Goal: Task Accomplishment & Management: Complete application form

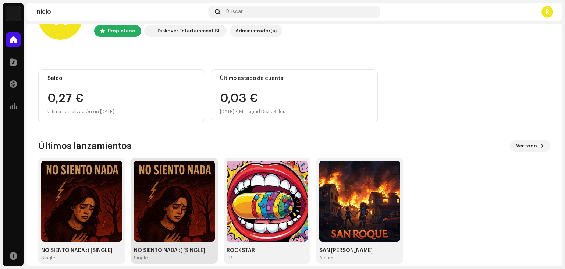
scroll to position [49, 0]
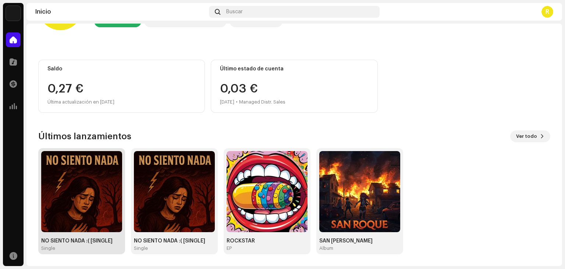
click at [69, 201] on img at bounding box center [81, 191] width 81 height 81
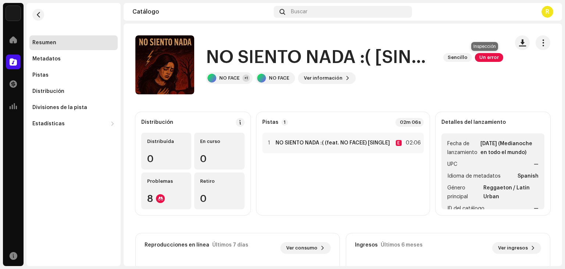
click at [483, 58] on span "Un error" at bounding box center [489, 57] width 28 height 9
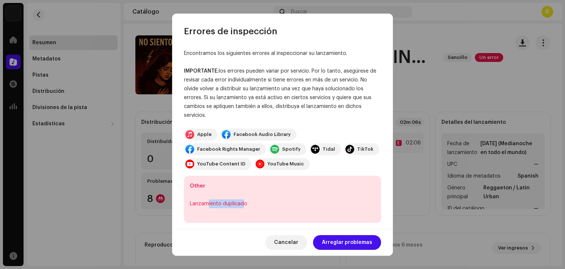
drag, startPoint x: 244, startPoint y: 207, endPoint x: 208, endPoint y: 204, distance: 36.6
click at [208, 204] on div "Lanzamiento duplicado" at bounding box center [283, 203] width 186 height 9
click at [346, 245] on span "Arreglar problemas" at bounding box center [347, 242] width 50 height 15
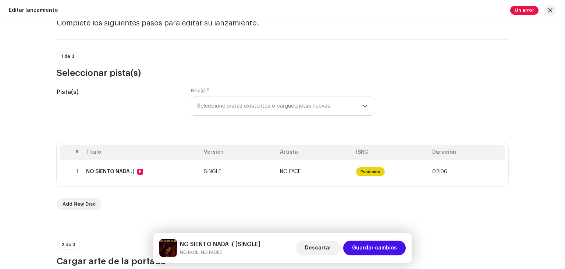
scroll to position [37, 0]
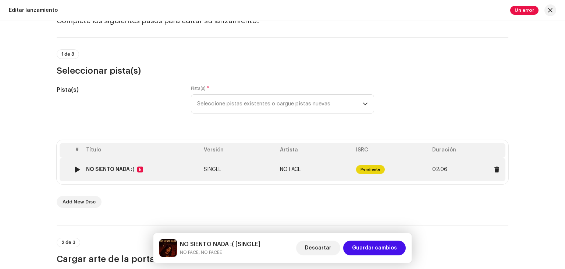
click at [370, 169] on span "Pendiente" at bounding box center [370, 169] width 29 height 9
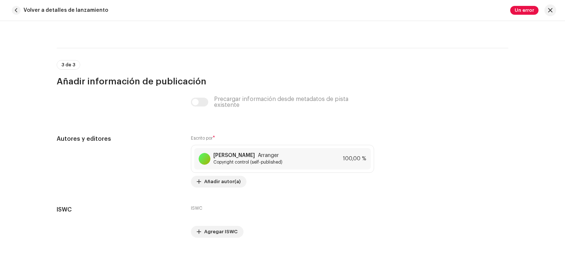
scroll to position [1440, 0]
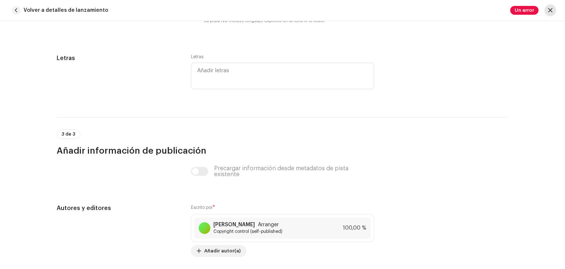
click at [547, 10] on button "button" at bounding box center [551, 10] width 12 height 12
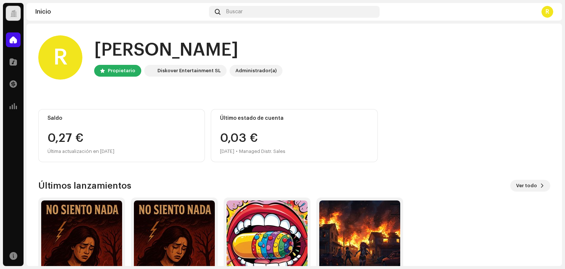
click at [22, 60] on div "Catálogo" at bounding box center [13, 62] width 21 height 21
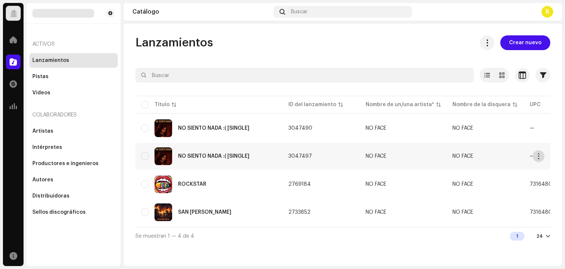
click at [544, 156] on button "button" at bounding box center [539, 156] width 12 height 12
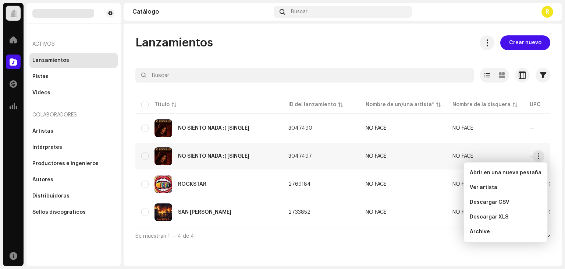
click at [349, 156] on td "3047497" at bounding box center [321, 156] width 77 height 27
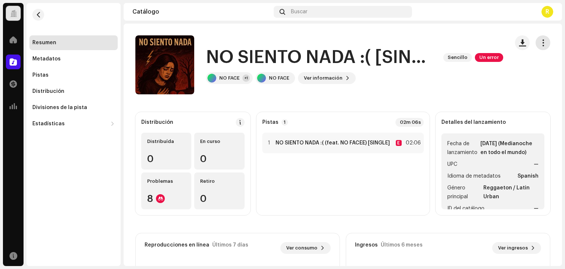
click at [541, 46] on span "button" at bounding box center [543, 43] width 7 height 6
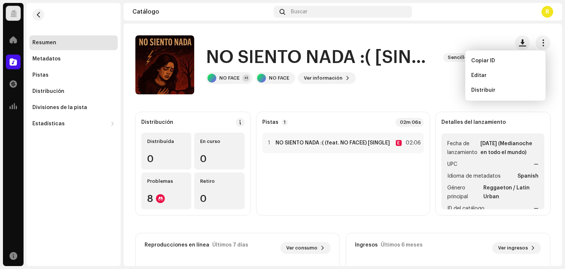
click at [504, 33] on catalog-releases-details-overview "NO SIENTO NADA :( [SINGLE] Sencillo Un error NO SIENTO NADA :( [SINGLE] Sencill…" at bounding box center [343, 208] width 439 height 368
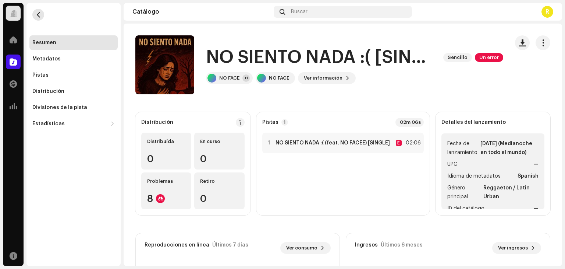
click at [43, 17] on button "button" at bounding box center [38, 15] width 12 height 12
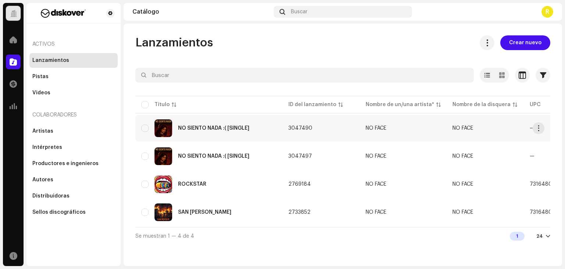
click at [545, 128] on td "—" at bounding box center [562, 128] width 77 height 27
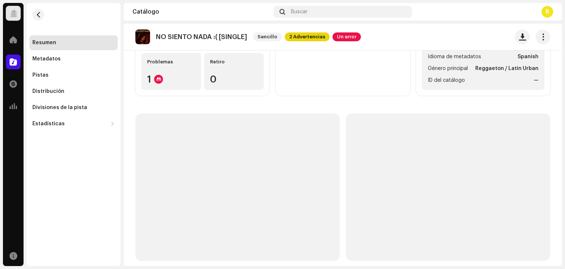
scroll to position [126, 0]
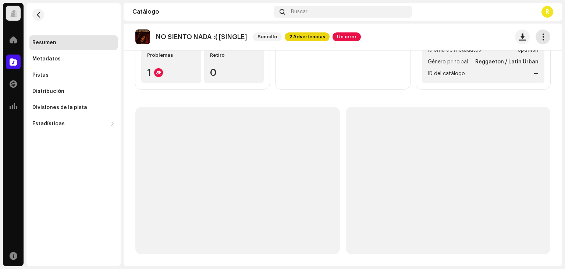
click at [540, 40] on span "button" at bounding box center [543, 37] width 7 height 6
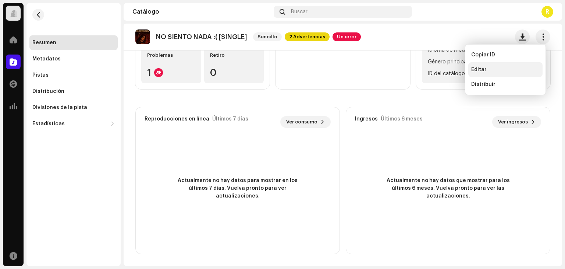
click at [491, 76] on div "Editar" at bounding box center [506, 69] width 74 height 15
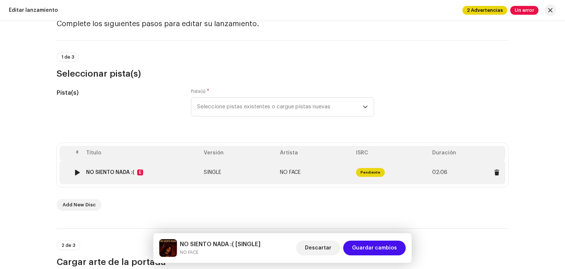
scroll to position [37, 0]
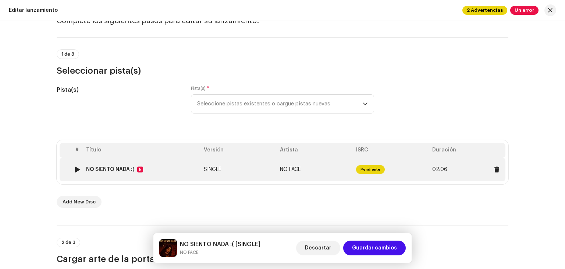
click at [127, 169] on div "NO SIENTO NADA :(" at bounding box center [110, 169] width 48 height 6
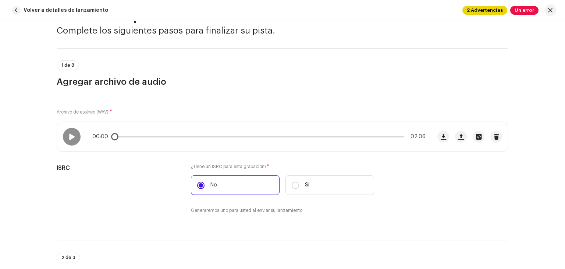
scroll to position [184, 0]
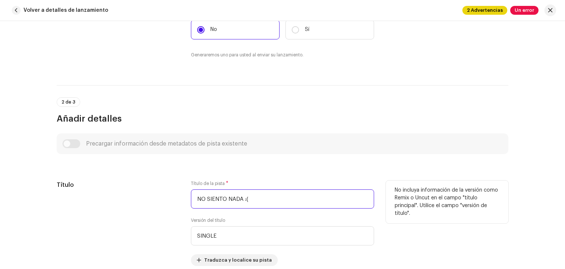
click at [261, 198] on input "NO SIENTO NADA :(" at bounding box center [282, 198] width 183 height 19
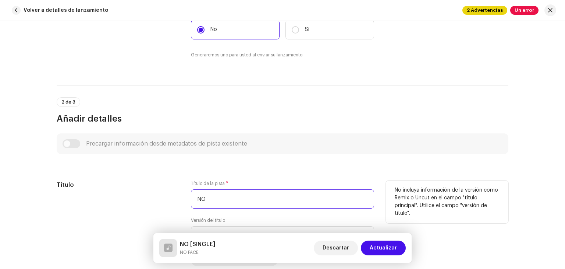
type input "N"
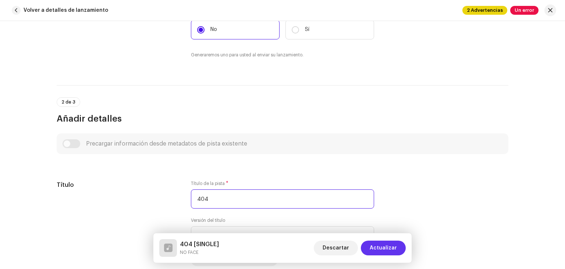
type input "404"
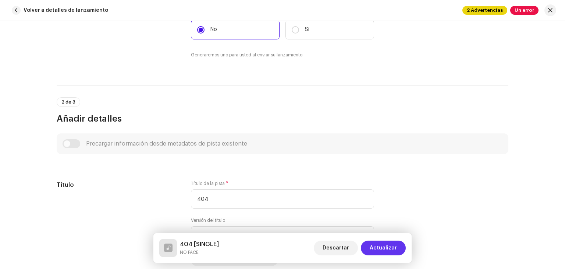
click at [404, 244] on button "Actualizar" at bounding box center [383, 247] width 45 height 15
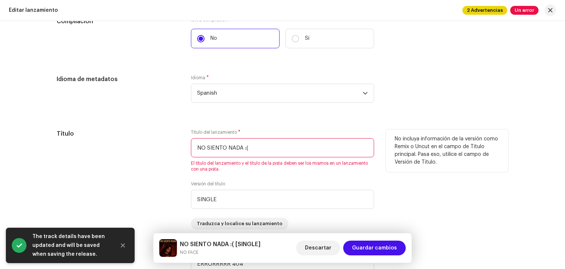
scroll to position [626, 0]
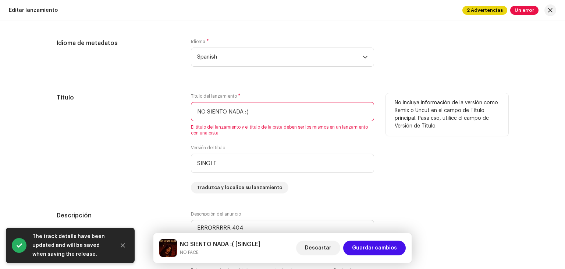
drag, startPoint x: 271, startPoint y: 104, endPoint x: 101, endPoint y: 102, distance: 169.7
click at [111, 103] on div "Título Título del lanzamiento * NO SIENTO NADA :( El título del lanzamiento y e…" at bounding box center [283, 143] width 452 height 100
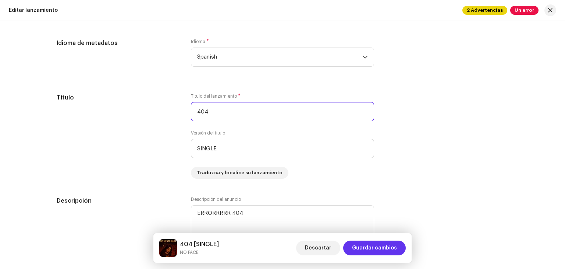
type input "404"
click at [376, 245] on span "Guardar cambios" at bounding box center [374, 247] width 45 height 15
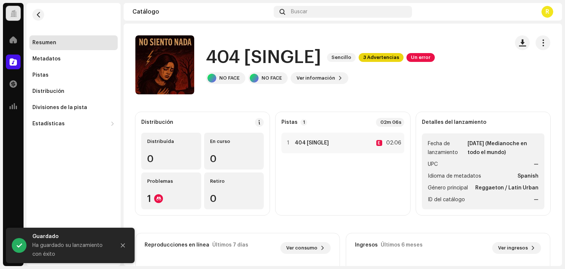
click at [46, 46] on div "Resumen" at bounding box center [73, 42] width 88 height 15
click at [36, 16] on span "button" at bounding box center [39, 15] width 6 height 6
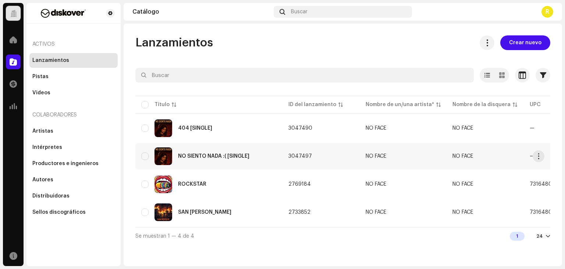
click at [292, 148] on td "3047497" at bounding box center [321, 156] width 77 height 27
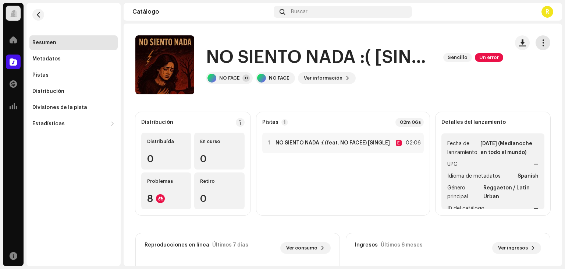
click at [540, 42] on span "button" at bounding box center [543, 43] width 7 height 6
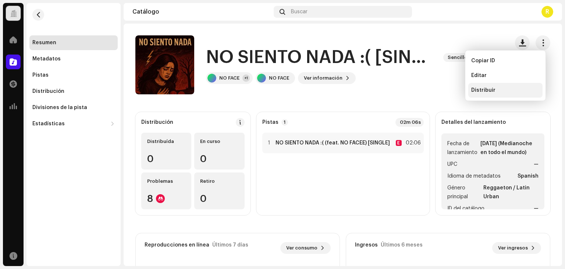
click at [489, 87] on span "Distribuir" at bounding box center [484, 90] width 24 height 6
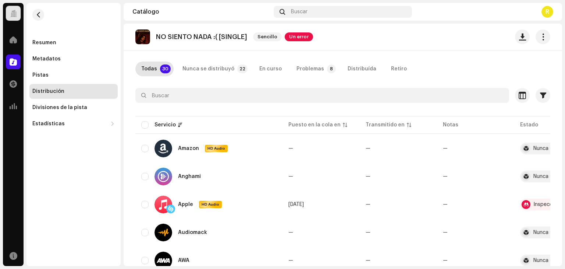
scroll to position [37, 0]
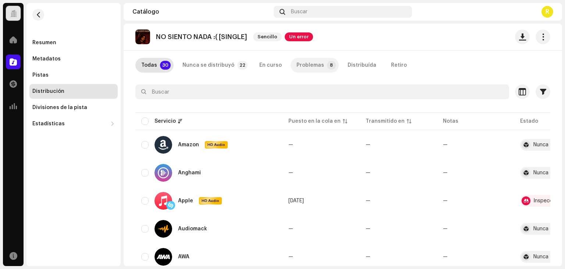
click at [312, 65] on div "Problemas" at bounding box center [311, 65] width 28 height 15
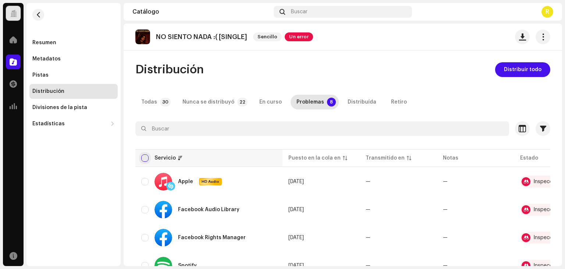
click at [143, 156] on input "checkbox" at bounding box center [144, 157] width 7 height 7
checkbox input "true"
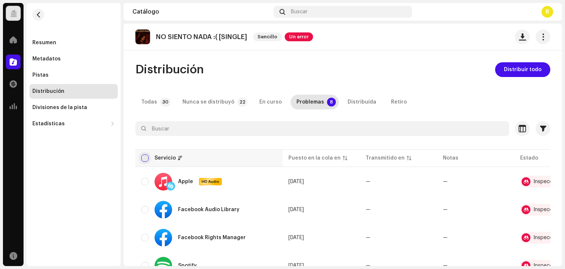
checkbox input "true"
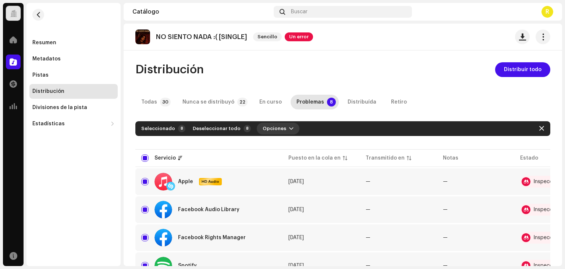
click at [263, 127] on span "Opciones" at bounding box center [275, 128] width 24 height 15
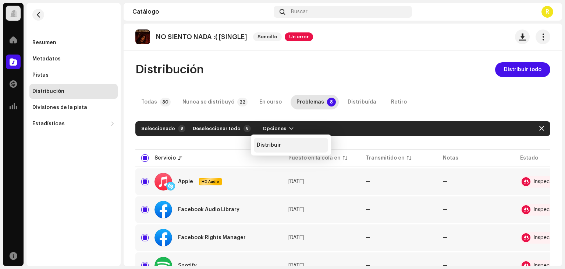
click at [272, 139] on div "Distribuir" at bounding box center [291, 145] width 74 height 15
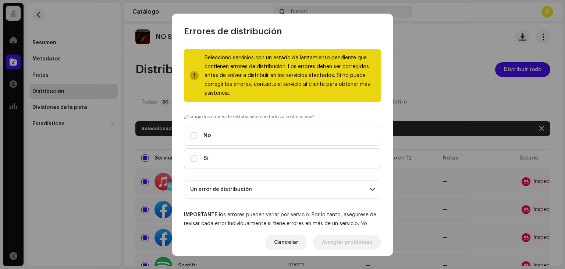
click at [245, 155] on label "Sí" at bounding box center [282, 158] width 197 height 20
click at [198, 155] on input "Sí" at bounding box center [193, 158] width 7 height 7
radio input "true"
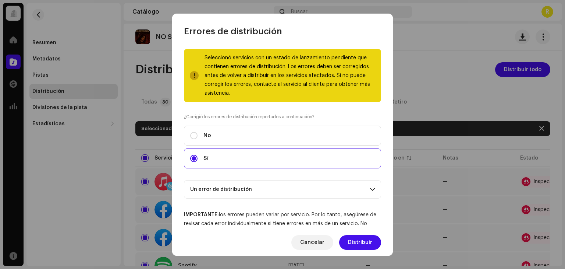
click at [254, 184] on p-accordion-header "Un error de distribución" at bounding box center [282, 189] width 197 height 18
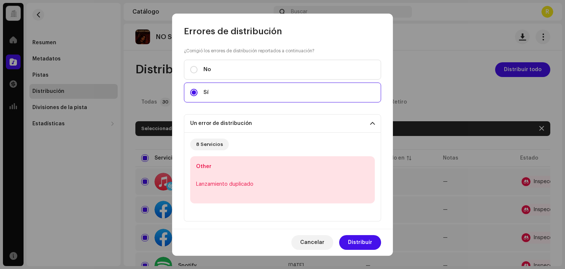
scroll to position [74, 0]
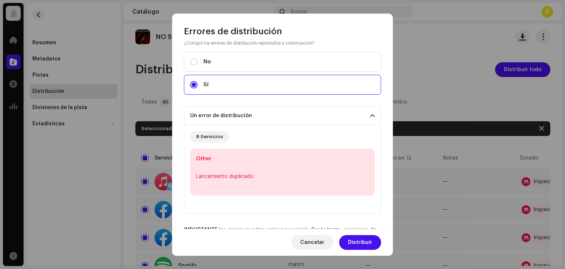
click at [246, 117] on p-accordion-header "Un error de distribución" at bounding box center [282, 115] width 197 height 18
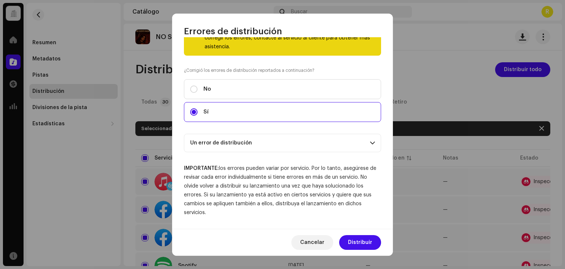
scroll to position [46, 0]
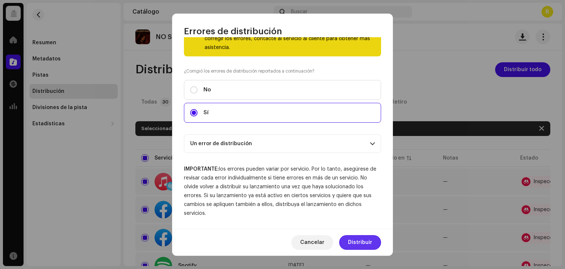
click at [362, 235] on span "Distribuir" at bounding box center [360, 242] width 24 height 15
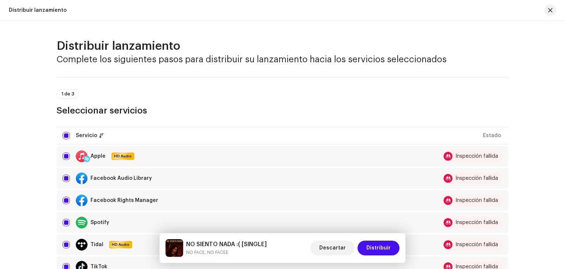
scroll to position [147, 0]
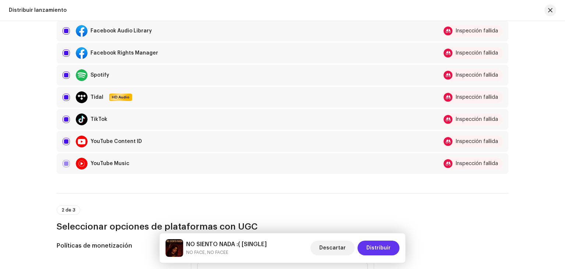
click at [370, 245] on span "Distribuir" at bounding box center [379, 247] width 24 height 15
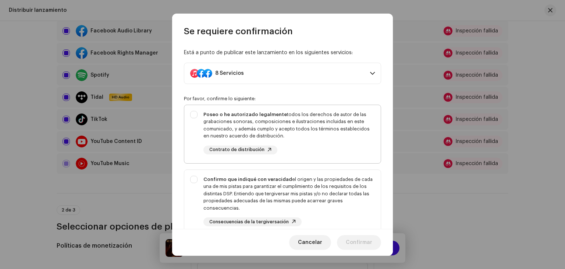
click at [285, 127] on div "Poseo o he autorizado legalmente todos los derechos de autor de las grabaciones…" at bounding box center [290, 125] width 172 height 29
checkbox input "true"
click at [297, 185] on div "Confirmo que indiqué con veracidad el origen y las propiedades de cada una de m…" at bounding box center [290, 194] width 172 height 36
checkbox input "true"
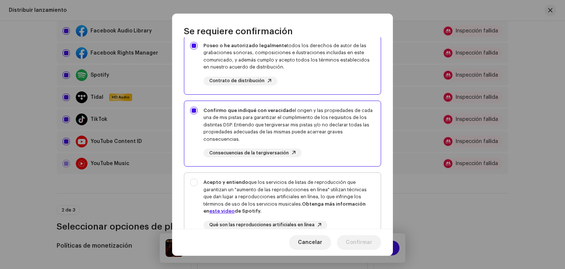
scroll to position [74, 0]
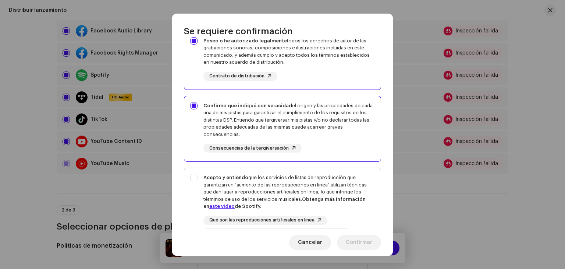
click at [295, 181] on div "Acepto y entiendo que los servicios de listas de reproducción que garantizan un…" at bounding box center [290, 192] width 172 height 36
checkbox input "true"
click at [367, 233] on div "Cancelar Confirmar" at bounding box center [282, 242] width 221 height 27
click at [367, 238] on span "Confirmar" at bounding box center [359, 242] width 27 height 15
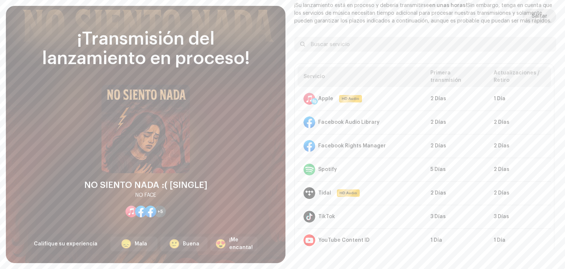
click at [542, 20] on span "Saltar" at bounding box center [540, 16] width 16 height 15
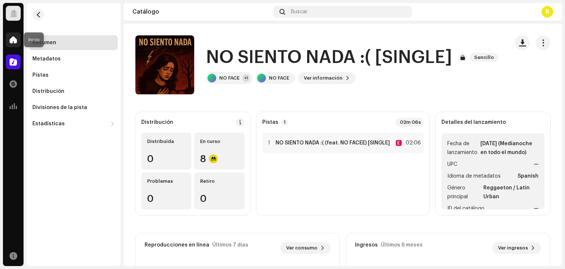
click at [14, 42] on span at bounding box center [13, 40] width 7 height 6
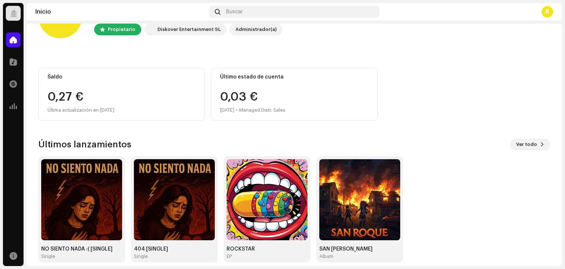
scroll to position [49, 0]
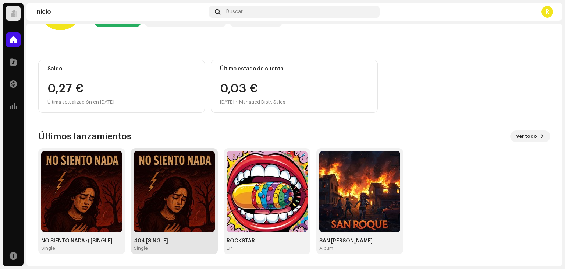
click at [214, 170] on img at bounding box center [174, 191] width 81 height 81
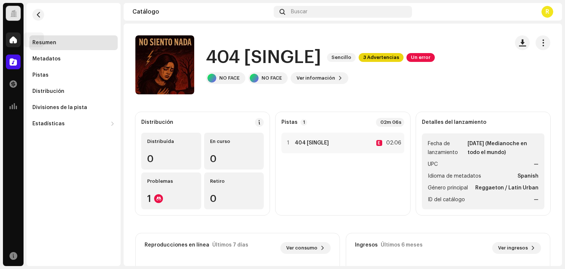
click at [18, 42] on div at bounding box center [13, 39] width 15 height 15
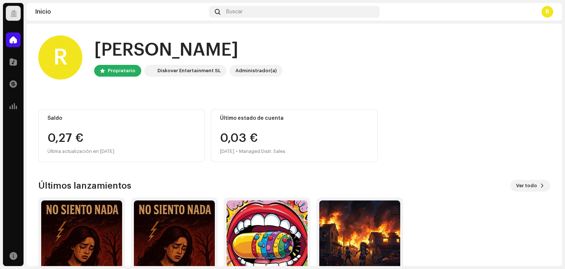
click at [17, 17] on div at bounding box center [13, 13] width 15 height 15
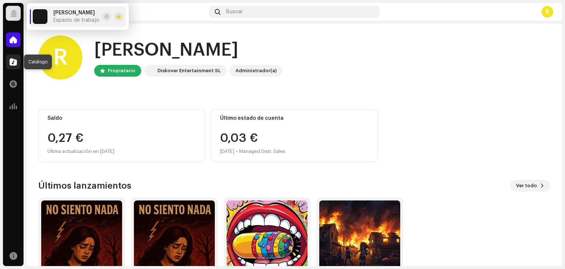
click at [7, 61] on div at bounding box center [13, 61] width 15 height 15
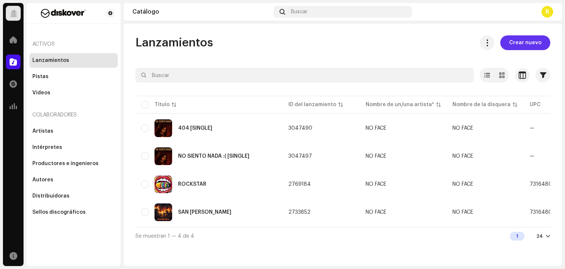
click at [522, 38] on span "Crear nuevo" at bounding box center [525, 42] width 32 height 15
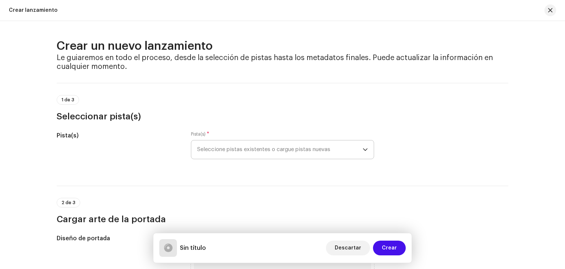
click at [227, 153] on span "Seleccione pistas existentes o cargue pistas nuevas" at bounding box center [280, 149] width 166 height 18
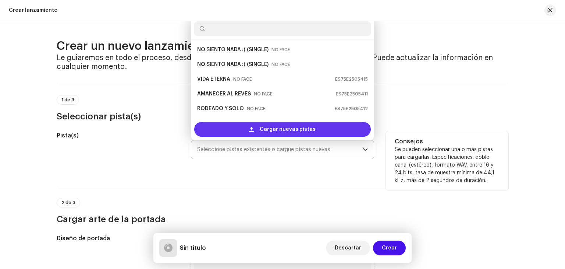
click at [237, 130] on div "Cargar nuevas pistas" at bounding box center [282, 129] width 177 height 15
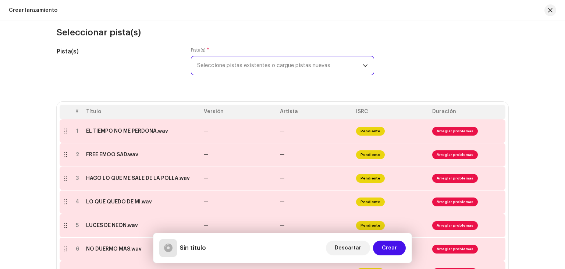
scroll to position [74, 0]
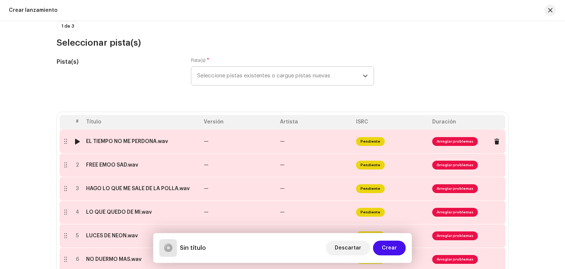
click at [191, 145] on td "EL TIEMPO NO ME PERDONA.wav" at bounding box center [142, 142] width 118 height 24
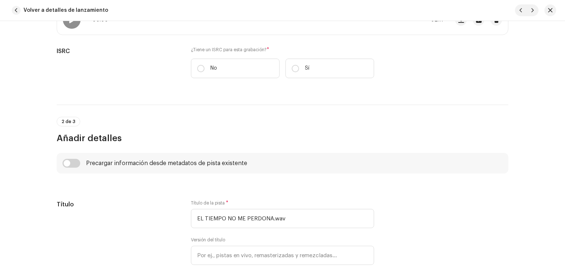
scroll to position [147, 0]
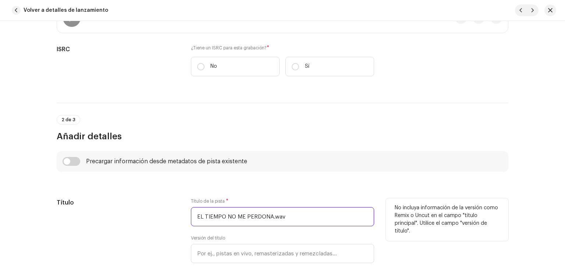
click at [299, 218] on input "EL TIEMPO NO ME PERDONA.wav" at bounding box center [282, 216] width 183 height 19
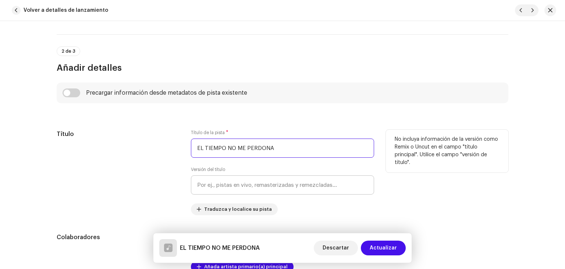
scroll to position [221, 0]
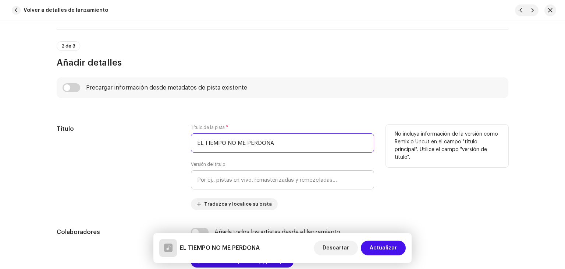
type input "EL TIEMPO NO ME PERDONA"
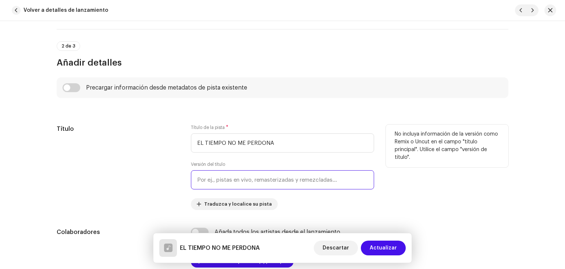
click at [275, 175] on input "text" at bounding box center [282, 179] width 183 height 19
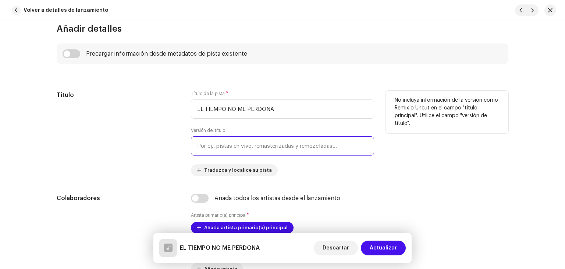
scroll to position [258, 0]
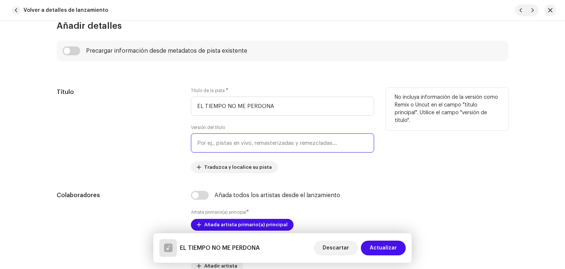
type input "S"
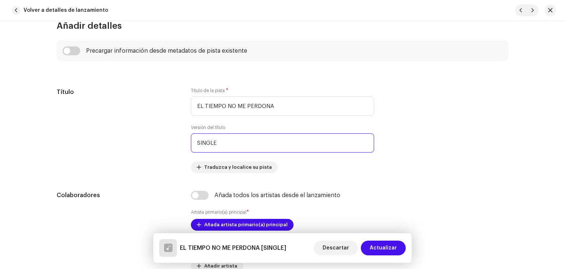
type input "SINGLE"
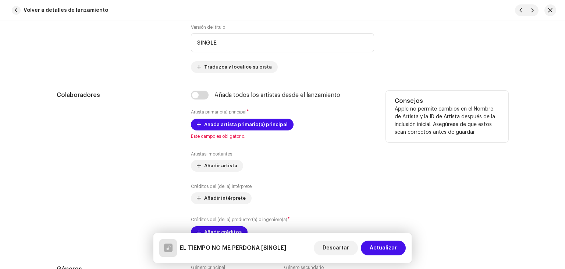
scroll to position [368, 0]
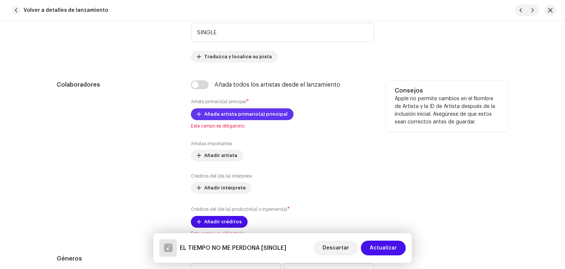
click at [248, 117] on span "Añada artista primario(a) principal" at bounding box center [246, 114] width 84 height 15
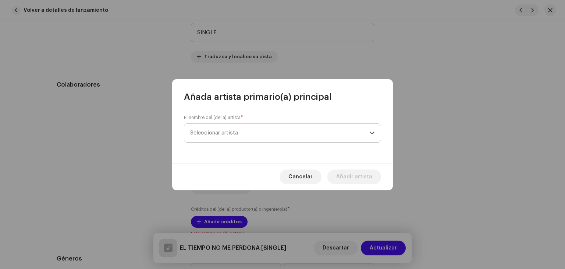
click at [244, 132] on span "Seleccionar artista" at bounding box center [280, 133] width 180 height 18
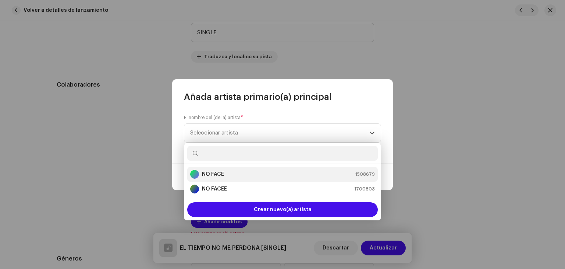
click at [232, 176] on div "NO FACE 1508679" at bounding box center [282, 174] width 185 height 9
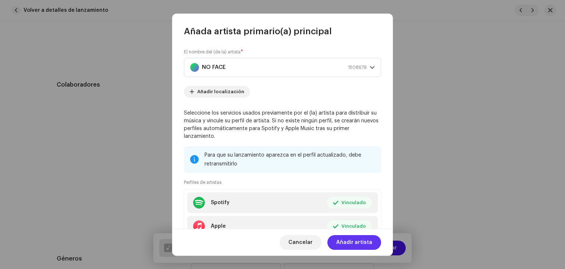
click at [350, 240] on span "Añadir artista" at bounding box center [354, 242] width 36 height 15
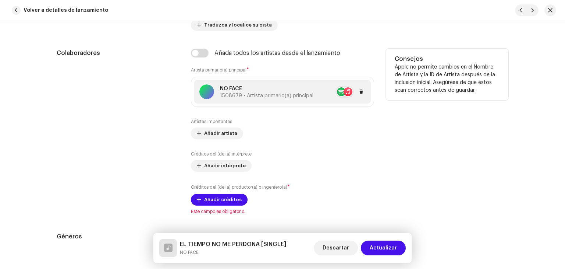
scroll to position [479, 0]
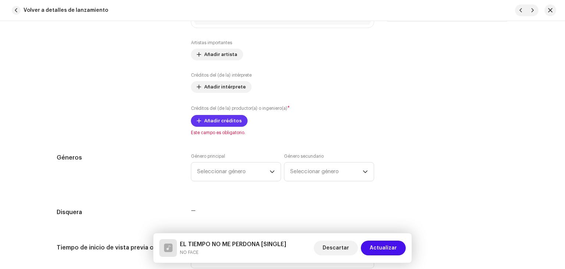
click at [224, 124] on span "Añadir créditos" at bounding box center [223, 120] width 38 height 15
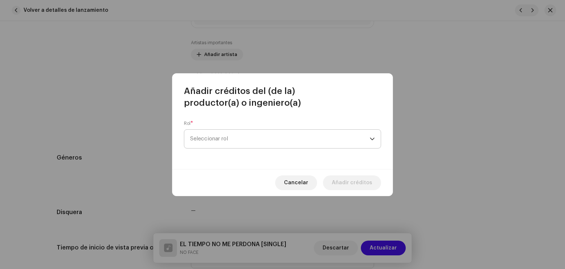
click at [233, 137] on span "Seleccionar rol" at bounding box center [280, 139] width 180 height 18
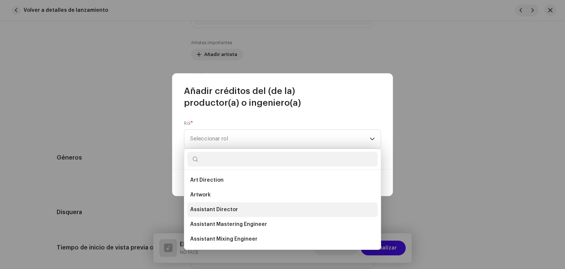
click at [243, 209] on li "Assistant Director" at bounding box center [282, 209] width 191 height 15
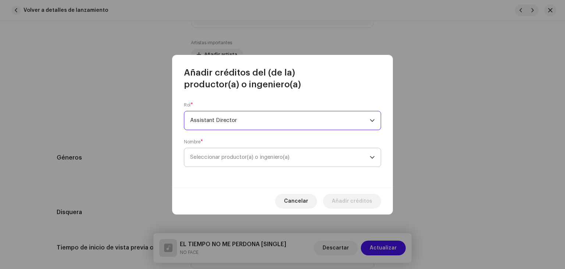
click at [283, 155] on span "Seleccionar productor(a) o ingeniero(a)" at bounding box center [239, 157] width 99 height 6
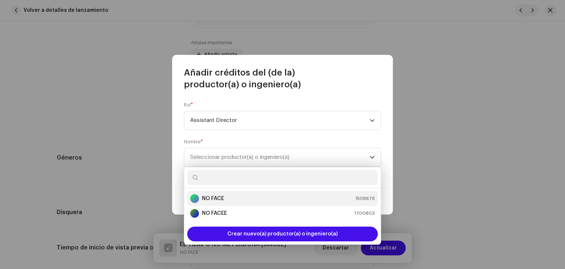
click at [253, 198] on div "NO FACE 1508679" at bounding box center [282, 198] width 185 height 9
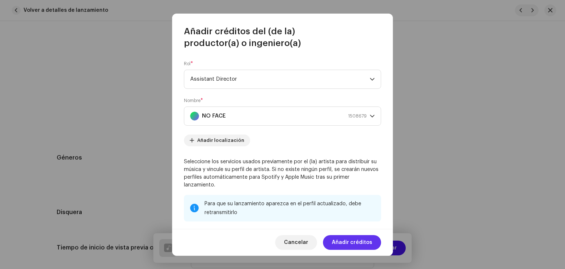
click at [358, 245] on span "Añadir créditos" at bounding box center [352, 242] width 40 height 15
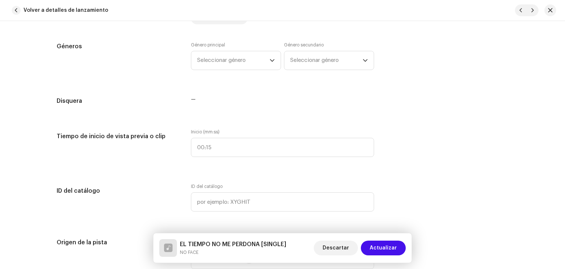
scroll to position [626, 0]
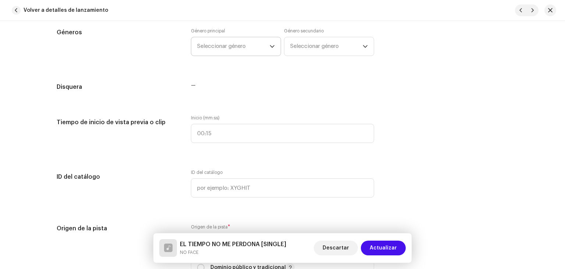
click at [240, 52] on span "Seleccionar género" at bounding box center [233, 46] width 73 height 18
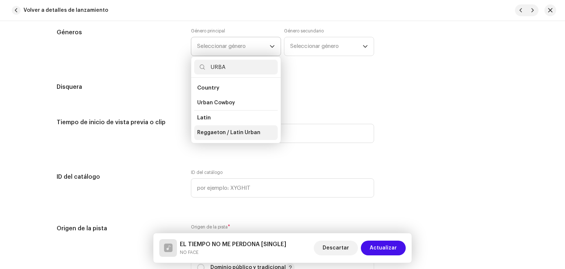
type input "URBA"
click at [236, 132] on span "Reggaeton / Latin Urban" at bounding box center [228, 132] width 63 height 7
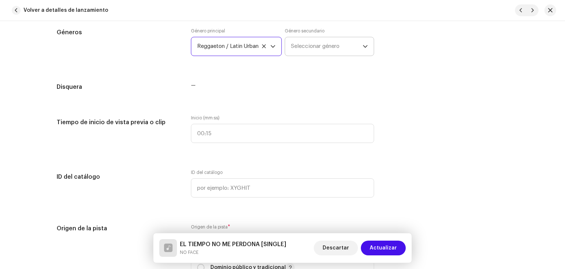
click at [308, 47] on span "Seleccionar género" at bounding box center [327, 46] width 72 height 18
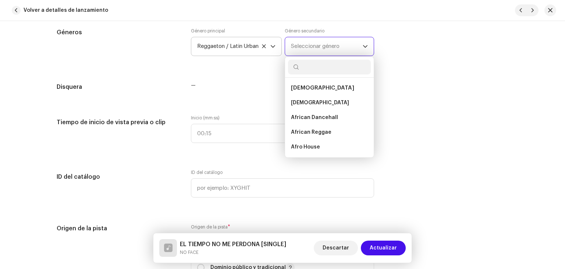
click at [308, 49] on span "Seleccionar género" at bounding box center [327, 46] width 72 height 18
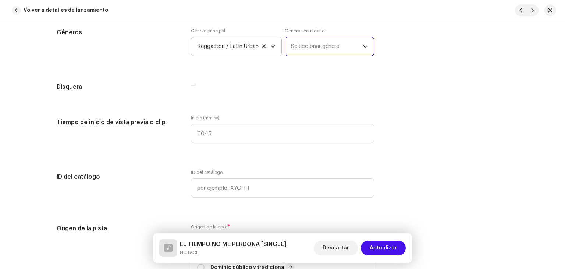
click at [308, 49] on span "Seleccionar género" at bounding box center [327, 46] width 72 height 18
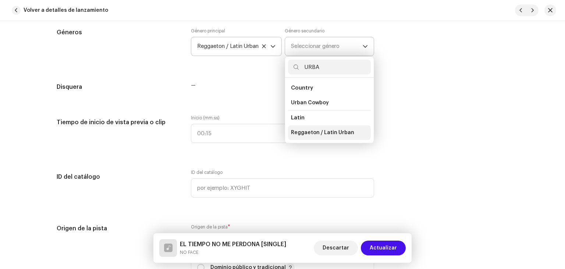
type input "URBA"
click at [334, 131] on span "Reggaeton / Latin Urban" at bounding box center [322, 132] width 63 height 7
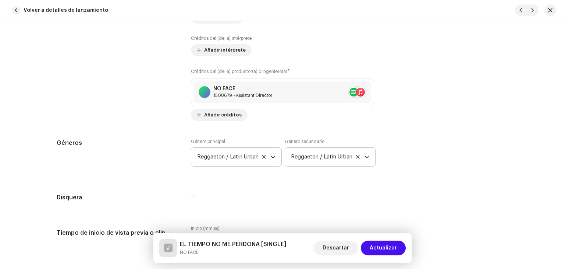
click at [460, 141] on div "Géneros Género principal Reggaeton / Latin Urban Género secundario Reggaeton / …" at bounding box center [283, 156] width 452 height 37
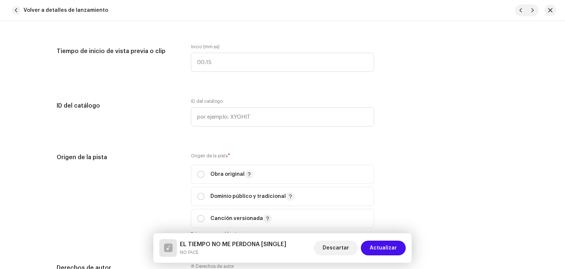
scroll to position [699, 0]
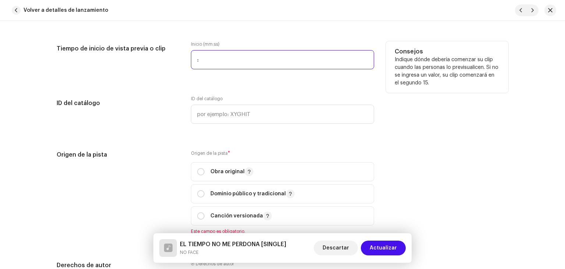
click at [216, 52] on input ":" at bounding box center [282, 59] width 183 height 19
type input "00:15"
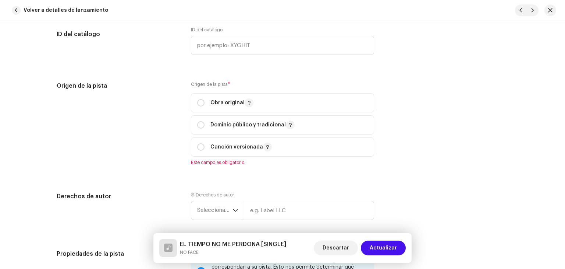
scroll to position [773, 0]
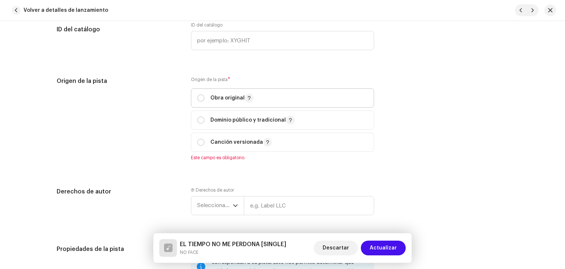
click at [223, 102] on p "Obra original" at bounding box center [232, 98] width 43 height 9
radio input "true"
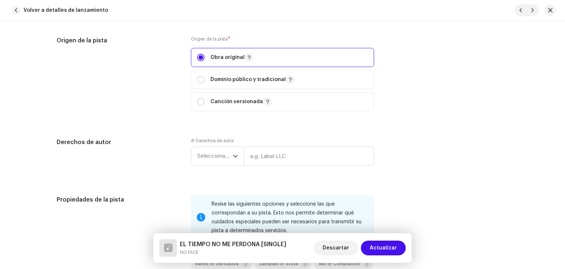
scroll to position [884, 0]
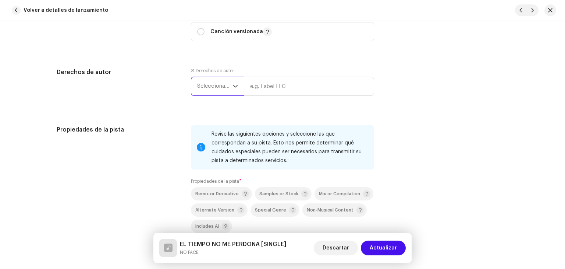
click at [207, 87] on span "Seleccionar año" at bounding box center [215, 86] width 36 height 18
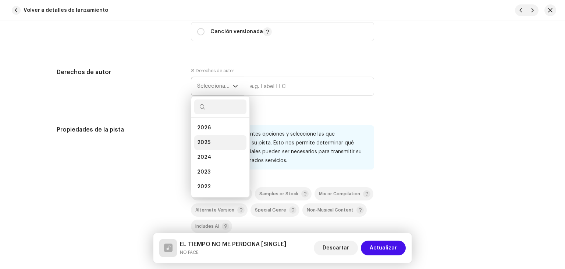
click at [207, 142] on span "2025" at bounding box center [203, 142] width 13 height 7
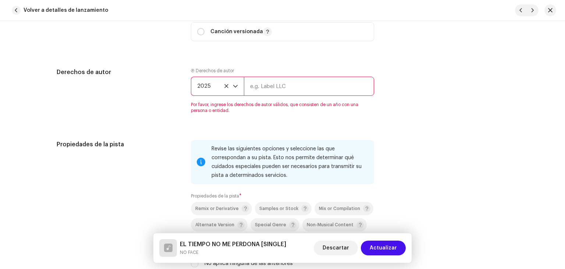
click at [275, 94] on input "text" at bounding box center [309, 86] width 130 height 19
type input "NOFACE"
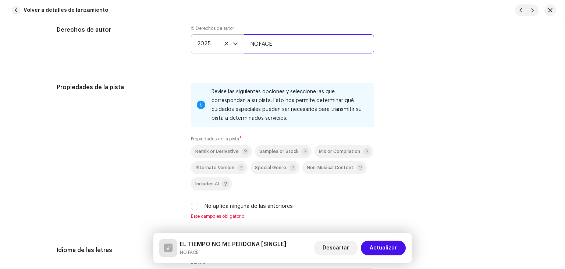
scroll to position [1031, 0]
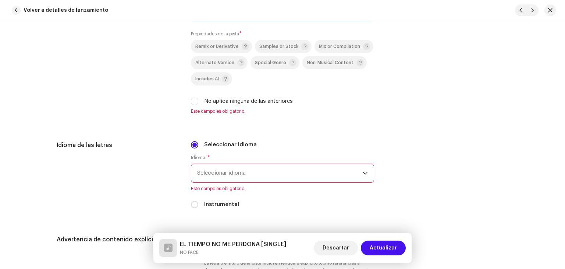
click at [259, 102] on label "No aplica ninguna de las anteriores" at bounding box center [248, 101] width 89 height 8
click at [198, 102] on input "No aplica ninguna de las anteriores" at bounding box center [194, 101] width 7 height 7
checkbox input "true"
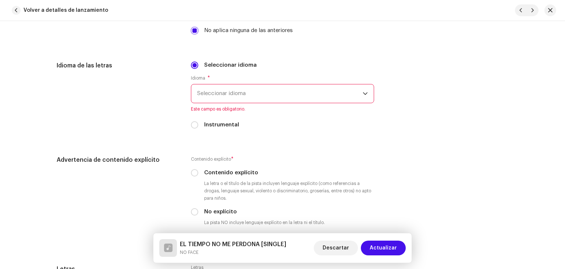
scroll to position [1104, 0]
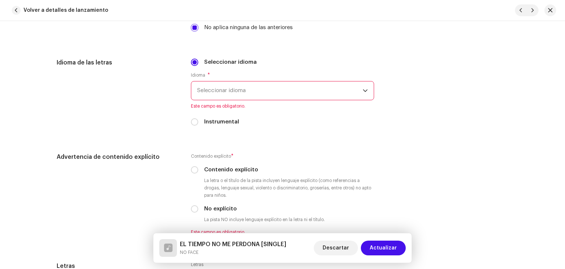
click at [257, 94] on span "Seleccionar idioma" at bounding box center [280, 90] width 166 height 18
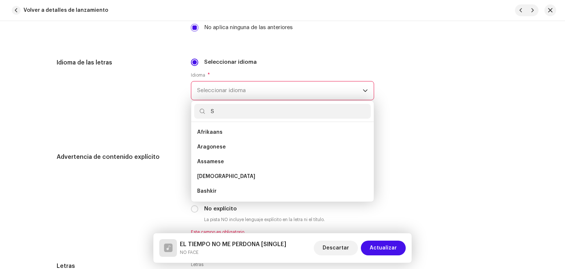
scroll to position [0, 0]
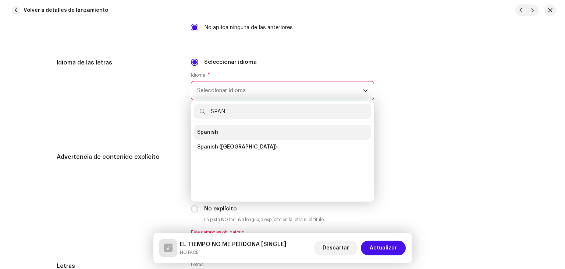
type input "SPAN"
click at [217, 131] on li "Spanish" at bounding box center [282, 132] width 177 height 15
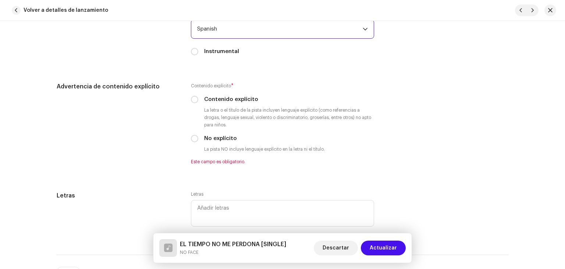
scroll to position [1178, 0]
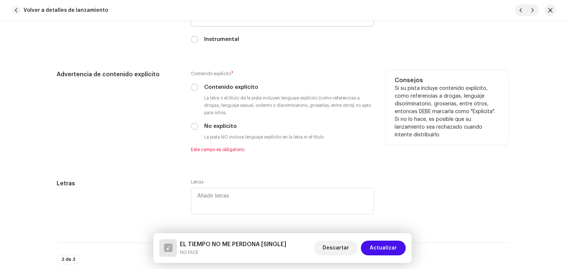
click at [226, 88] on label "Contenido explícito" at bounding box center [231, 87] width 54 height 8
click at [198, 88] on input "Contenido explícito" at bounding box center [194, 87] width 7 height 7
radio input "true"
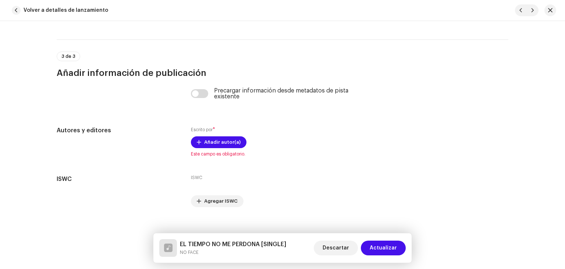
scroll to position [1383, 0]
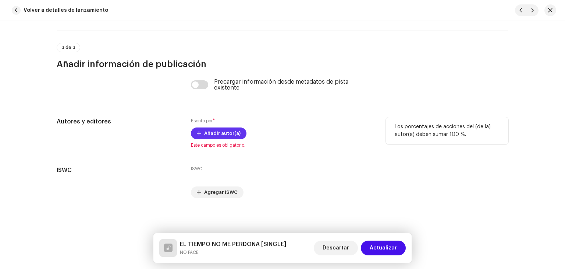
click at [226, 130] on span "Añadir autor(a)" at bounding box center [222, 133] width 36 height 15
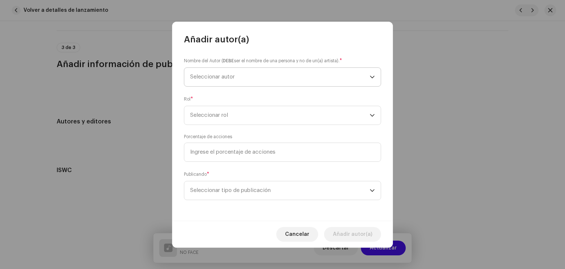
click at [230, 77] on span "Seleccionar autor" at bounding box center [212, 77] width 45 height 6
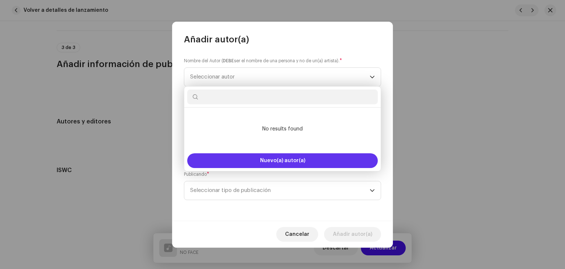
click at [263, 154] on button "Nuevo(a) autor(a)" at bounding box center [282, 160] width 191 height 15
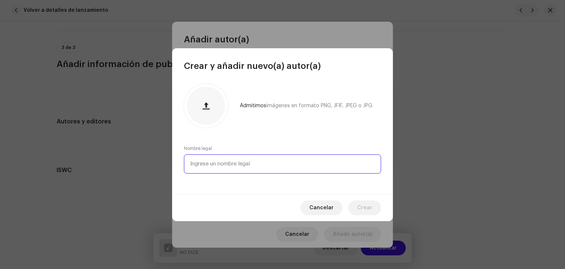
click at [253, 165] on input "text" at bounding box center [282, 163] width 197 height 19
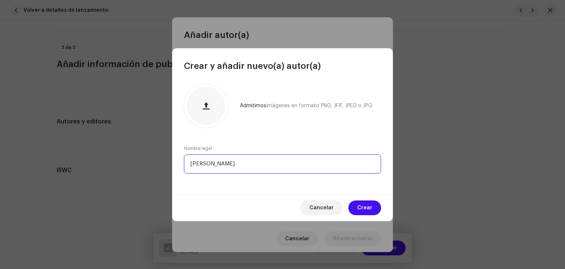
type input "[PERSON_NAME]"
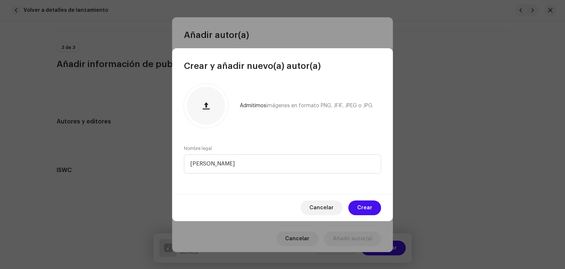
click at [385, 211] on div "Cancelar Crear" at bounding box center [282, 207] width 221 height 27
click at [374, 207] on button "Crear" at bounding box center [365, 207] width 33 height 15
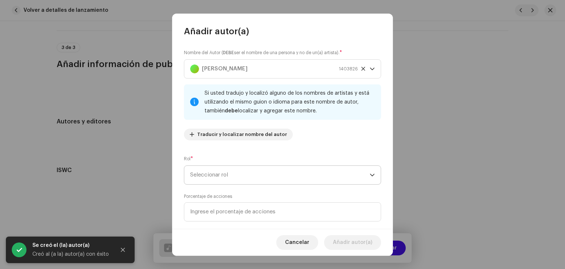
click at [286, 173] on span "Seleccionar rol" at bounding box center [280, 175] width 180 height 18
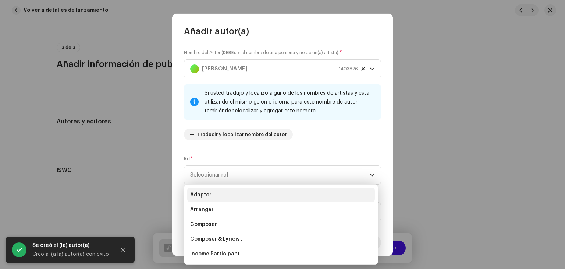
click at [239, 199] on li "Adaptor" at bounding box center [281, 194] width 188 height 15
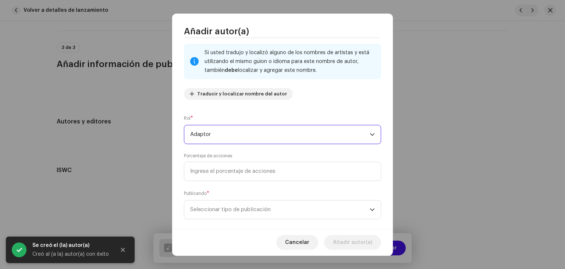
scroll to position [52, 0]
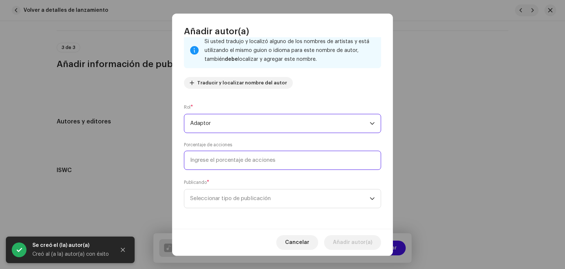
click at [262, 164] on input at bounding box center [282, 160] width 197 height 19
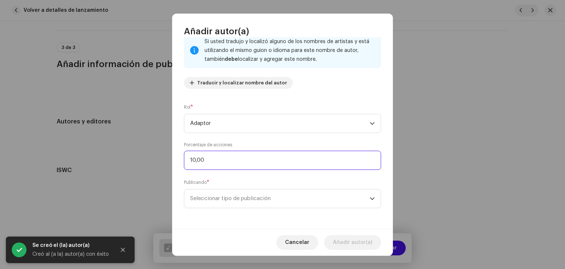
type input "100,00"
click at [262, 200] on span "Seleccionar tipo de publicación" at bounding box center [280, 198] width 180 height 18
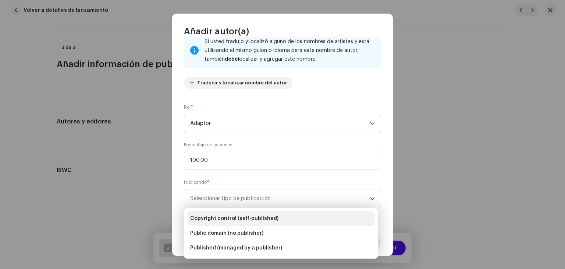
click at [254, 218] on span "Copyright control (self-published)" at bounding box center [234, 218] width 88 height 7
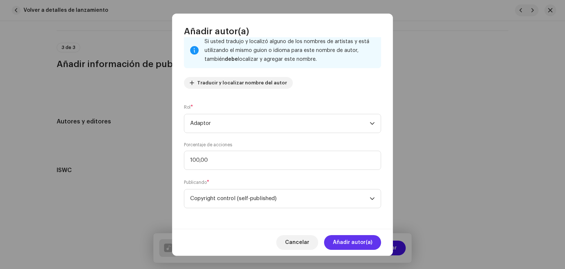
click at [345, 241] on span "Añadir autor(a)" at bounding box center [352, 242] width 39 height 15
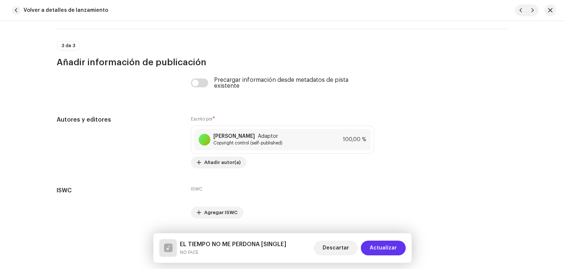
click at [385, 249] on span "Actualizar" at bounding box center [383, 247] width 27 height 15
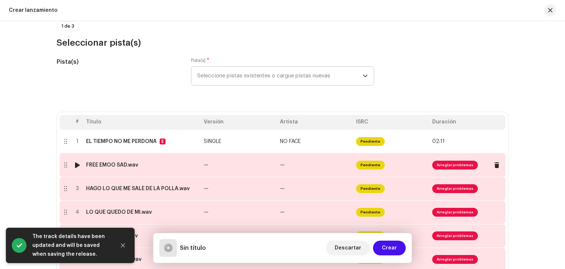
click at [139, 170] on td "FREE EMOO SAD.wav" at bounding box center [142, 165] width 118 height 24
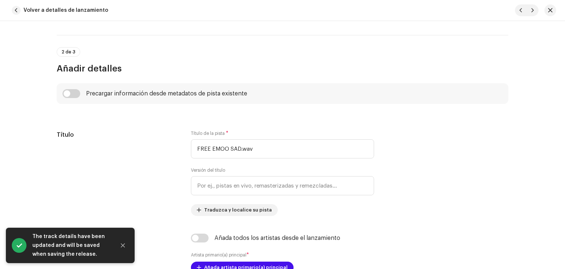
scroll to position [221, 0]
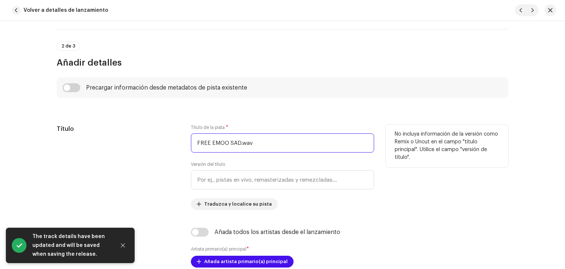
click at [256, 145] on input "FREE EMOO SAD.wav" at bounding box center [282, 142] width 183 height 19
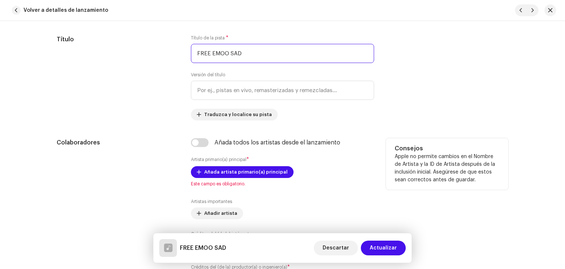
scroll to position [368, 0]
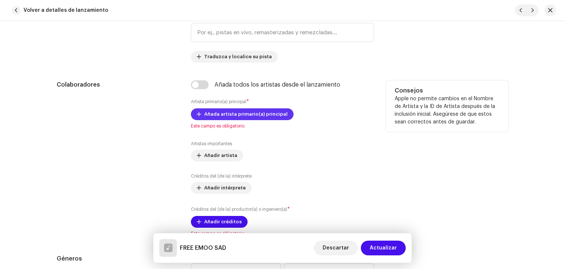
type input "FREE EMOO SAD"
click at [247, 113] on span "Añada artista primario(a) principal" at bounding box center [246, 114] width 84 height 15
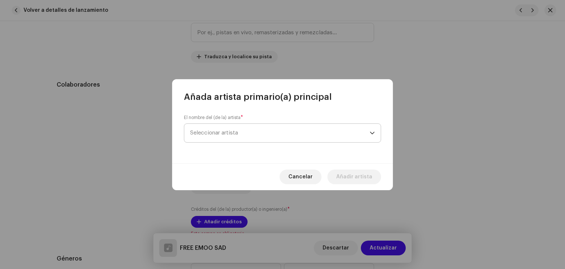
click at [240, 128] on span "Seleccionar artista" at bounding box center [280, 133] width 180 height 18
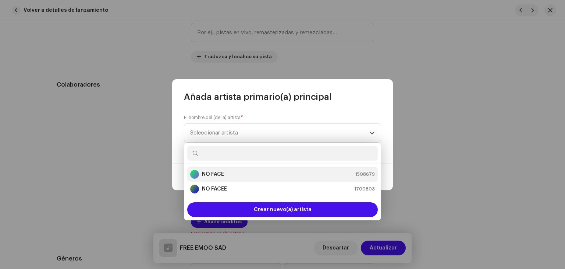
click at [234, 177] on div "NO FACE 1508679" at bounding box center [282, 174] width 185 height 9
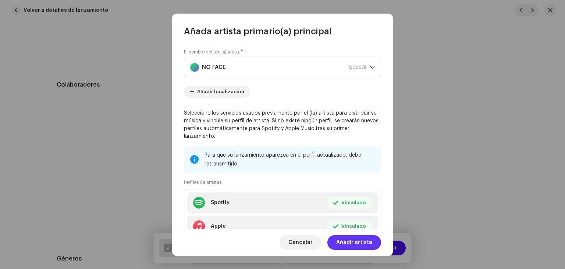
click at [366, 242] on span "Añadir artista" at bounding box center [354, 242] width 36 height 15
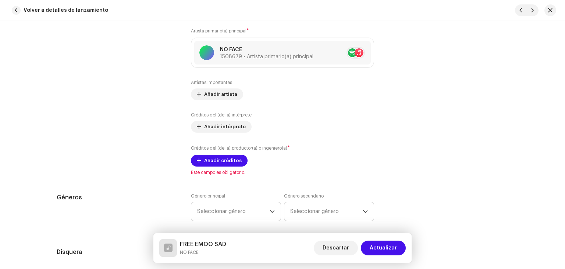
scroll to position [442, 0]
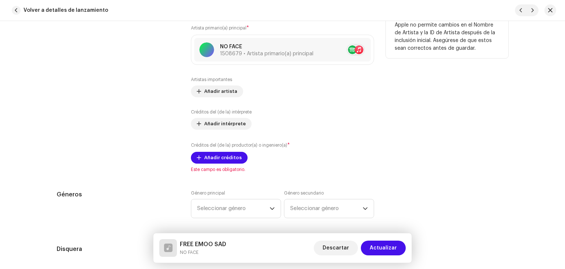
click at [224, 164] on div "Añada todos los artistas desde el lanzamiento Artista primario(a) principal * N…" at bounding box center [282, 90] width 183 height 166
click at [225, 157] on span "Añadir créditos" at bounding box center [223, 157] width 38 height 15
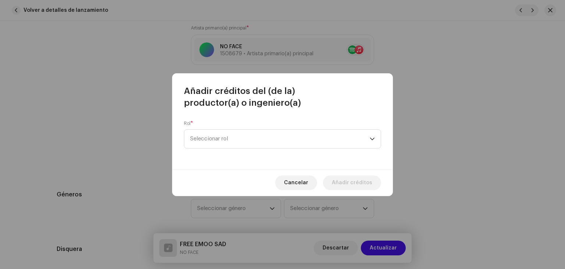
click at [300, 128] on div "Rol * Seleccionar rol" at bounding box center [282, 134] width 197 height 28
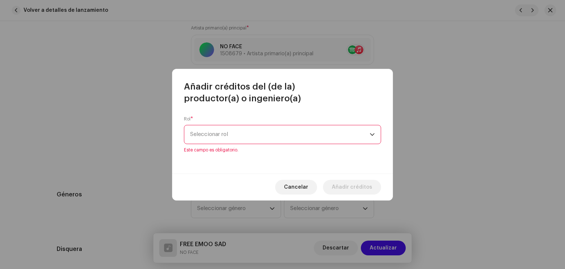
click at [280, 142] on span "Seleccionar rol" at bounding box center [280, 134] width 180 height 18
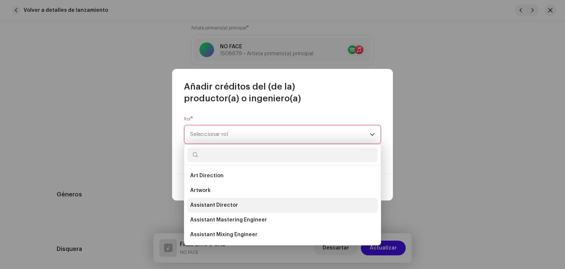
click at [231, 204] on span "Assistant Director" at bounding box center [214, 204] width 48 height 7
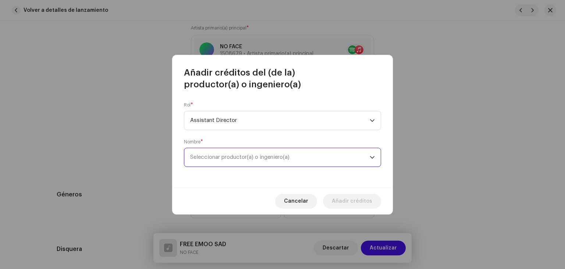
click at [295, 161] on span "Seleccionar productor(a) o ingeniero(a)" at bounding box center [280, 157] width 180 height 18
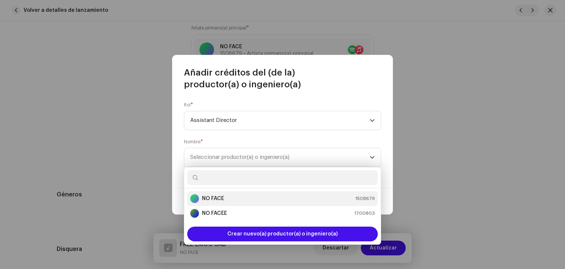
click at [252, 198] on div "NO FACE 1508679" at bounding box center [282, 198] width 185 height 9
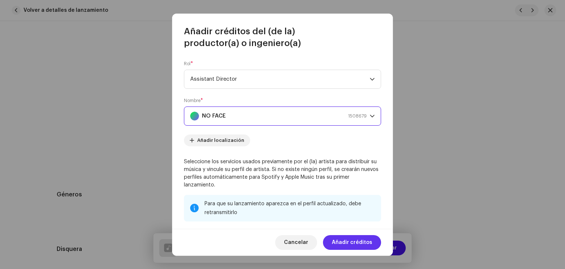
click at [359, 240] on span "Añadir créditos" at bounding box center [352, 242] width 40 height 15
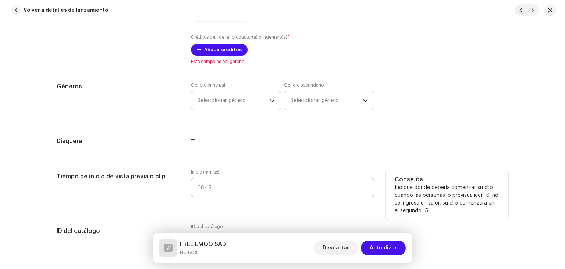
scroll to position [552, 0]
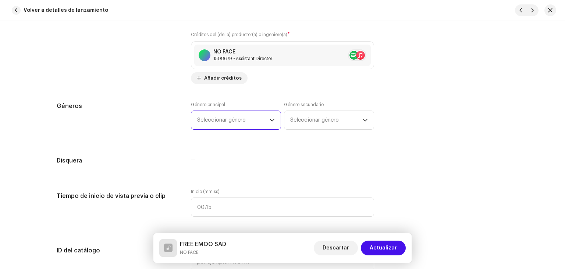
click at [254, 126] on span "Seleccionar género" at bounding box center [233, 120] width 73 height 18
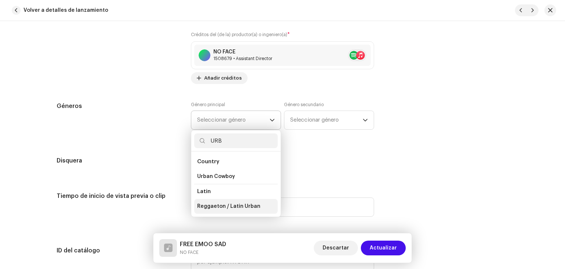
type input "URB"
click at [226, 202] on span "Reggaeton / Latin Urban" at bounding box center [228, 205] width 63 height 7
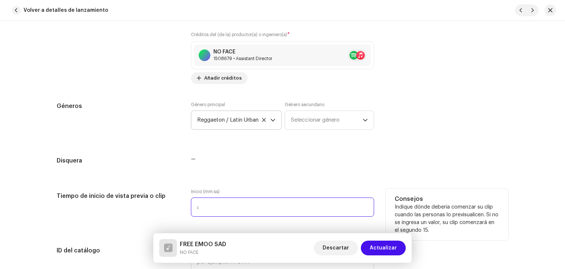
click at [226, 202] on input ":" at bounding box center [282, 206] width 183 height 19
type input "00:15"
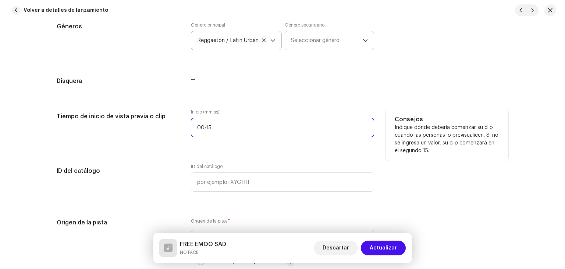
scroll to position [736, 0]
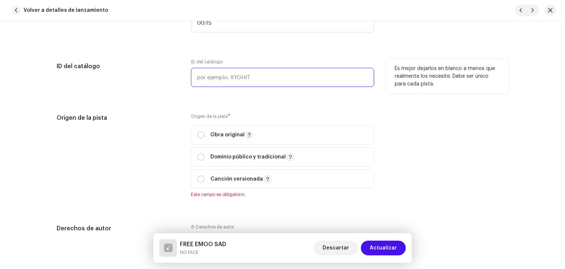
click at [205, 80] on input "text" at bounding box center [282, 77] width 183 height 19
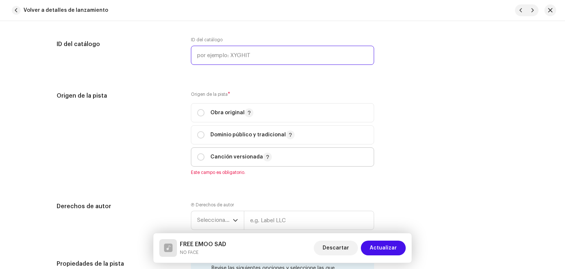
scroll to position [847, 0]
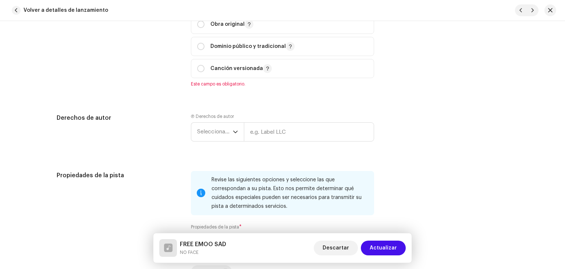
click at [216, 35] on p-selectbutton "Obra original Dominio público y tradicional Canción versionada" at bounding box center [282, 46] width 183 height 63
click at [217, 28] on p "Obra original" at bounding box center [232, 24] width 43 height 9
radio input "true"
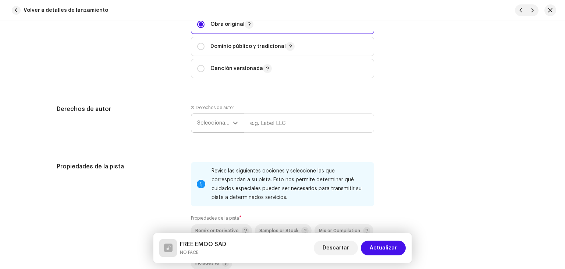
click at [225, 126] on span "Seleccionar año" at bounding box center [215, 123] width 36 height 18
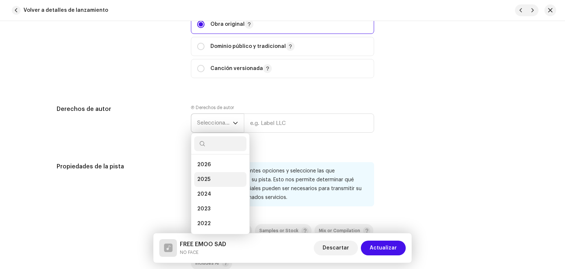
click at [208, 183] on li "2025" at bounding box center [220, 179] width 52 height 15
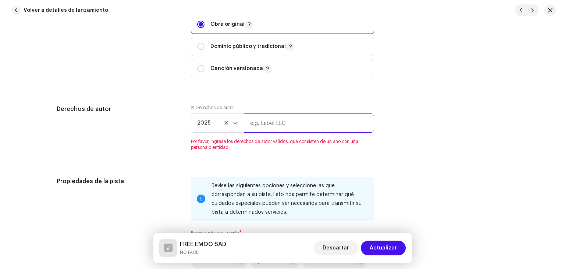
click at [271, 118] on input "text" at bounding box center [309, 122] width 130 height 19
type input "NOFACE"
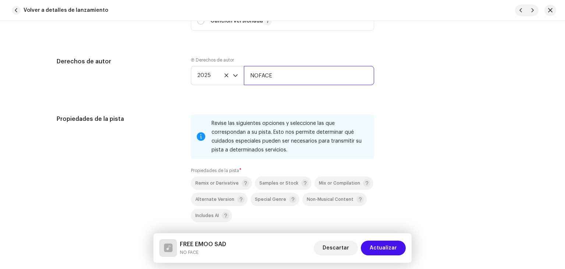
scroll to position [994, 0]
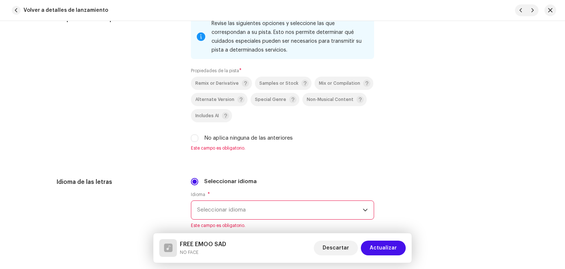
click at [202, 140] on div "No aplica ninguna de las anteriores" at bounding box center [282, 138] width 183 height 8
click at [222, 136] on label "No aplica ninguna de las anteriores" at bounding box center [248, 138] width 89 height 8
click at [198, 136] on input "No aplica ninguna de las anteriores" at bounding box center [194, 137] width 7 height 7
checkbox input "true"
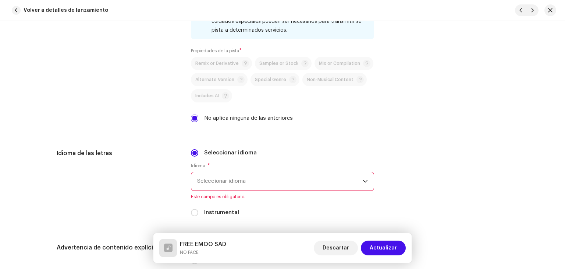
scroll to position [1068, 0]
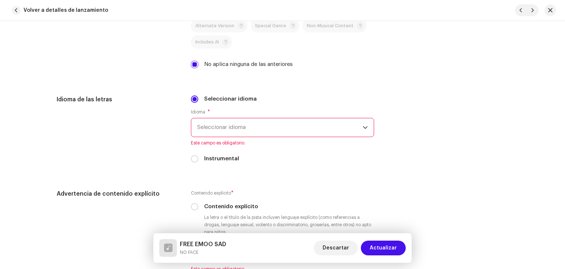
click at [228, 135] on span "Seleccionar idioma" at bounding box center [280, 127] width 166 height 18
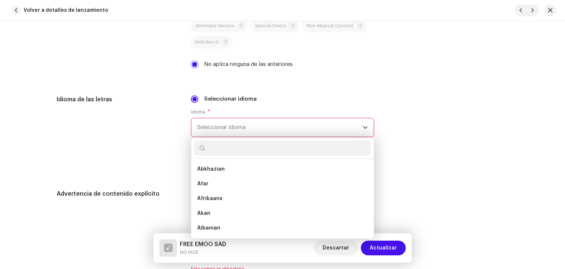
click at [228, 135] on span "Seleccionar idioma" at bounding box center [280, 127] width 166 height 18
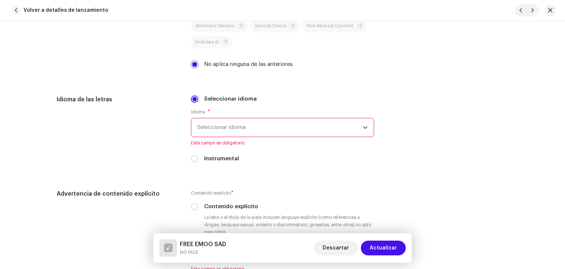
click at [228, 135] on span "Seleccionar idioma" at bounding box center [280, 127] width 166 height 18
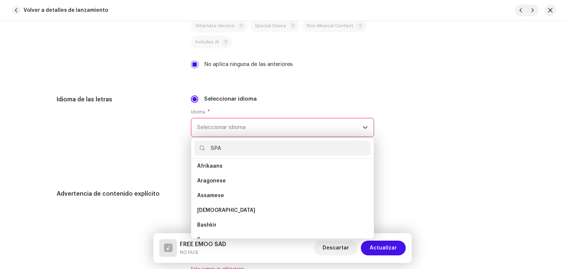
scroll to position [0, 0]
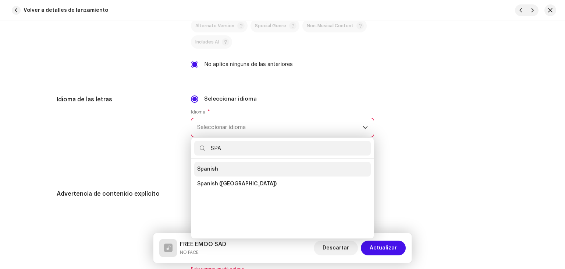
type input "SPA"
click at [199, 172] on span "Spanish" at bounding box center [207, 168] width 21 height 7
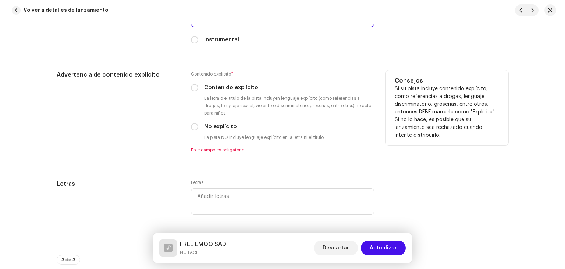
scroll to position [1178, 0]
click at [225, 87] on label "Contenido explícito" at bounding box center [231, 87] width 54 height 8
click at [198, 87] on input "Contenido explícito" at bounding box center [194, 87] width 7 height 7
radio input "true"
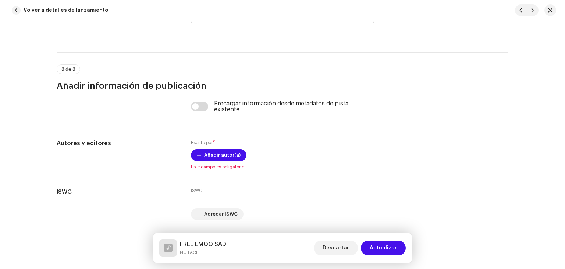
scroll to position [1362, 0]
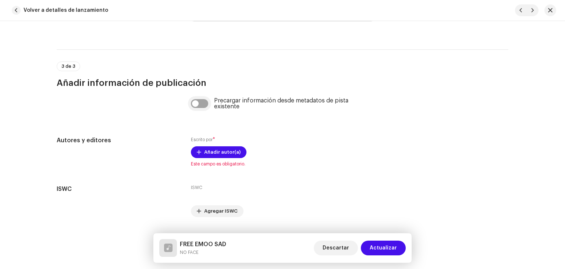
click at [201, 108] on input "checkbox" at bounding box center [200, 103] width 18 height 9
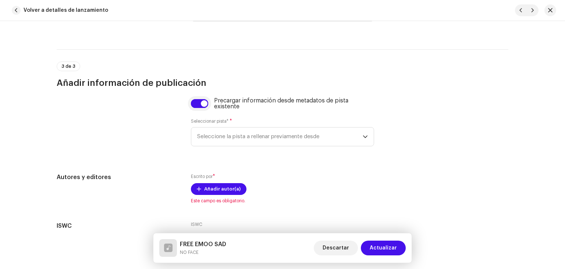
click at [201, 108] on input "checkbox" at bounding box center [200, 103] width 18 height 9
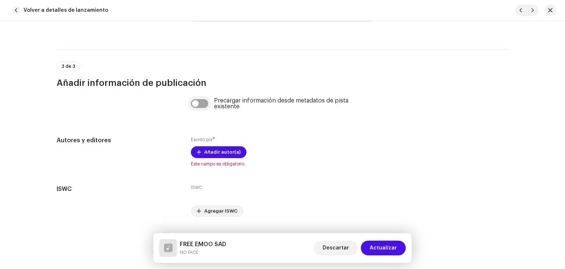
click at [201, 108] on input "checkbox" at bounding box center [200, 103] width 18 height 9
checkbox input "true"
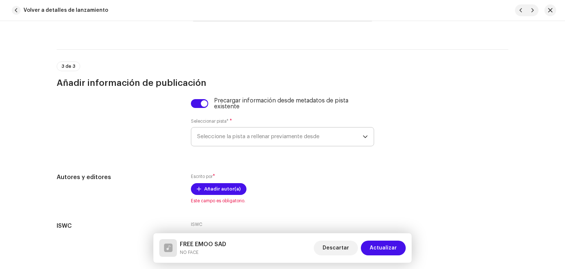
click at [229, 137] on span "Seleccione la pista a rellenar previamente desde" at bounding box center [280, 136] width 166 height 18
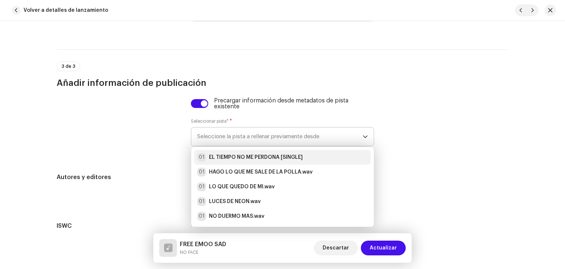
click at [254, 161] on strong "EL TIEMPO NO ME PERDONA [SINGLE]" at bounding box center [256, 157] width 94 height 7
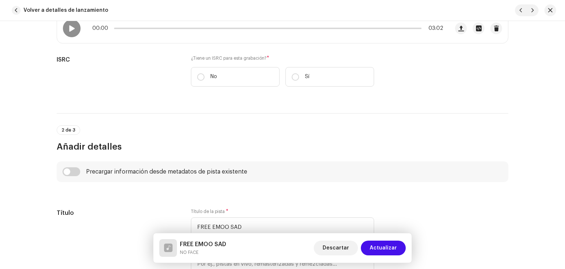
scroll to position [227, 0]
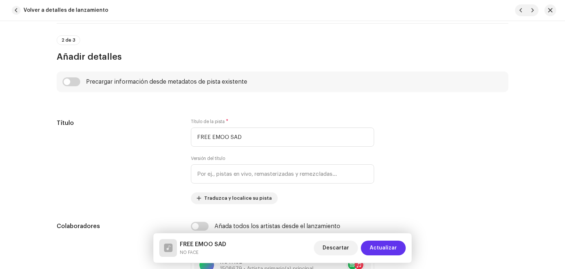
click at [381, 248] on span "Actualizar" at bounding box center [383, 247] width 27 height 15
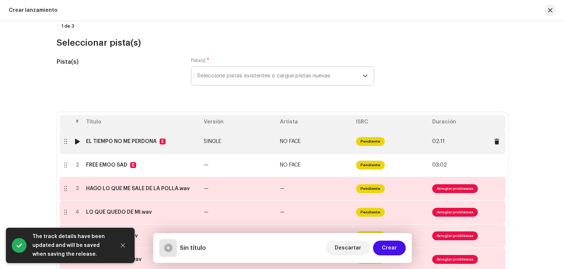
click at [218, 139] on span "SINGLE" at bounding box center [212, 141] width 17 height 5
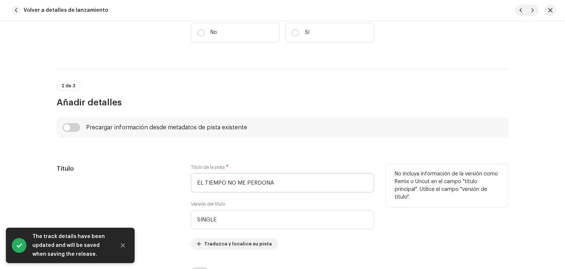
scroll to position [184, 0]
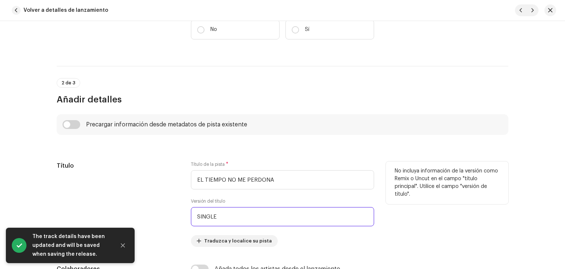
drag, startPoint x: 232, startPoint y: 212, endPoint x: 135, endPoint y: 204, distance: 96.4
click at [135, 204] on div "Título Título de la pista * EL TIEMPO NO ME PERDONA Versión del título SINGLE T…" at bounding box center [283, 203] width 452 height 85
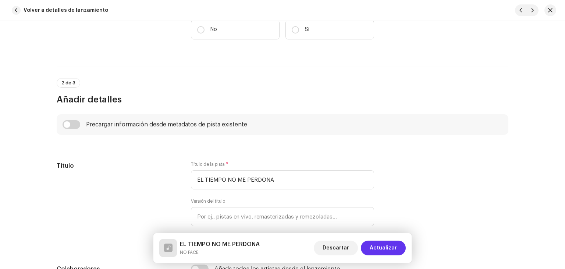
click at [394, 247] on span "Actualizar" at bounding box center [383, 247] width 27 height 15
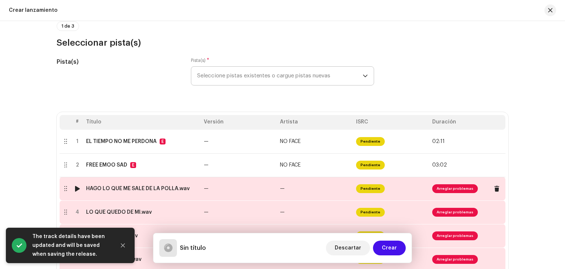
click at [211, 190] on td "—" at bounding box center [239, 189] width 76 height 24
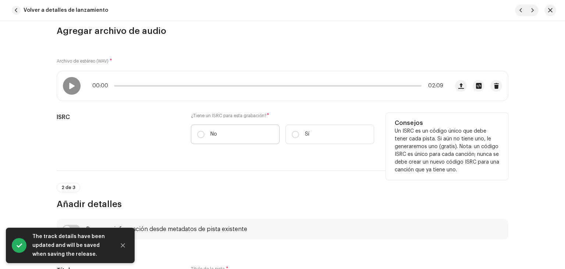
scroll to position [74, 0]
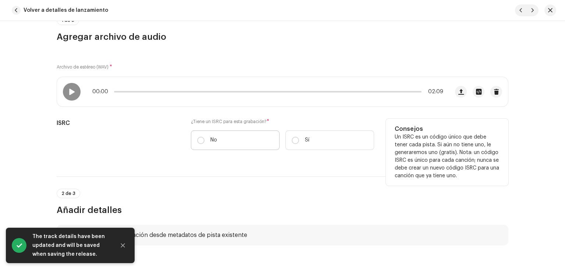
click at [218, 147] on label "No" at bounding box center [235, 140] width 89 height 20
click at [205, 144] on input "No" at bounding box center [200, 140] width 7 height 7
radio input "true"
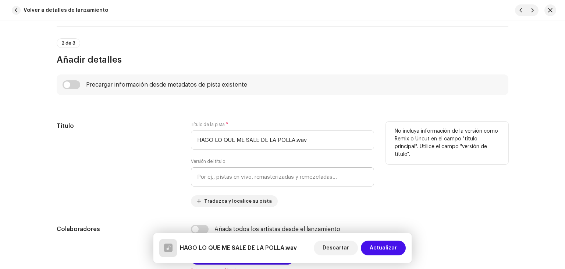
scroll to position [295, 0]
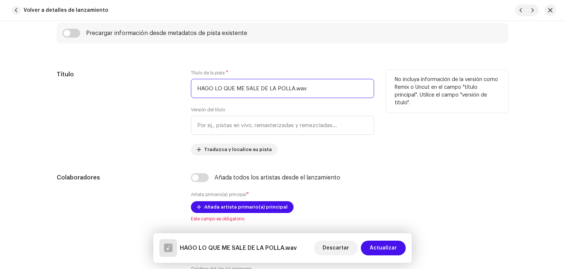
click at [315, 89] on input "HAGO LO QUE ME SALE DE LA POLLA.wav" at bounding box center [282, 88] width 183 height 19
type input "HAGO LO QUE ME SALE DE LA POLLA"
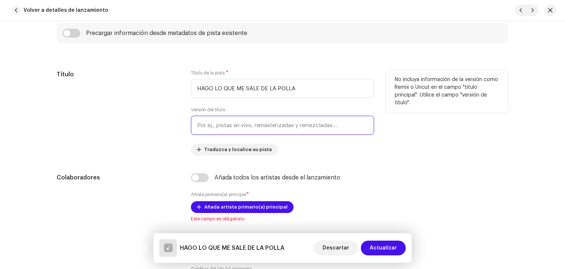
click at [255, 121] on input "text" at bounding box center [282, 125] width 183 height 19
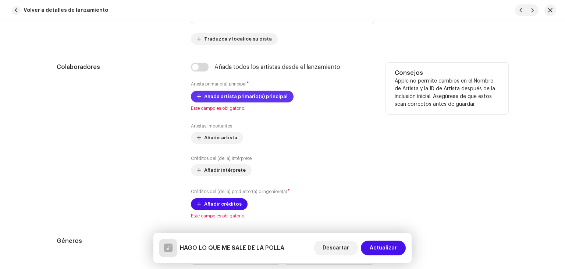
click at [207, 95] on span "Añada artista primario(a) principal" at bounding box center [246, 96] width 84 height 15
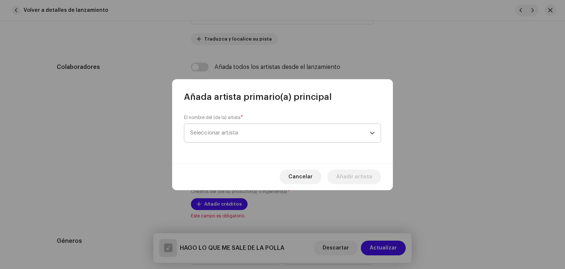
click at [267, 142] on div "El nombre del (de la) artista * Seleccionar artista" at bounding box center [282, 128] width 197 height 28
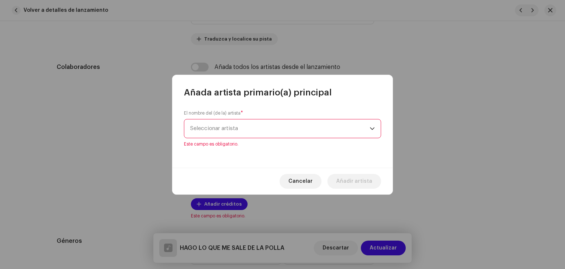
click at [263, 134] on span "Seleccionar artista" at bounding box center [280, 128] width 180 height 18
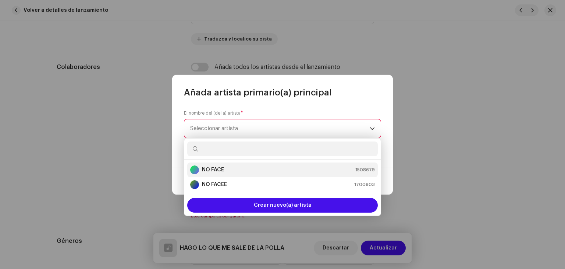
click at [241, 170] on div "NO FACE 1508679" at bounding box center [282, 169] width 185 height 9
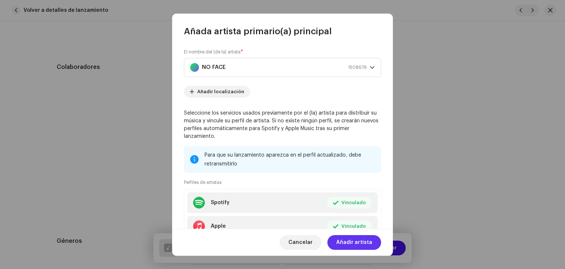
click at [341, 240] on span "Añadir artista" at bounding box center [354, 242] width 36 height 15
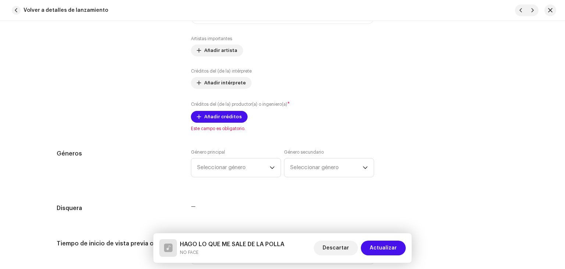
scroll to position [515, 0]
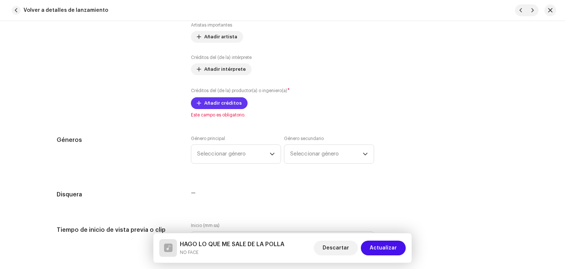
click at [219, 105] on span "Añadir créditos" at bounding box center [223, 103] width 38 height 15
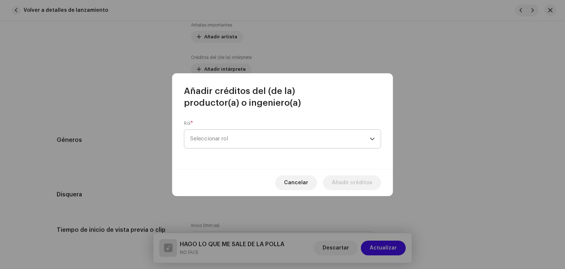
click at [251, 135] on span "Seleccionar rol" at bounding box center [280, 139] width 180 height 18
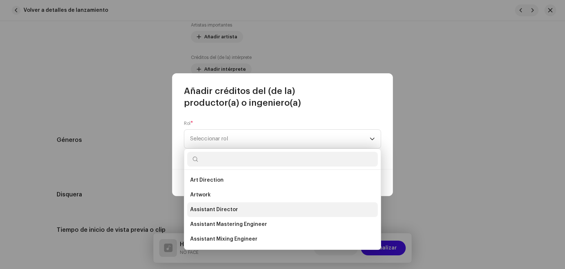
click at [234, 206] on li "Assistant Director" at bounding box center [282, 209] width 191 height 15
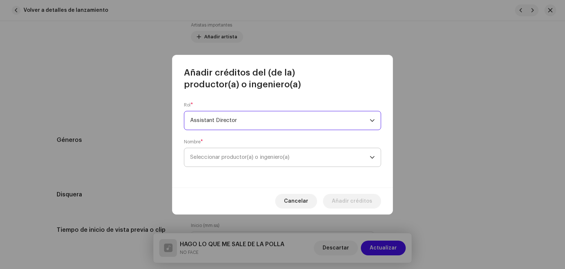
click at [298, 162] on span "Seleccionar productor(a) o ingeniero(a)" at bounding box center [280, 157] width 180 height 18
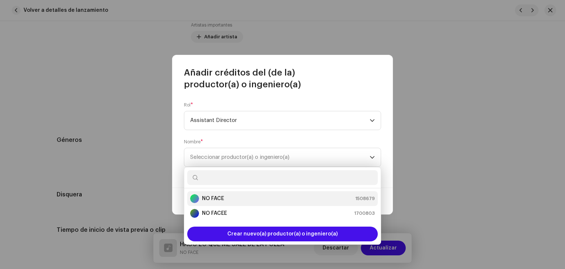
click at [256, 197] on div "NO FACE 1508679" at bounding box center [282, 198] width 185 height 9
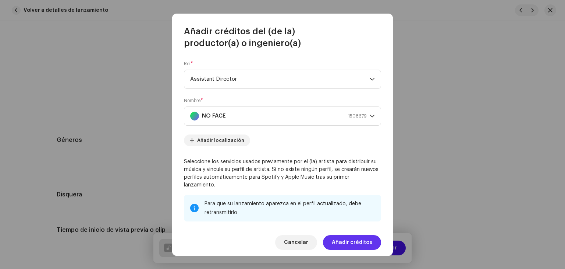
click at [367, 236] on span "Añadir créditos" at bounding box center [352, 242] width 40 height 15
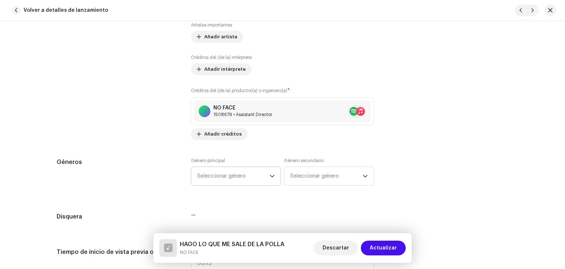
click at [258, 181] on span "Seleccionar género" at bounding box center [233, 176] width 73 height 18
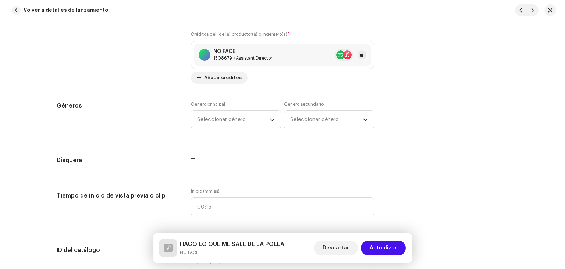
scroll to position [479, 0]
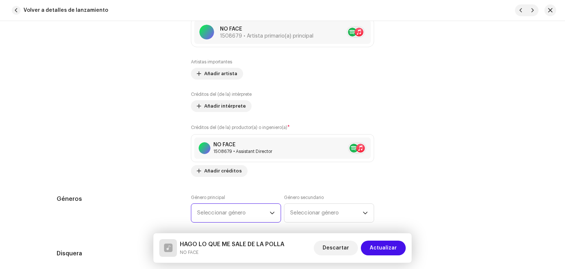
click at [240, 208] on span "Seleccionar género" at bounding box center [233, 213] width 73 height 18
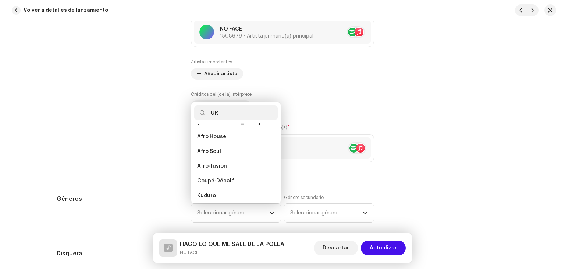
scroll to position [0, 0]
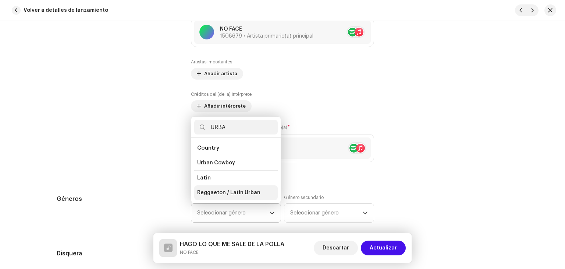
type input "URBA"
click at [236, 192] on span "Reggaeton / Latin Urban" at bounding box center [228, 192] width 63 height 7
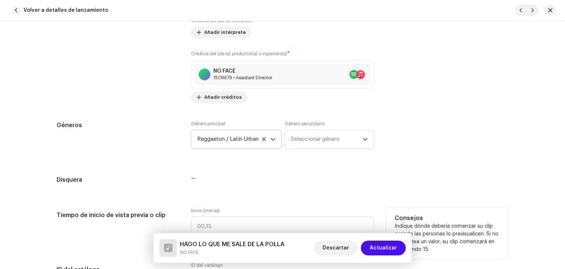
scroll to position [663, 0]
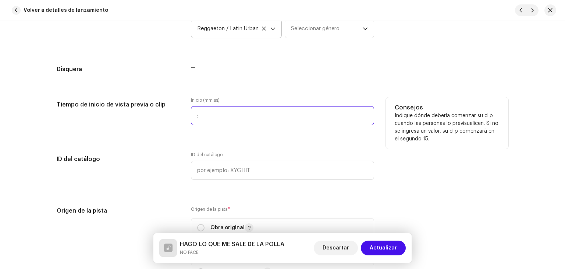
click at [273, 123] on input ":" at bounding box center [282, 115] width 183 height 19
type input "00:15"
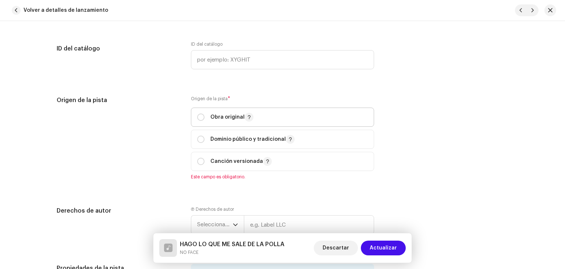
click at [226, 121] on p "Obra original" at bounding box center [232, 117] width 43 height 9
radio input "true"
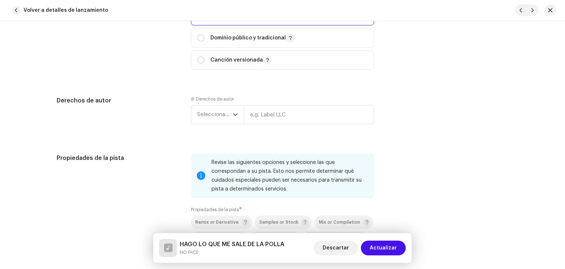
scroll to position [884, 0]
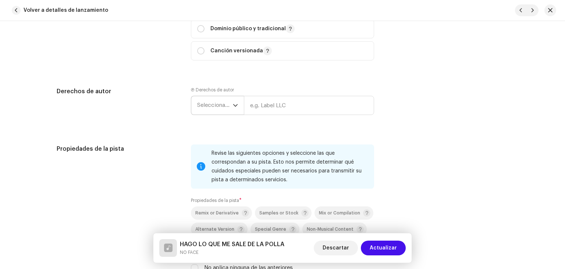
click at [235, 112] on div "dropdown trigger" at bounding box center [235, 105] width 5 height 18
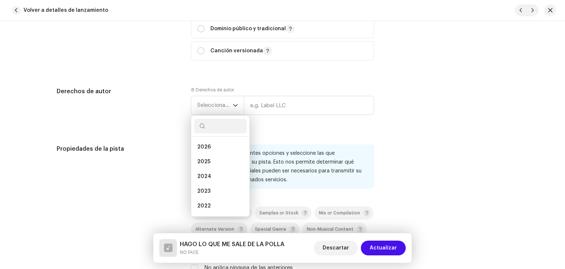
drag, startPoint x: 214, startPoint y: 162, endPoint x: 246, endPoint y: 143, distance: 37.5
click at [213, 162] on li "2025" at bounding box center [220, 161] width 52 height 15
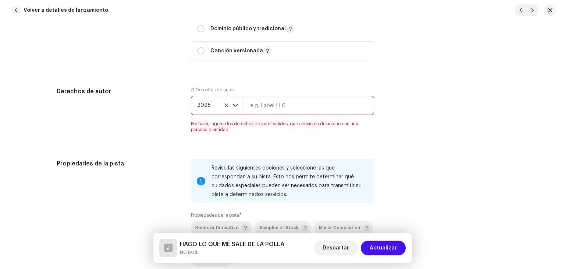
click at [276, 113] on input "text" at bounding box center [309, 105] width 130 height 19
type input "NOFACE"
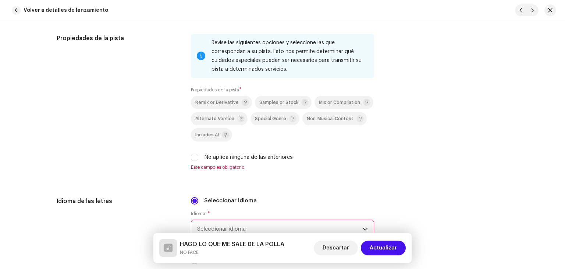
click at [212, 161] on label "No aplica ninguna de las anteriores" at bounding box center [248, 157] width 89 height 8
click at [198, 161] on input "No aplica ninguna de las anteriores" at bounding box center [194, 157] width 7 height 7
checkbox input "true"
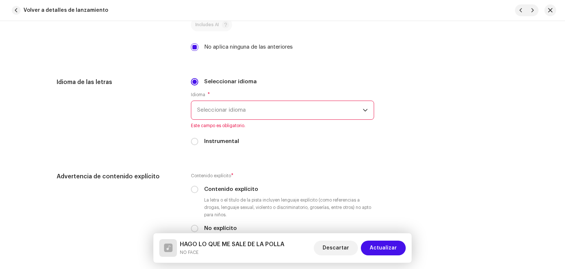
scroll to position [1104, 0]
click at [244, 115] on span "Seleccionar idioma" at bounding box center [280, 110] width 166 height 18
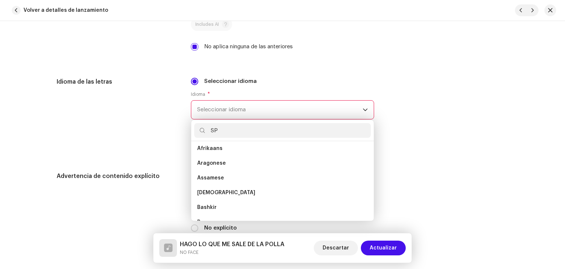
scroll to position [0, 0]
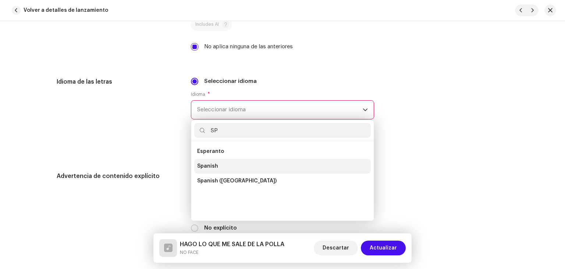
type input "SP"
click at [222, 166] on li "Spanish" at bounding box center [282, 166] width 177 height 15
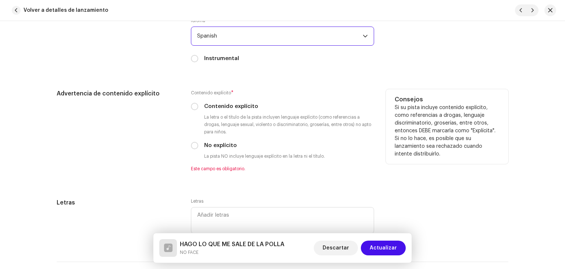
click at [234, 110] on label "Contenido explícito" at bounding box center [231, 106] width 54 height 8
click at [198, 110] on input "Contenido explícito" at bounding box center [194, 106] width 7 height 7
radio input "true"
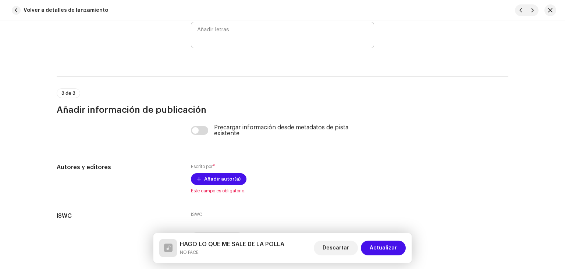
scroll to position [1362, 0]
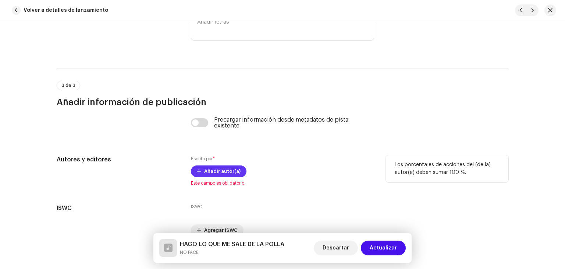
click at [230, 176] on span "Añadir autor(a)" at bounding box center [222, 171] width 36 height 15
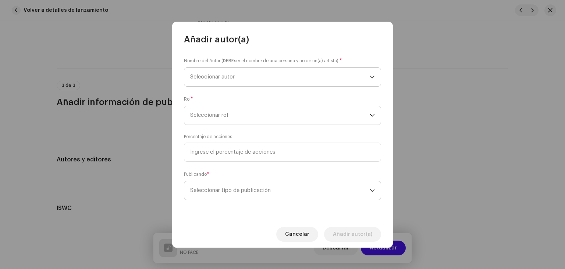
click at [231, 84] on span "Seleccionar autor" at bounding box center [280, 77] width 180 height 18
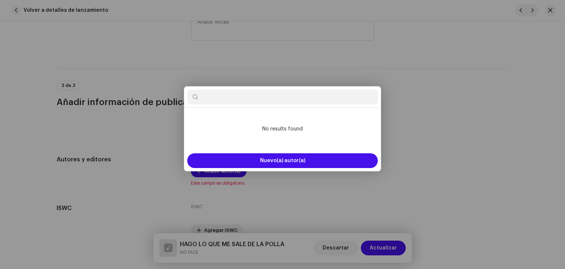
click at [535, 108] on div "Añadir autor(a) Nombre del Autor ( DEBE ser el nombre de una persona y no de un…" at bounding box center [282, 134] width 565 height 269
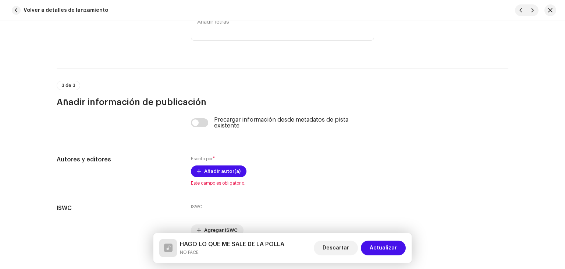
click at [188, 128] on div "Precargar información desde metadatos de pista existente" at bounding box center [283, 127] width 452 height 21
click at [193, 126] on input "checkbox" at bounding box center [200, 122] width 18 height 9
checkbox input "true"
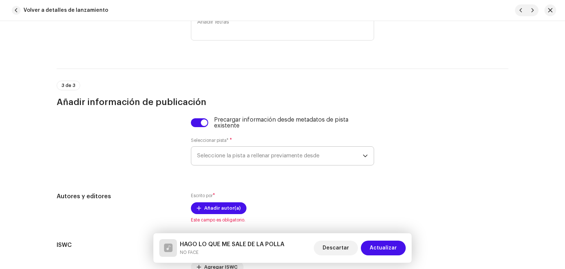
click at [230, 151] on span "Seleccione la pista a rellenar previamente desde" at bounding box center [280, 156] width 166 height 18
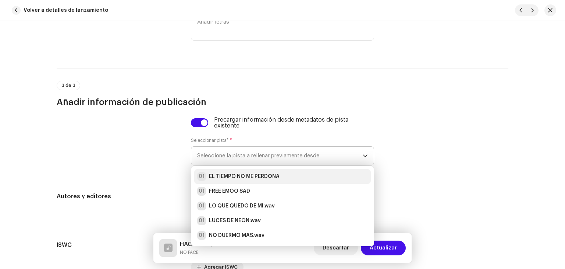
click at [244, 177] on strong "EL TIEMPO NO ME PERDONA" at bounding box center [244, 176] width 71 height 7
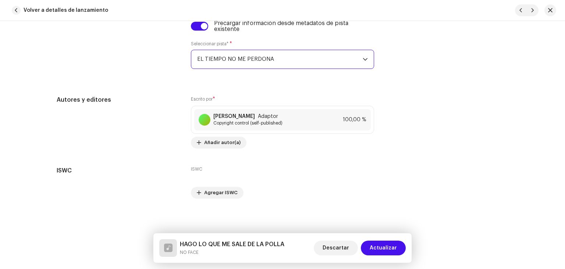
scroll to position [1461, 0]
click at [374, 245] on span "Actualizar" at bounding box center [383, 247] width 27 height 15
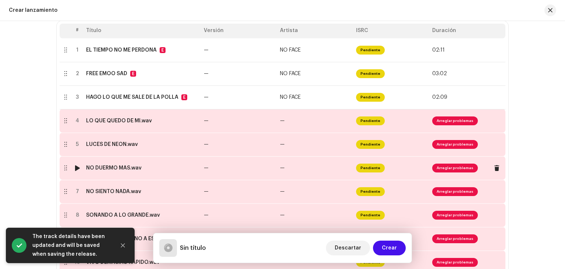
scroll to position [147, 0]
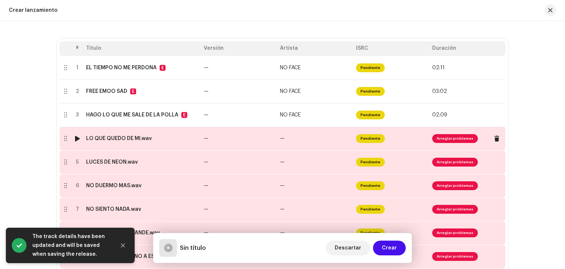
click at [211, 144] on td "—" at bounding box center [239, 139] width 76 height 24
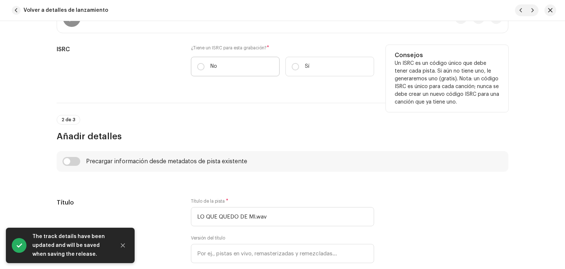
click at [221, 57] on label "No" at bounding box center [235, 67] width 89 height 20
click at [205, 63] on input "No" at bounding box center [200, 66] width 7 height 7
radio input "true"
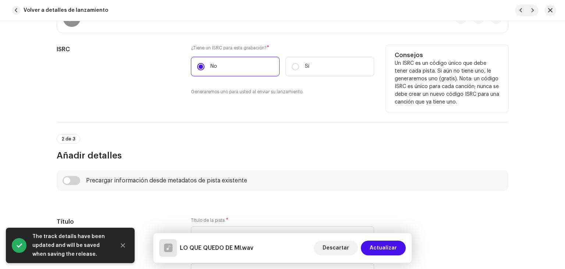
scroll to position [258, 0]
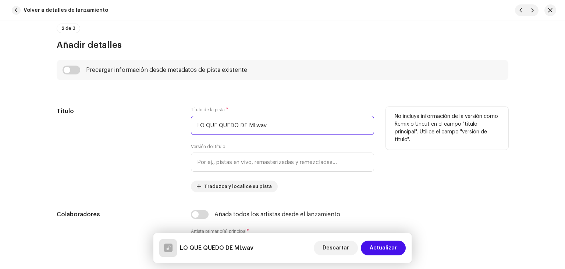
click at [279, 127] on input "LO QUE QUEDO DE MI.wav" at bounding box center [282, 125] width 183 height 19
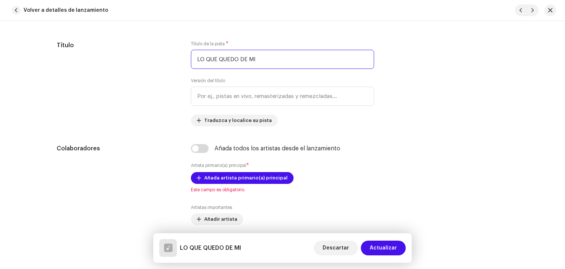
scroll to position [331, 0]
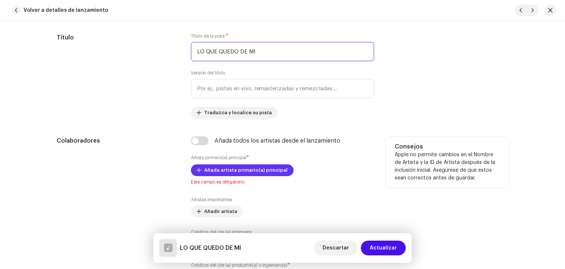
type input "LO QUE QUEDO DE MI"
click at [217, 170] on span "Añada artista primario(a) principal" at bounding box center [246, 170] width 84 height 15
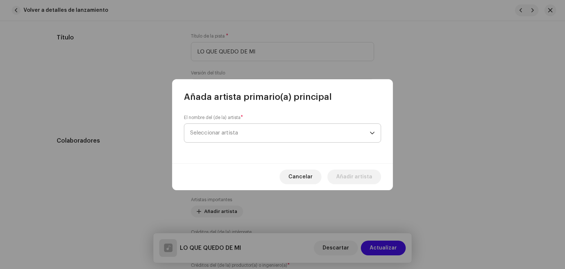
click at [241, 126] on span "Seleccionar artista" at bounding box center [280, 133] width 180 height 18
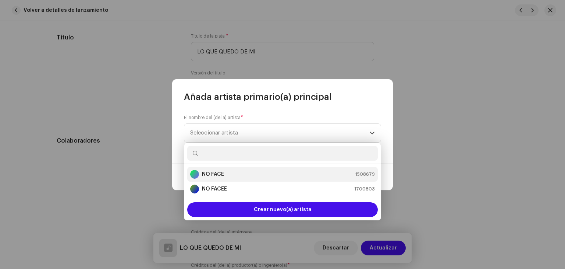
click at [228, 170] on div "NO FACE 1508679" at bounding box center [282, 174] width 185 height 9
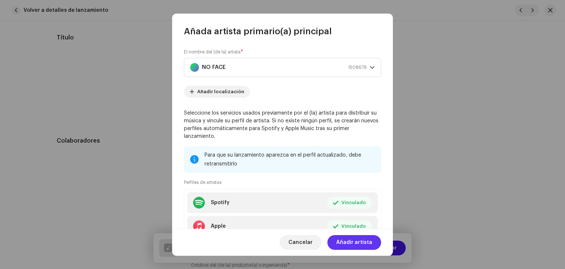
click at [358, 242] on span "Añadir artista" at bounding box center [354, 242] width 36 height 15
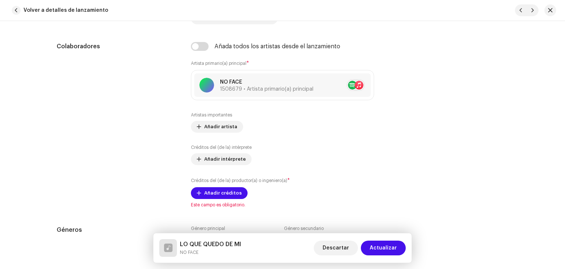
scroll to position [479, 0]
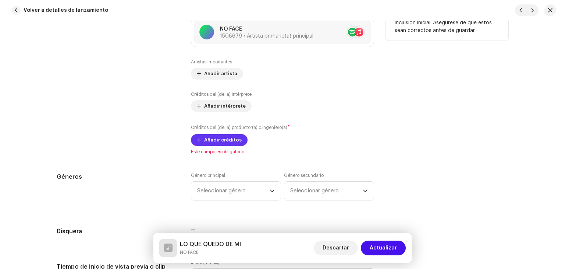
click at [224, 141] on span "Añadir créditos" at bounding box center [223, 140] width 38 height 15
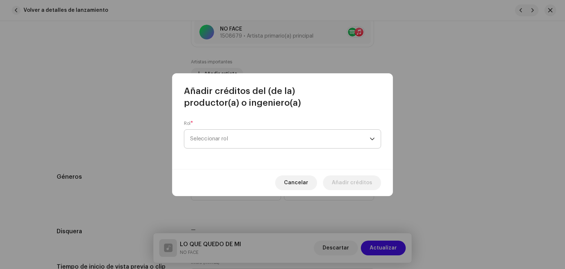
click at [246, 142] on span "Seleccionar rol" at bounding box center [280, 139] width 180 height 18
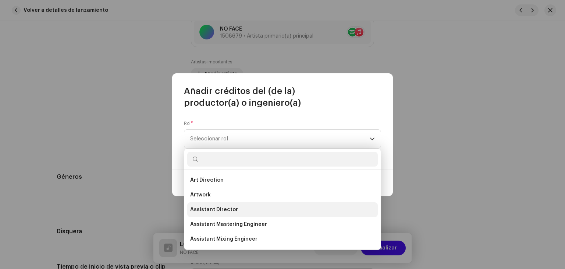
click at [231, 210] on span "Assistant Director" at bounding box center [214, 209] width 48 height 7
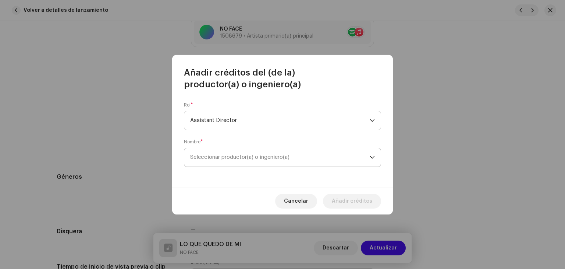
click at [295, 149] on span "Seleccionar productor(a) o ingeniero(a)" at bounding box center [280, 157] width 180 height 18
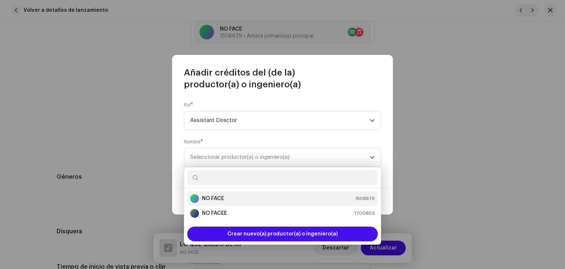
click at [244, 203] on li "NO FACE 1508679" at bounding box center [282, 198] width 191 height 15
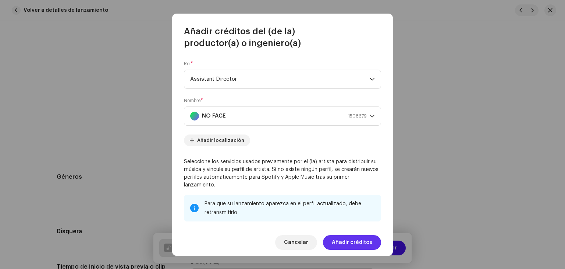
click at [360, 240] on span "Añadir créditos" at bounding box center [352, 242] width 40 height 15
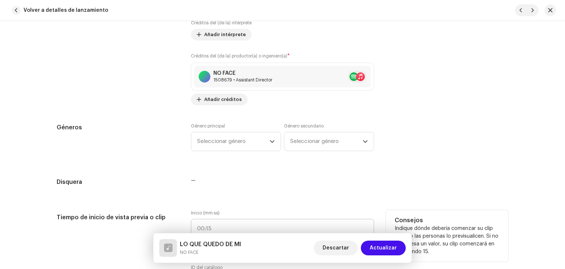
scroll to position [626, 0]
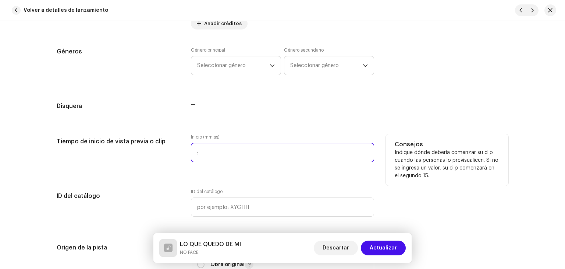
click at [268, 150] on input ":" at bounding box center [282, 152] width 183 height 19
type input "00:15"
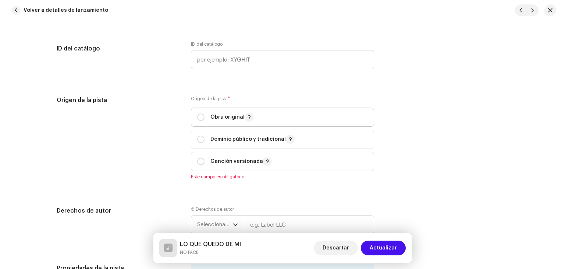
click at [222, 121] on p "Obra original" at bounding box center [232, 117] width 43 height 9
radio input "true"
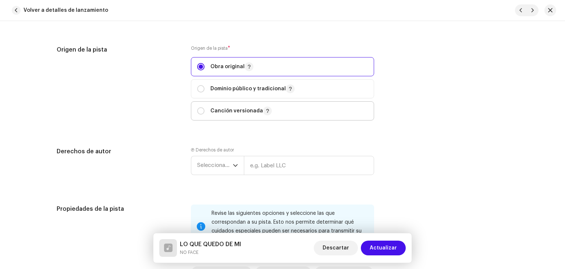
scroll to position [920, 0]
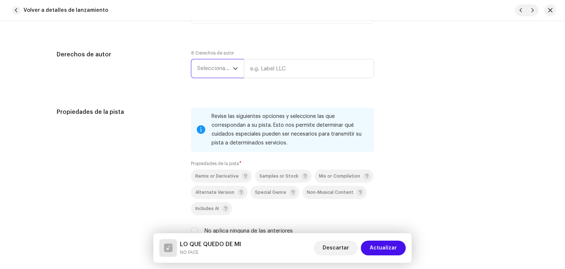
click at [219, 73] on span "Seleccionar año" at bounding box center [215, 68] width 36 height 18
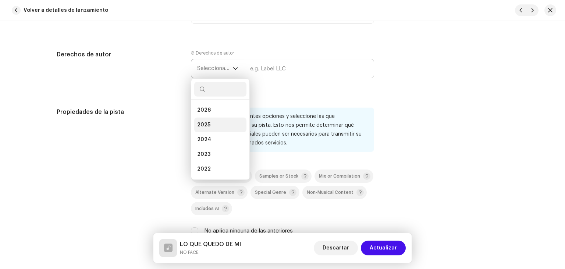
click at [209, 122] on li "2025" at bounding box center [220, 124] width 52 height 15
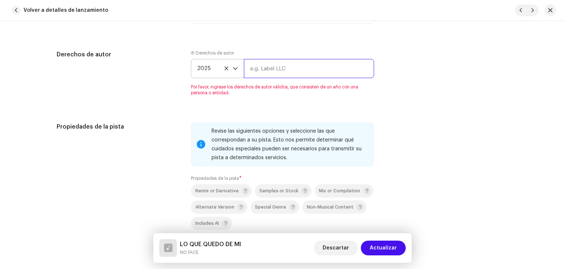
click at [266, 71] on input "text" at bounding box center [309, 68] width 130 height 19
type input "NOFACE"
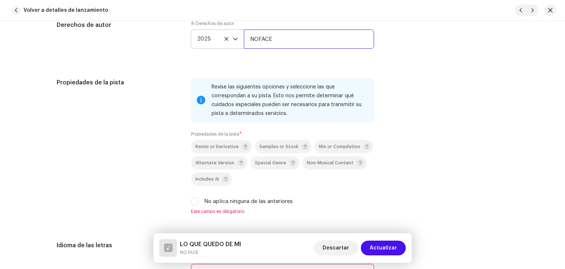
scroll to position [1031, 0]
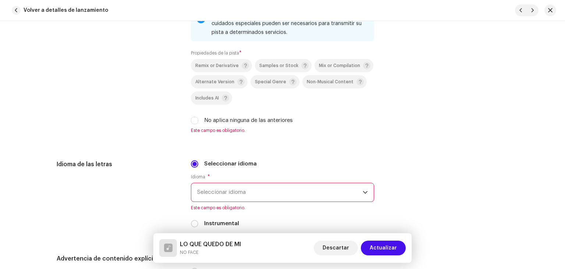
click at [215, 121] on label "No aplica ninguna de las anteriores" at bounding box center [248, 120] width 89 height 8
click at [198, 121] on input "No aplica ninguna de las anteriores" at bounding box center [194, 120] width 7 height 7
checkbox input "true"
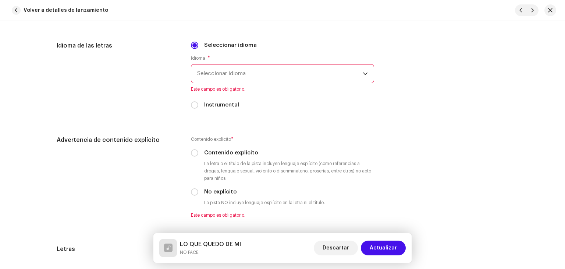
scroll to position [1141, 0]
click at [243, 82] on span "Seleccionar idioma" at bounding box center [280, 73] width 166 height 18
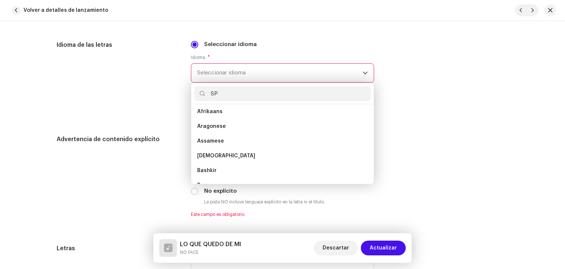
scroll to position [0, 0]
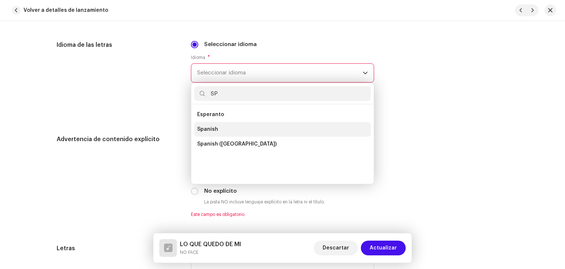
type input "SP"
click at [228, 131] on li "Spanish" at bounding box center [282, 129] width 177 height 15
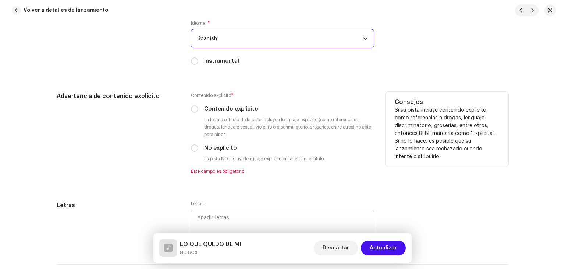
scroll to position [1178, 0]
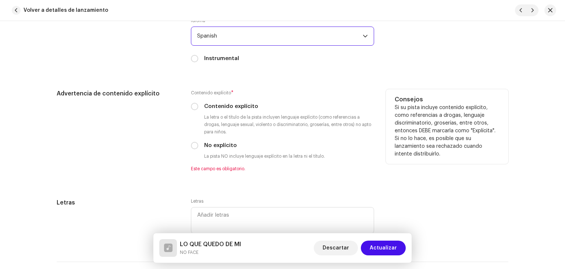
click at [231, 119] on small "La letra o el título de la pista incluyen lenguaje explícito (como referencias …" at bounding box center [289, 124] width 172 height 22
click at [243, 109] on label "Contenido explícito" at bounding box center [231, 106] width 54 height 8
click at [198, 109] on input "Contenido explícito" at bounding box center [194, 106] width 7 height 7
radio input "true"
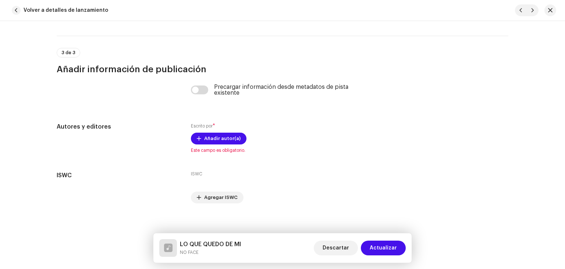
scroll to position [1402, 0]
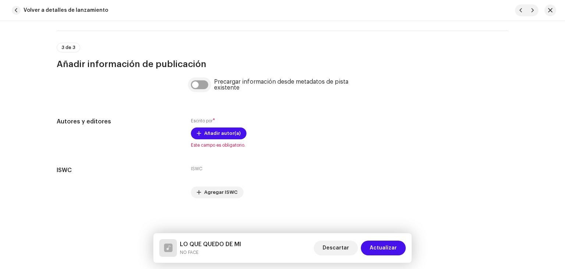
click at [198, 86] on input "checkbox" at bounding box center [200, 84] width 18 height 9
checkbox input "true"
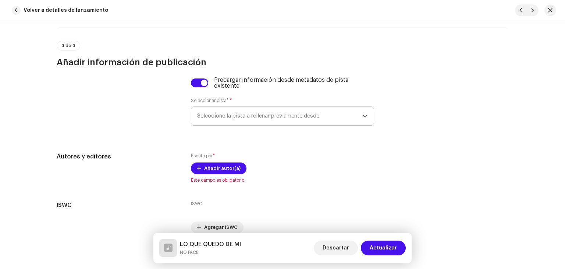
click at [244, 113] on span "Seleccione la pista a rellenar previamente desde" at bounding box center [280, 116] width 166 height 18
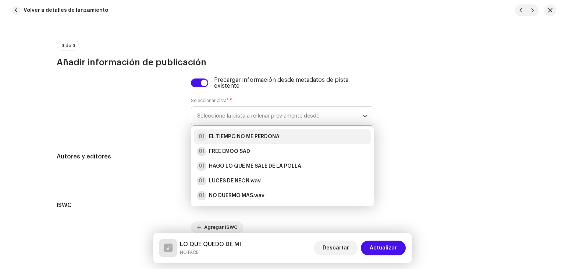
click at [240, 138] on strong "EL TIEMPO NO ME PERDONA" at bounding box center [244, 136] width 71 height 7
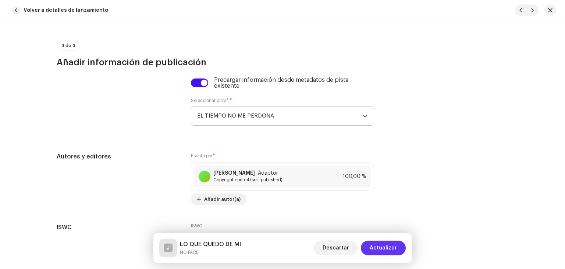
click at [381, 248] on span "Actualizar" at bounding box center [383, 247] width 27 height 15
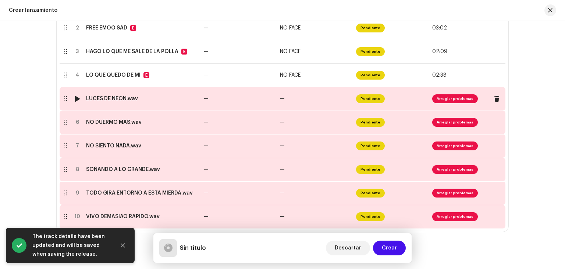
scroll to position [221, 0]
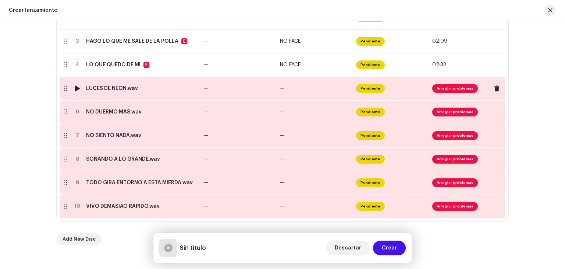
click at [274, 89] on td "—" at bounding box center [239, 89] width 76 height 24
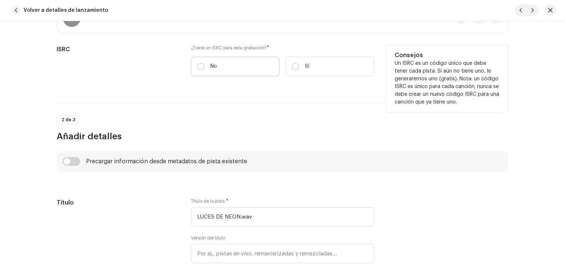
click at [228, 57] on label "No" at bounding box center [235, 67] width 89 height 20
click at [205, 63] on input "No" at bounding box center [200, 66] width 7 height 7
radio input "true"
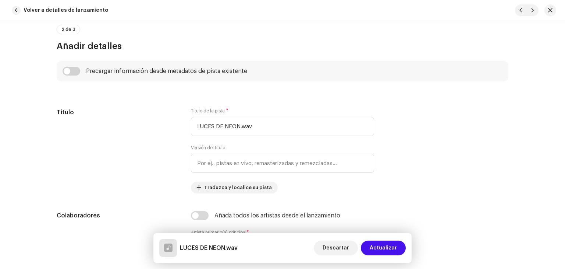
scroll to position [258, 0]
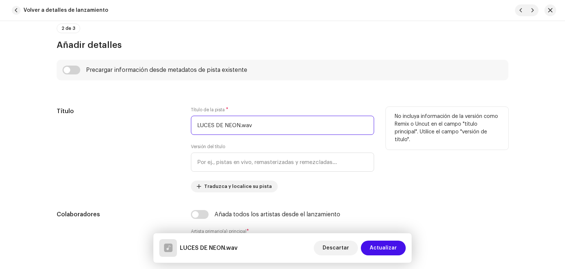
click at [269, 124] on input "LUCES DE NEON.wav" at bounding box center [282, 125] width 183 height 19
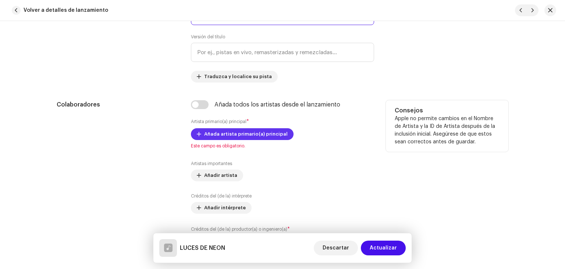
scroll to position [368, 0]
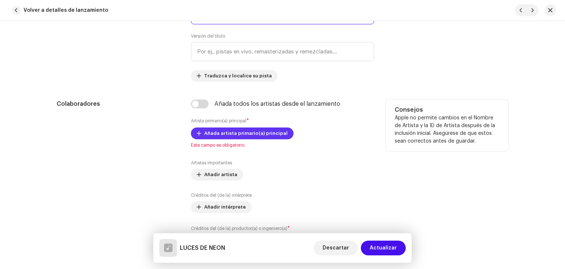
type input "LUCES DE NEON"
click at [256, 139] on span "Añada artista primario(a) principal" at bounding box center [246, 133] width 84 height 15
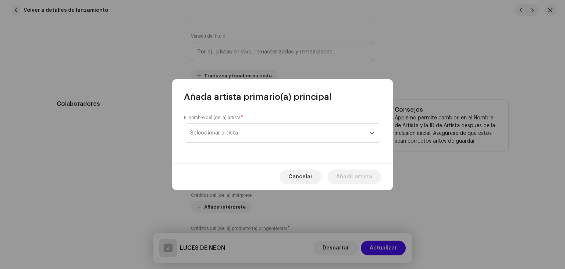
click at [256, 139] on span "Seleccionar artista" at bounding box center [280, 133] width 180 height 18
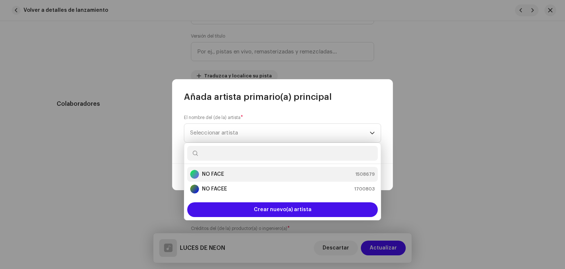
click at [237, 176] on div "NO FACE 1508679" at bounding box center [282, 174] width 185 height 9
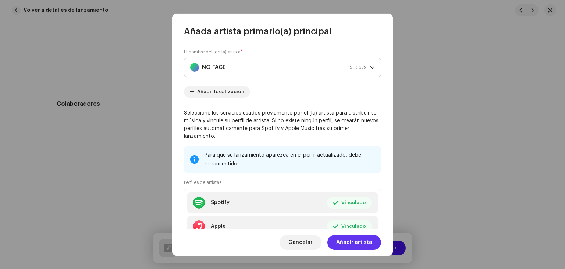
click at [360, 244] on span "Añadir artista" at bounding box center [354, 242] width 36 height 15
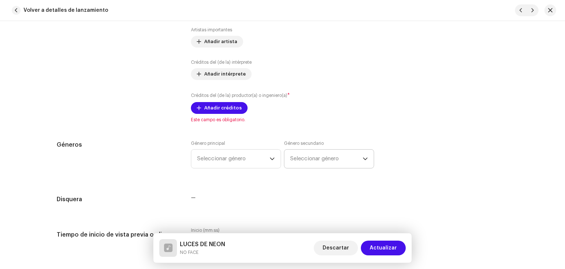
scroll to position [515, 0]
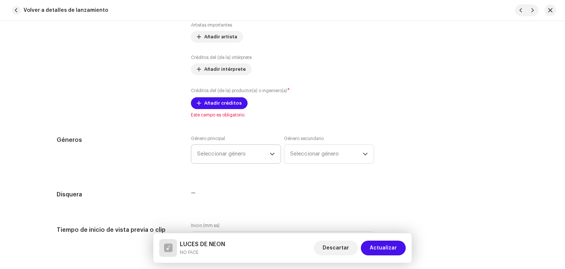
click at [232, 153] on span "Seleccionar género" at bounding box center [233, 154] width 73 height 18
click at [230, 160] on span "Seleccionar género" at bounding box center [233, 154] width 73 height 18
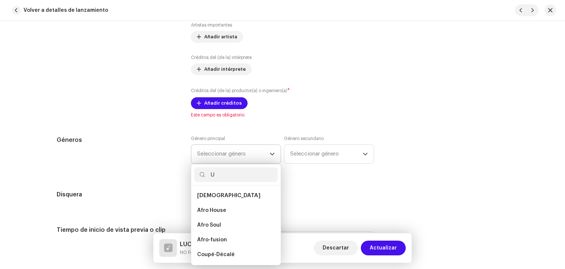
type input "UR"
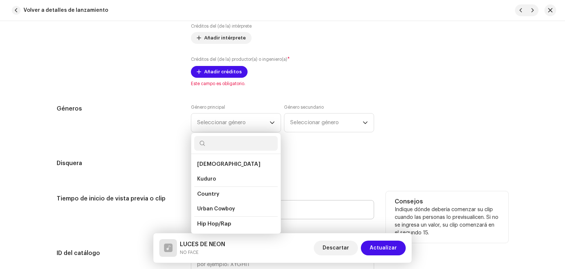
scroll to position [552, 0]
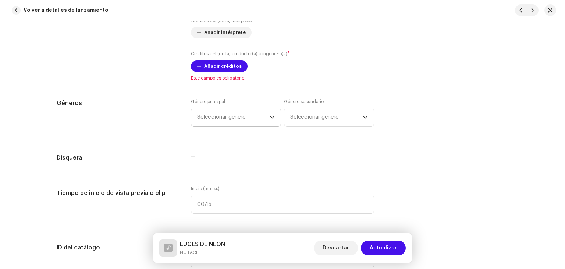
click at [220, 124] on span "Seleccionar género" at bounding box center [233, 117] width 73 height 18
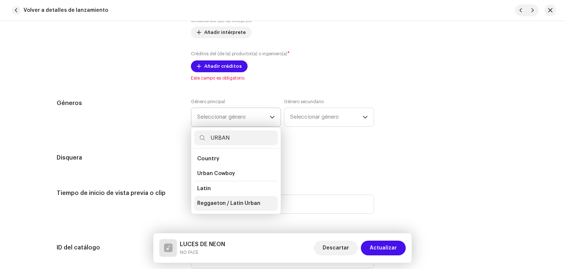
type input "URBAN"
click at [240, 200] on span "Reggaeton / Latin Urban" at bounding box center [228, 203] width 63 height 7
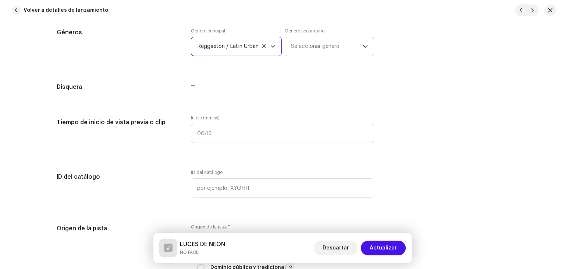
scroll to position [626, 0]
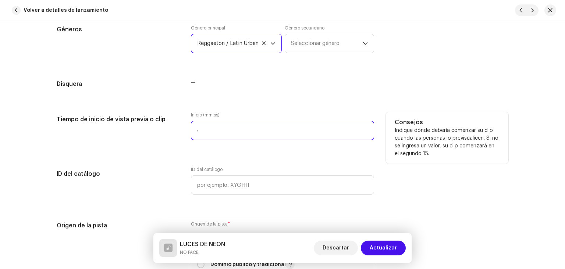
click at [214, 134] on input ":" at bounding box center [282, 130] width 183 height 19
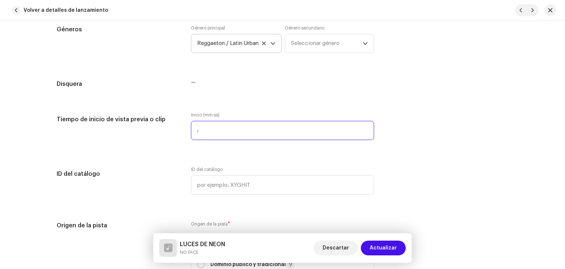
type input "00:15"
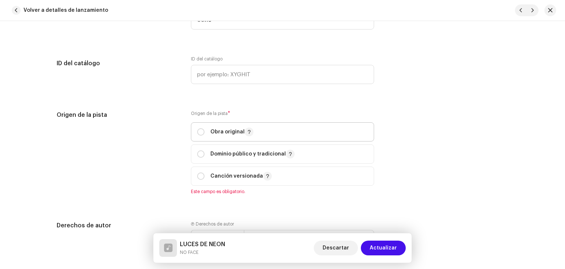
click at [227, 136] on p "Obra original" at bounding box center [232, 131] width 43 height 9
radio input "true"
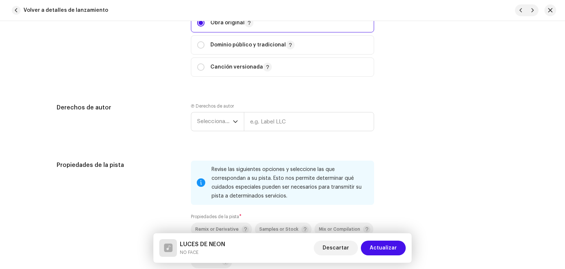
scroll to position [847, 0]
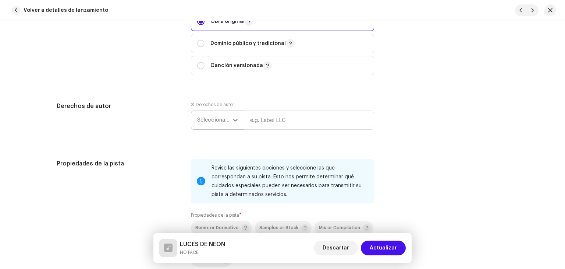
click at [221, 123] on span "Seleccionar año" at bounding box center [215, 120] width 36 height 18
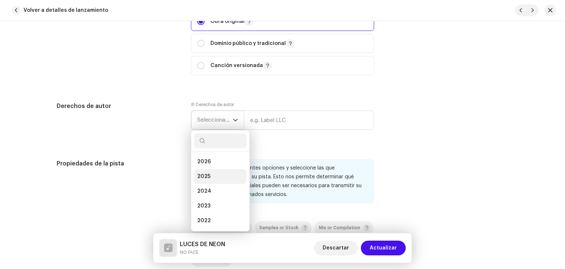
click at [214, 174] on li "2025" at bounding box center [220, 176] width 52 height 15
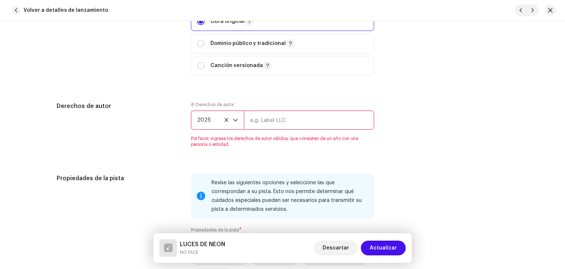
click at [271, 122] on input "text" at bounding box center [309, 119] width 130 height 19
type input "NOFACE"
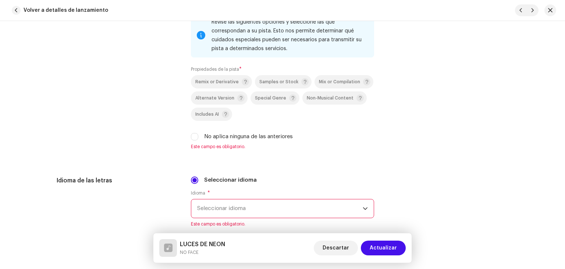
scroll to position [994, 0]
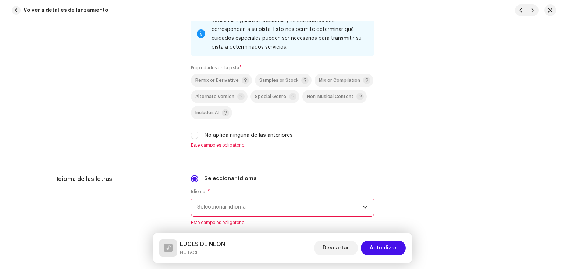
click at [208, 139] on label "No aplica ninguna de las anteriores" at bounding box center [248, 135] width 89 height 8
click at [198, 139] on input "No aplica ninguna de las anteriores" at bounding box center [194, 134] width 7 height 7
checkbox input "true"
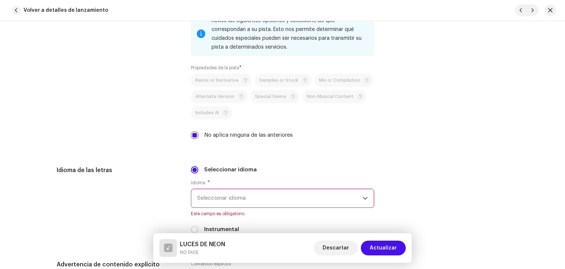
scroll to position [1104, 0]
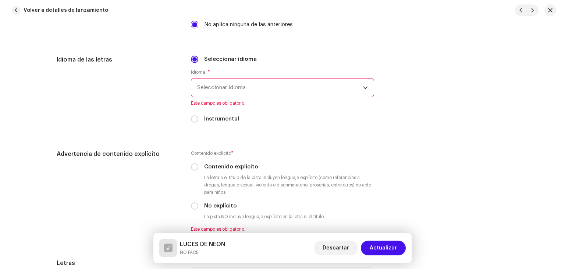
click at [253, 96] on span "Seleccionar idioma" at bounding box center [280, 87] width 166 height 18
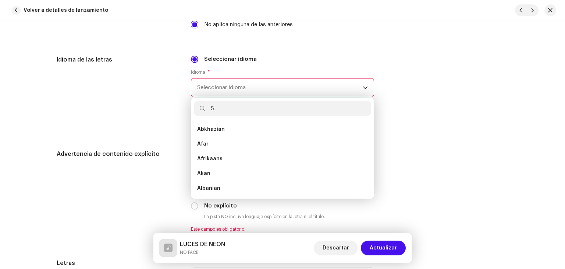
scroll to position [0, 0]
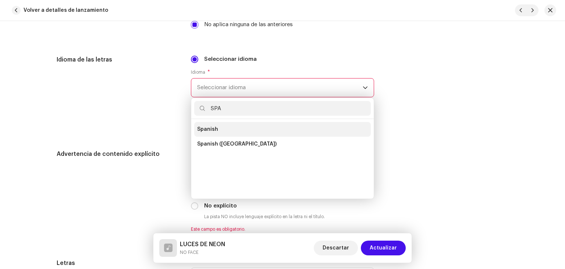
type input "SPA"
click at [253, 123] on li "Spanish" at bounding box center [282, 129] width 177 height 15
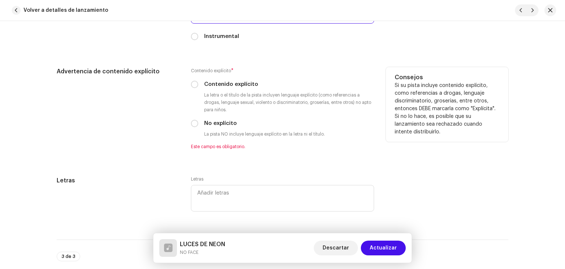
click at [223, 84] on label "Contenido explícito" at bounding box center [231, 84] width 54 height 8
click at [198, 84] on input "Contenido explícito" at bounding box center [194, 84] width 7 height 7
radio input "true"
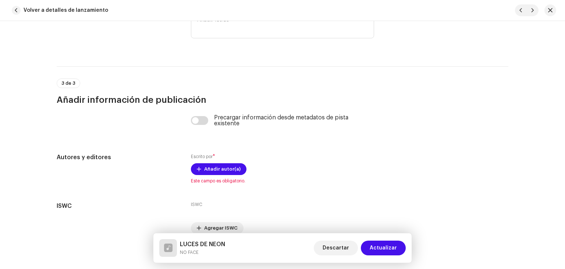
scroll to position [1380, 0]
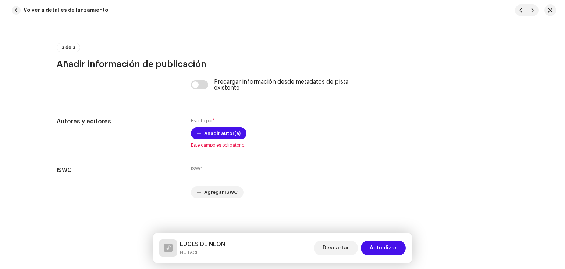
click at [199, 89] on div "Precargar información desde metadatos de pista existente" at bounding box center [282, 85] width 183 height 12
click at [200, 89] on div "Precargar información desde metadatos de pista existente" at bounding box center [282, 85] width 183 height 12
click at [198, 82] on input "checkbox" at bounding box center [200, 84] width 18 height 9
checkbox input "true"
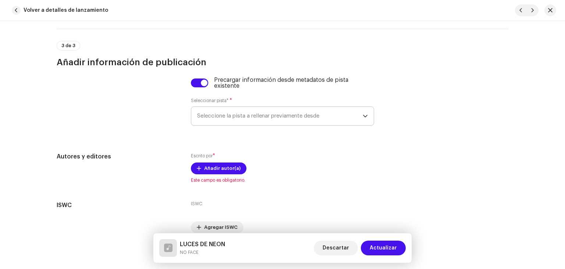
click at [247, 117] on span "Seleccione la pista a rellenar previamente desde" at bounding box center [280, 116] width 166 height 18
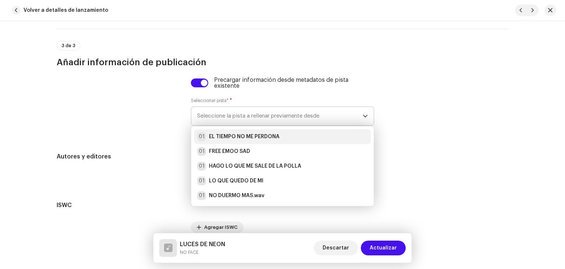
click at [244, 138] on strong "EL TIEMPO NO ME PERDONA" at bounding box center [244, 136] width 71 height 7
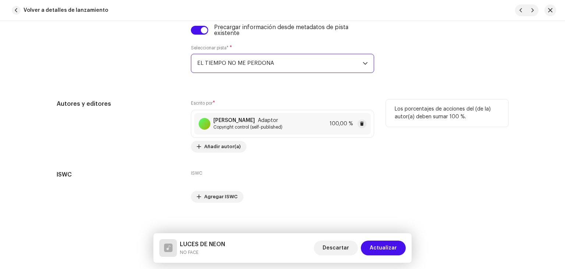
scroll to position [1439, 0]
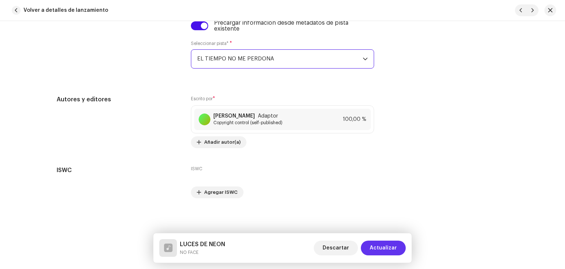
click at [378, 245] on span "Actualizar" at bounding box center [383, 247] width 27 height 15
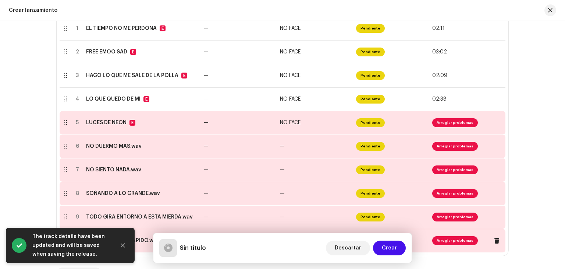
scroll to position [184, 0]
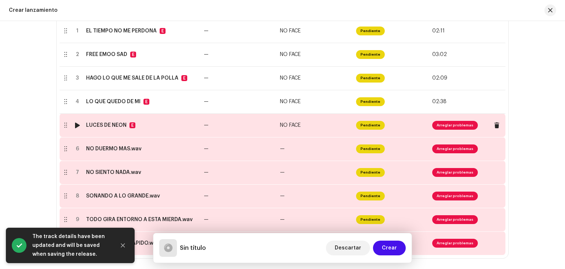
click at [240, 129] on td "—" at bounding box center [239, 125] width 76 height 24
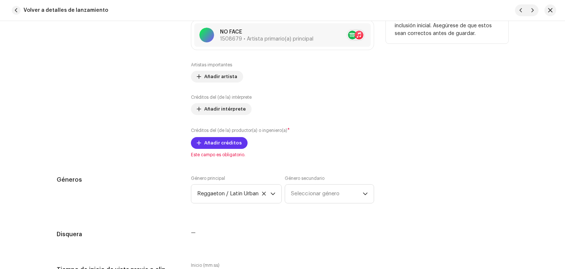
scroll to position [479, 0]
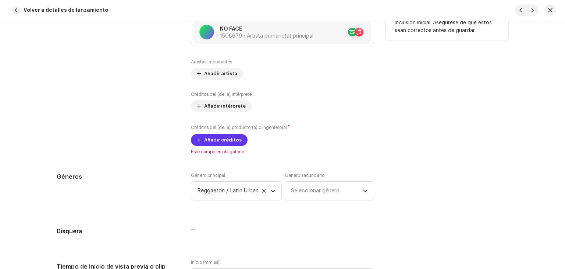
click at [232, 142] on span "Añadir créditos" at bounding box center [223, 140] width 38 height 15
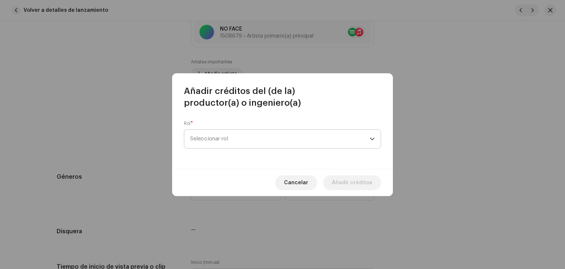
click at [255, 144] on span "Seleccionar rol" at bounding box center [280, 139] width 180 height 18
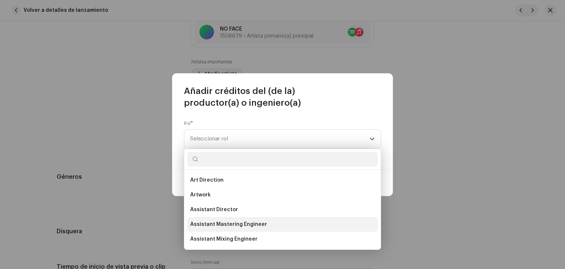
click at [260, 221] on span "Assistant Mastering Engineer" at bounding box center [228, 224] width 77 height 7
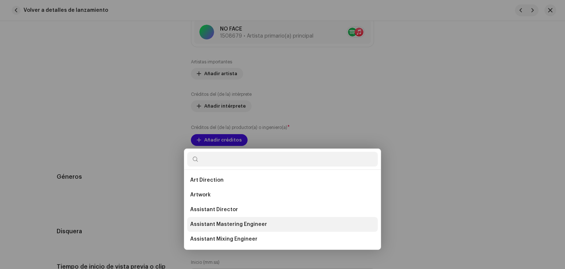
click at [260, 221] on div "Añadir créditos del (de la) productor(a) o ingeniero(a) Rol * Assistant Masteri…" at bounding box center [282, 134] width 565 height 269
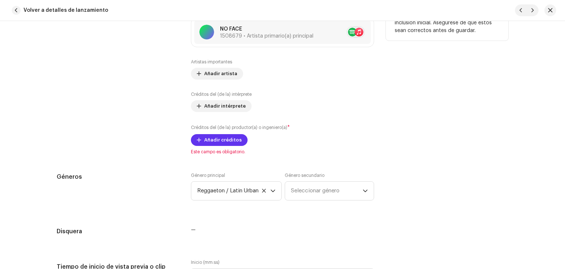
click at [222, 137] on span "Añadir créditos" at bounding box center [223, 140] width 38 height 15
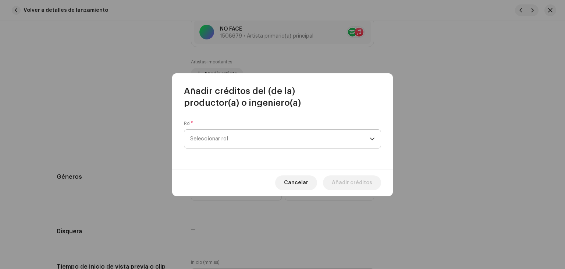
click at [243, 143] on span "Seleccionar rol" at bounding box center [280, 139] width 180 height 18
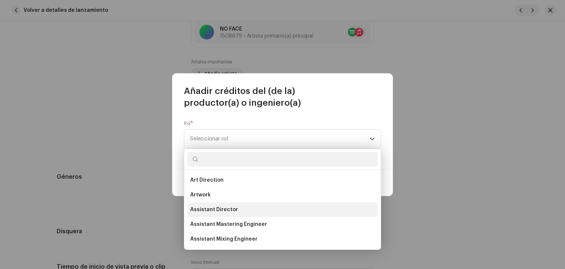
click at [240, 207] on li "Assistant Director" at bounding box center [282, 209] width 191 height 15
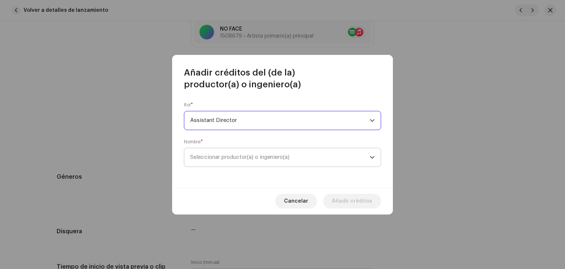
click at [317, 163] on span "Seleccionar productor(a) o ingeniero(a)" at bounding box center [280, 157] width 180 height 18
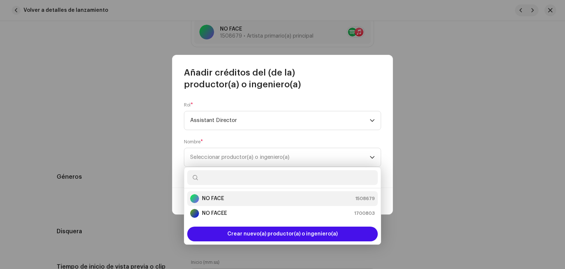
click at [255, 202] on div "NO FACE 1508679" at bounding box center [282, 198] width 185 height 9
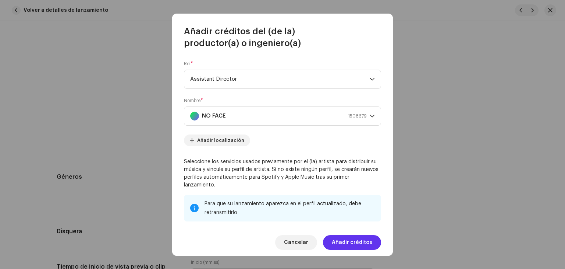
click at [346, 243] on span "Añadir créditos" at bounding box center [352, 242] width 40 height 15
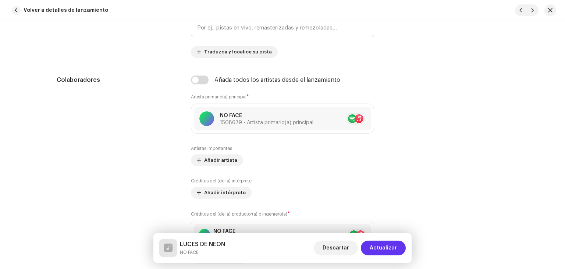
scroll to position [515, 0]
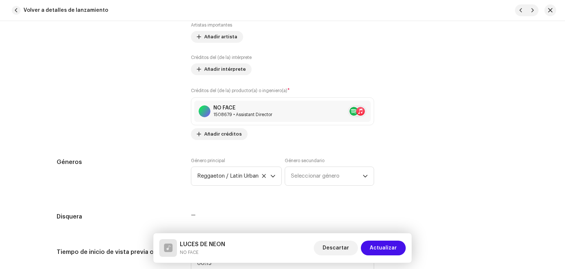
click at [383, 255] on div "Descartar Actualizar" at bounding box center [360, 248] width 92 height 18
click at [383, 251] on span "Actualizar" at bounding box center [383, 247] width 27 height 15
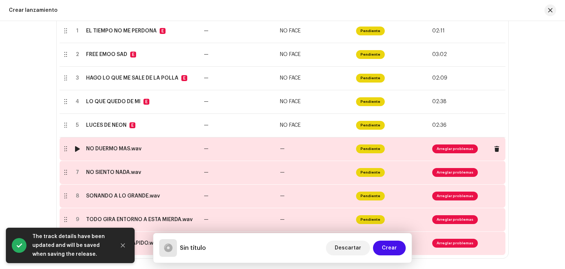
click at [257, 150] on td "—" at bounding box center [239, 149] width 76 height 24
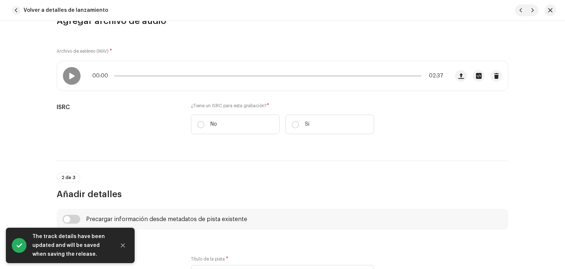
scroll to position [184, 0]
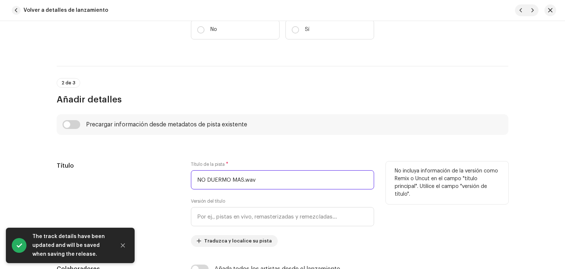
click at [263, 177] on input "NO DUERMO MAS.wav" at bounding box center [282, 179] width 183 height 19
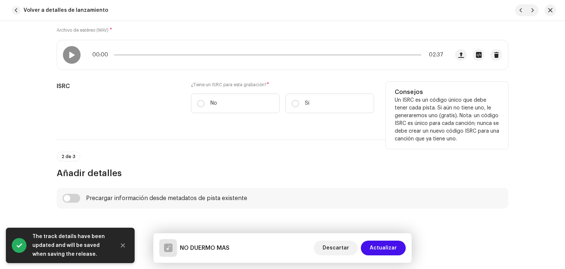
type input "NO DUERMO MAS"
drag, startPoint x: 230, startPoint y: 81, endPoint x: 226, endPoint y: 94, distance: 13.4
click at [228, 87] on label "¿Tiene un ISRC para esta grabación? *" at bounding box center [282, 85] width 183 height 6
click at [225, 102] on label "No" at bounding box center [235, 104] width 89 height 20
click at [205, 102] on input "No" at bounding box center [200, 103] width 7 height 7
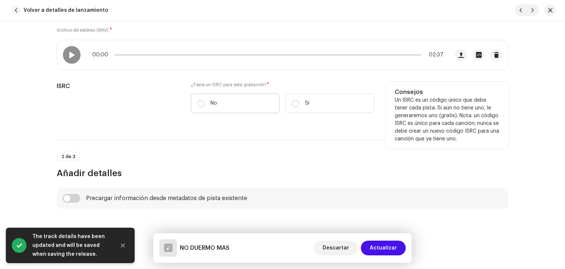
radio input "true"
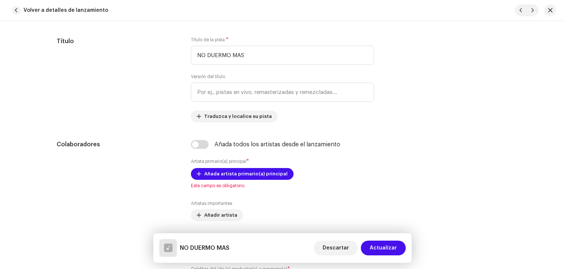
scroll to position [331, 0]
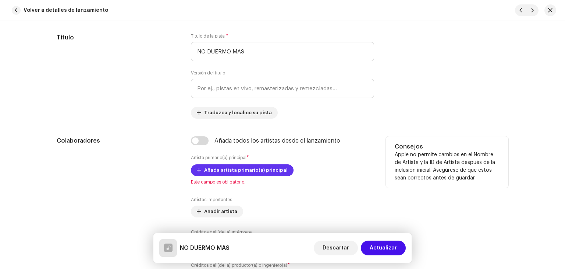
click at [248, 165] on span "Añada artista primario(a) principal" at bounding box center [246, 170] width 84 height 15
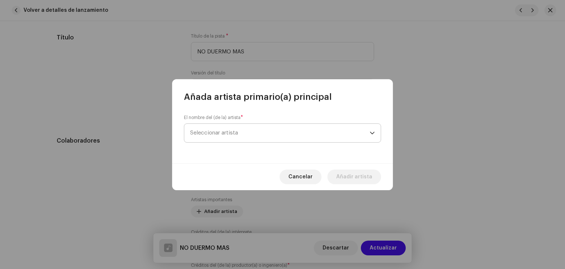
click at [262, 125] on span "Seleccionar artista" at bounding box center [280, 133] width 180 height 18
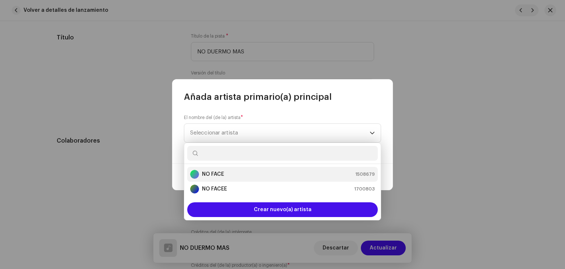
click at [238, 173] on div "NO FACE 1508679" at bounding box center [282, 174] width 185 height 9
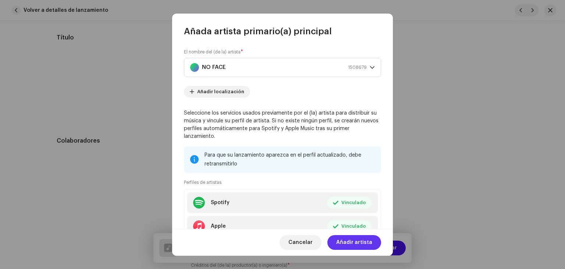
click at [347, 243] on span "Añadir artista" at bounding box center [354, 242] width 36 height 15
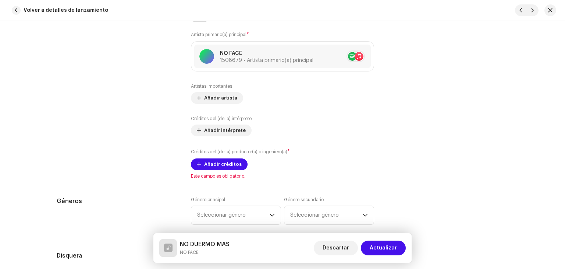
scroll to position [479, 0]
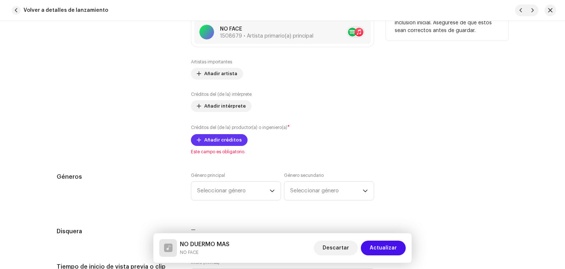
click at [224, 142] on span "Añadir créditos" at bounding box center [223, 140] width 38 height 15
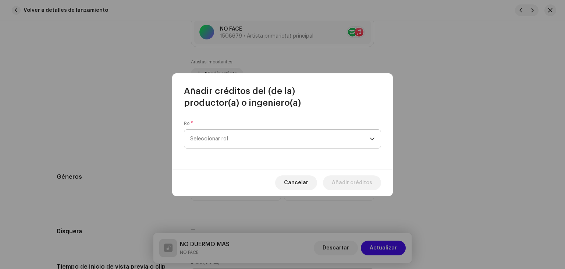
click at [268, 141] on span "Seleccionar rol" at bounding box center [280, 139] width 180 height 18
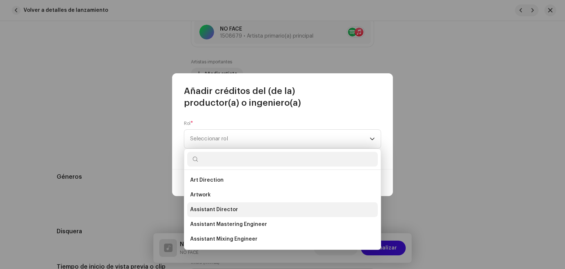
click at [246, 202] on li "Assistant Director" at bounding box center [282, 209] width 191 height 15
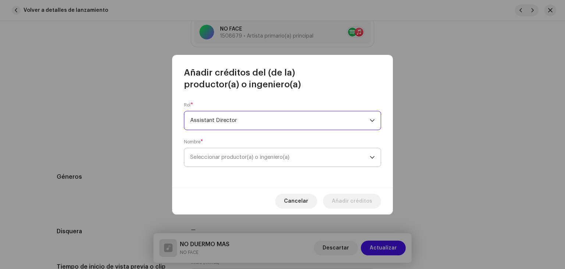
click at [268, 155] on span "Seleccionar productor(a) o ingeniero(a)" at bounding box center [239, 157] width 99 height 6
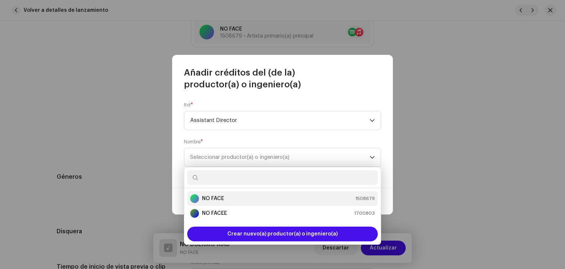
click at [241, 198] on div "NO FACE 1508679" at bounding box center [282, 198] width 185 height 9
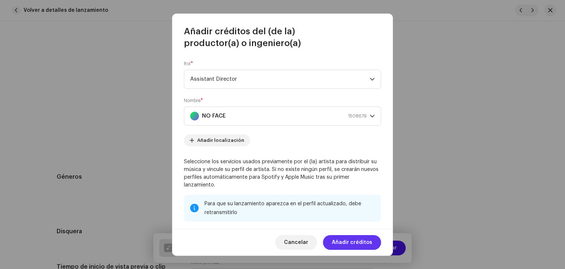
click at [349, 242] on span "Añadir créditos" at bounding box center [352, 242] width 40 height 15
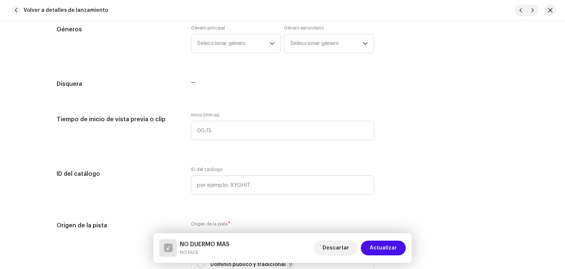
scroll to position [648, 0]
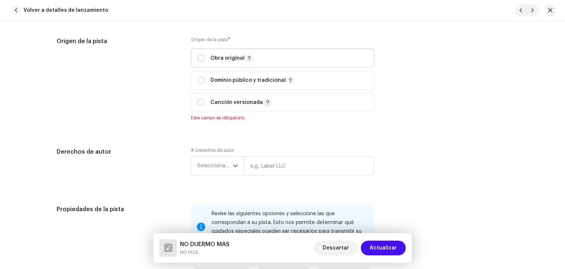
click at [233, 60] on p "Obra original" at bounding box center [232, 58] width 43 height 9
radio input "true"
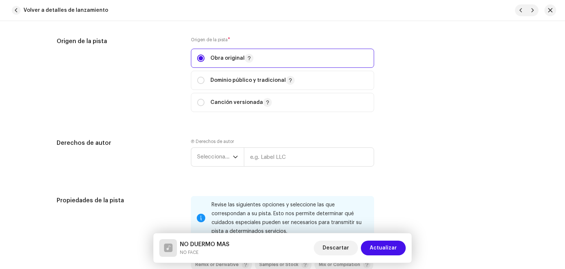
scroll to position [942, 0]
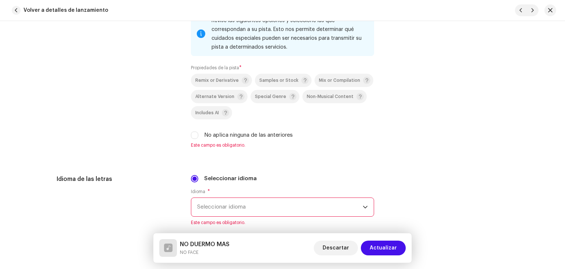
click at [252, 137] on label "No aplica ninguna de las anteriores" at bounding box center [248, 135] width 89 height 8
click at [198, 137] on input "No aplica ninguna de las anteriores" at bounding box center [194, 134] width 7 height 7
checkbox input "true"
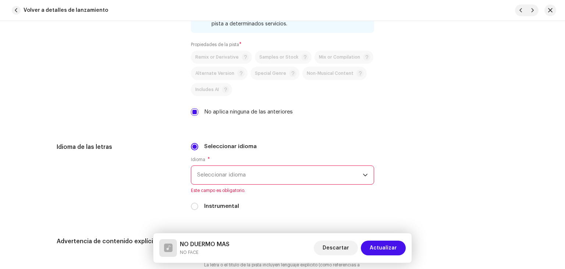
scroll to position [1090, 0]
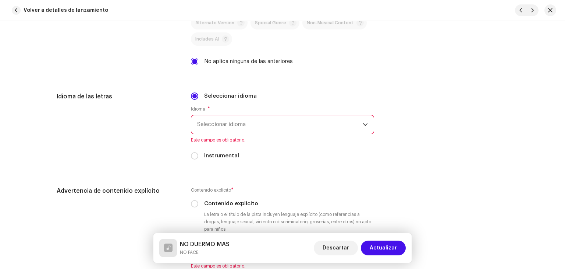
click at [256, 124] on span "Seleccionar idioma" at bounding box center [280, 124] width 166 height 18
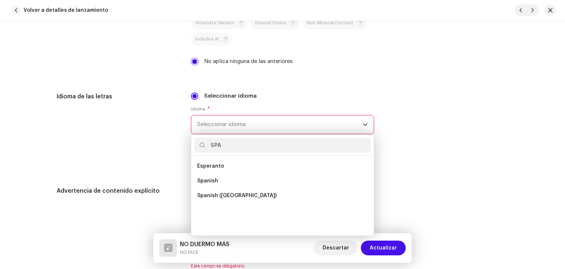
scroll to position [0, 0]
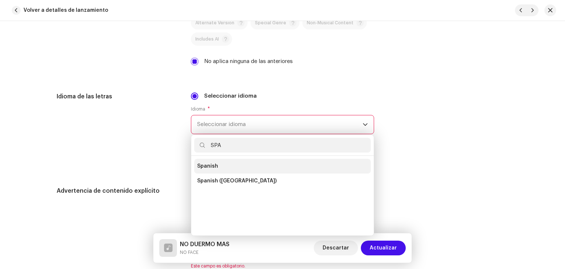
type input "SPA"
click at [236, 170] on li "Spanish" at bounding box center [282, 166] width 177 height 15
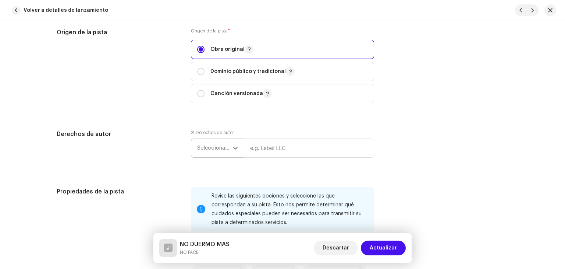
scroll to position [832, 0]
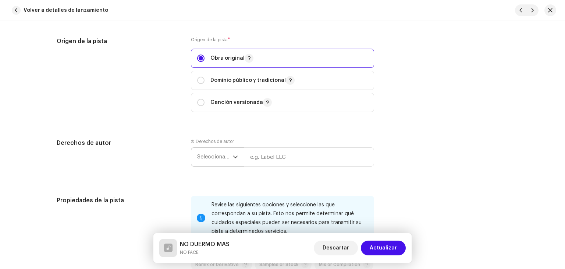
click at [214, 157] on span "Seleccionar año" at bounding box center [215, 157] width 36 height 18
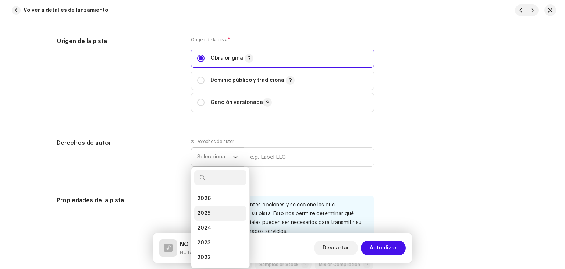
click at [204, 211] on span "2025" at bounding box center [203, 212] width 13 height 7
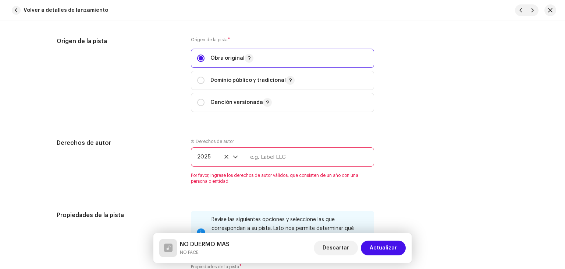
click at [272, 152] on input "text" at bounding box center [309, 156] width 130 height 19
type input "NOFACE"
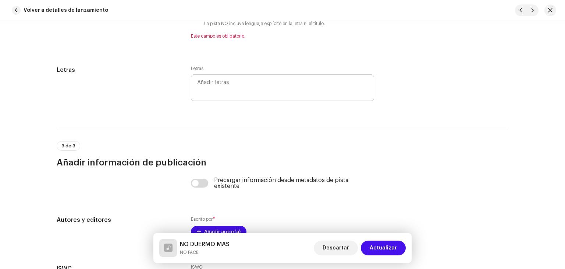
scroll to position [1384, 0]
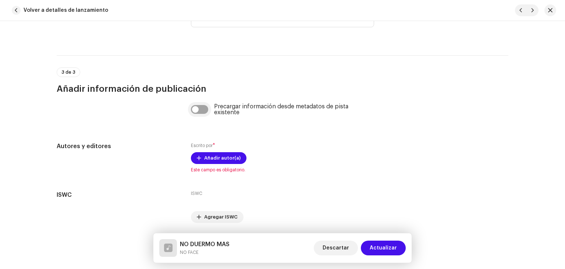
click at [198, 114] on input "checkbox" at bounding box center [200, 109] width 18 height 9
checkbox input "true"
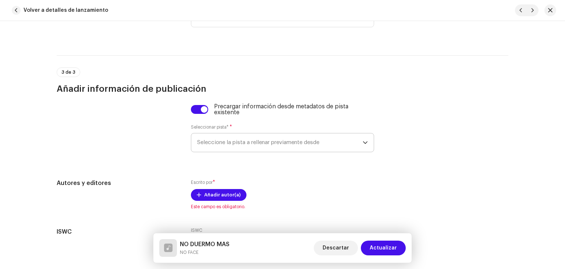
click at [217, 140] on span "Seleccione la pista a rellenar previamente desde" at bounding box center [280, 142] width 166 height 18
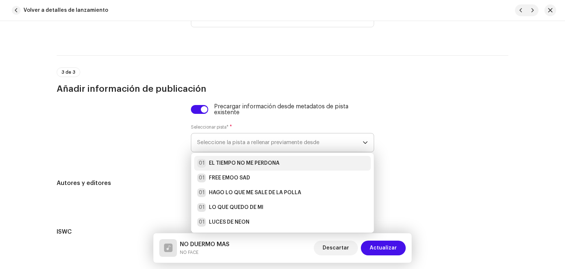
click at [223, 165] on strong "EL TIEMPO NO ME PERDONA" at bounding box center [244, 162] width 71 height 7
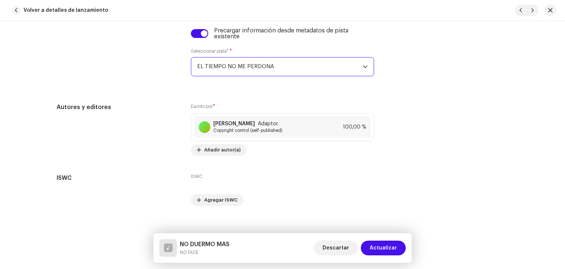
scroll to position [1470, 0]
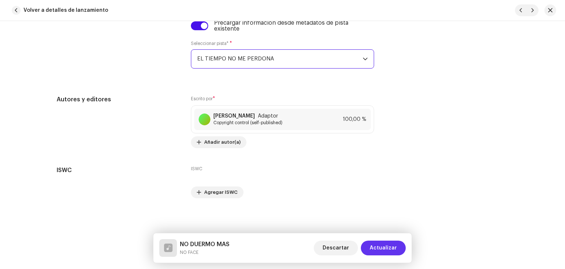
click at [381, 246] on span "Actualizar" at bounding box center [383, 247] width 27 height 15
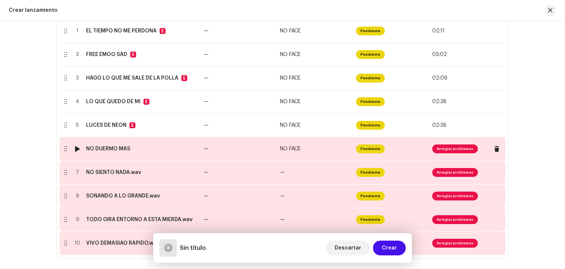
click at [249, 156] on td "—" at bounding box center [239, 149] width 76 height 24
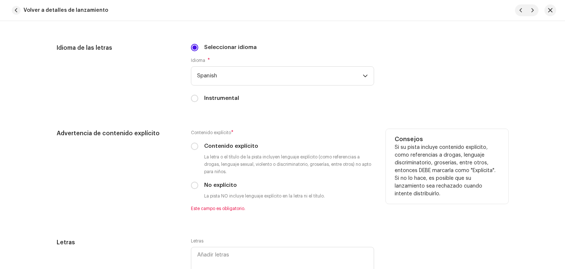
scroll to position [1141, 0]
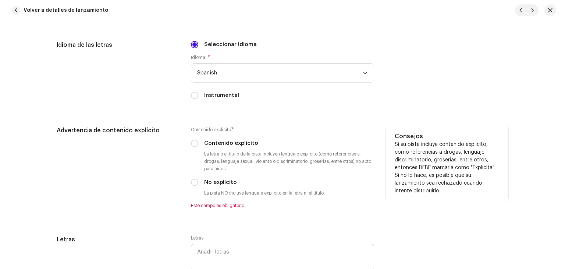
drag, startPoint x: 232, startPoint y: 141, endPoint x: 232, endPoint y: 145, distance: 4.1
click at [232, 142] on label "Contenido explícito" at bounding box center [231, 143] width 54 height 8
click at [198, 142] on input "Contenido explícito" at bounding box center [194, 143] width 7 height 7
radio input "true"
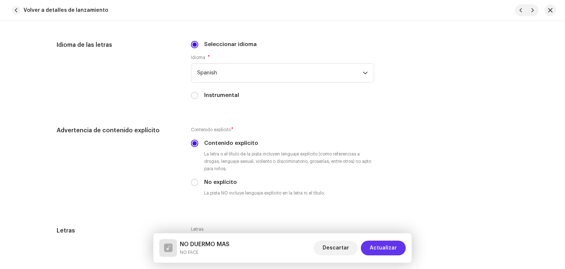
click at [383, 249] on span "Actualizar" at bounding box center [383, 247] width 27 height 15
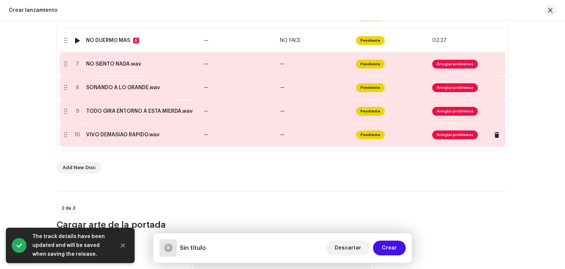
scroll to position [295, 0]
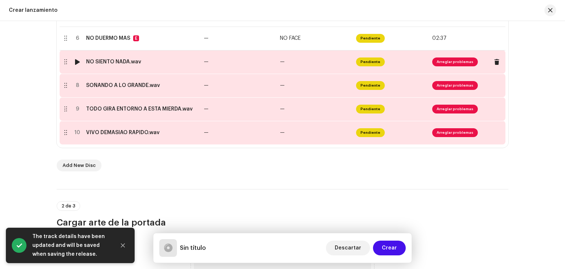
click at [241, 70] on td "—" at bounding box center [239, 62] width 76 height 24
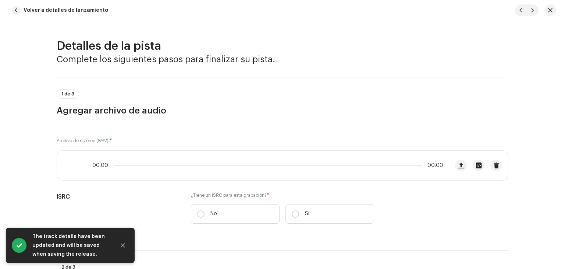
click at [241, 65] on div "Detalles de la pista Complete los siguientes pasos para finalizar su pista." at bounding box center [283, 52] width 452 height 27
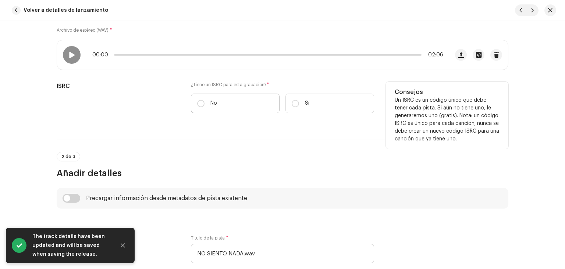
click at [244, 106] on label "No" at bounding box center [235, 104] width 89 height 20
click at [205, 106] on input "No" at bounding box center [200, 103] width 7 height 7
radio input "true"
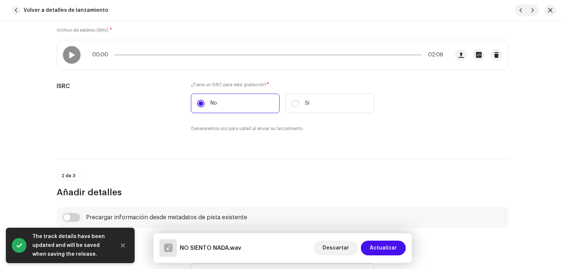
scroll to position [258, 0]
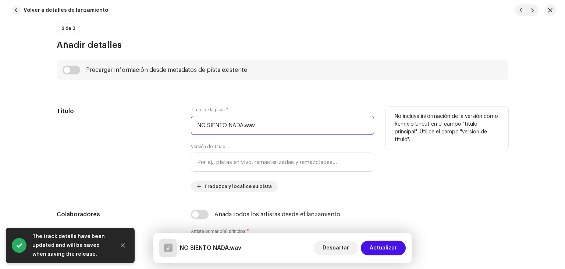
click at [261, 126] on input "NO SIENTO NADA.wav" at bounding box center [282, 125] width 183 height 19
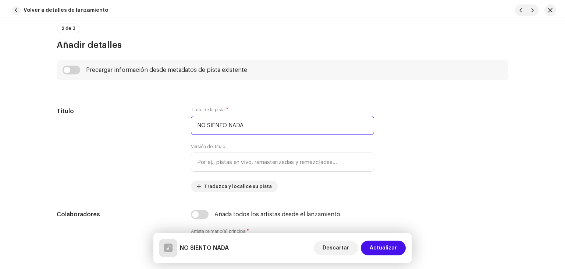
type input "NO SIENTO NADA"
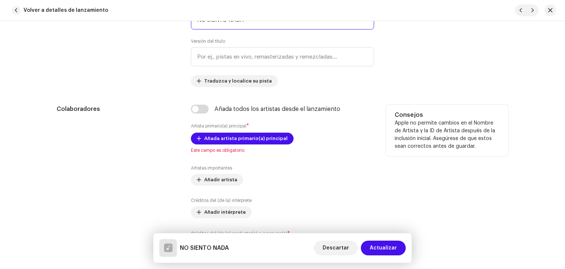
scroll to position [368, 0]
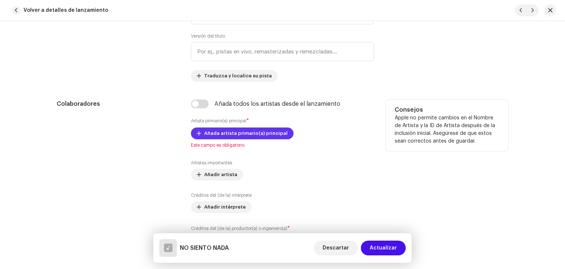
click at [238, 130] on span "Añada artista primario(a) principal" at bounding box center [246, 133] width 84 height 15
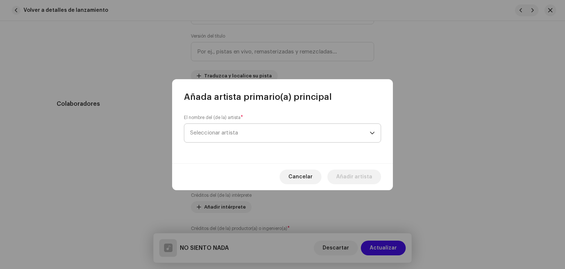
click at [239, 140] on span "Seleccionar artista" at bounding box center [280, 133] width 180 height 18
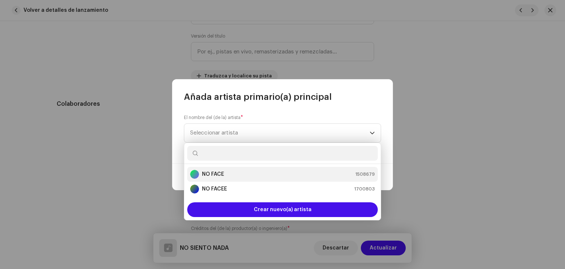
click at [237, 174] on div "NO FACE 1508679" at bounding box center [282, 174] width 185 height 9
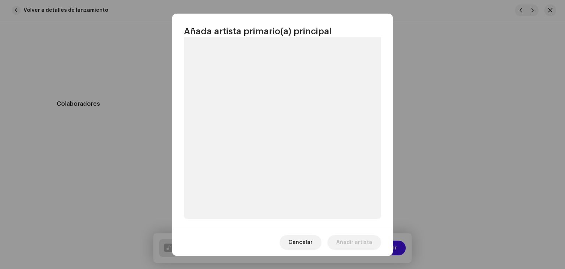
scroll to position [32, 0]
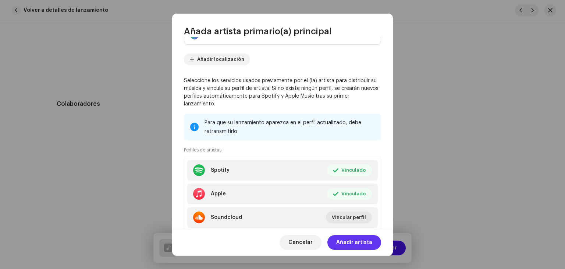
click at [361, 239] on span "Añadir artista" at bounding box center [354, 242] width 36 height 15
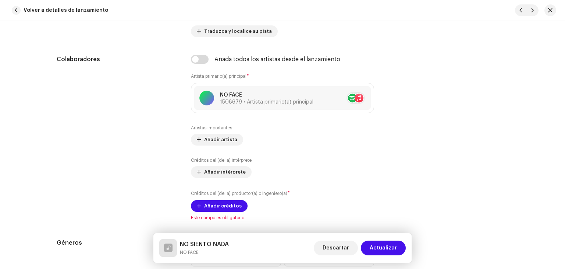
scroll to position [515, 0]
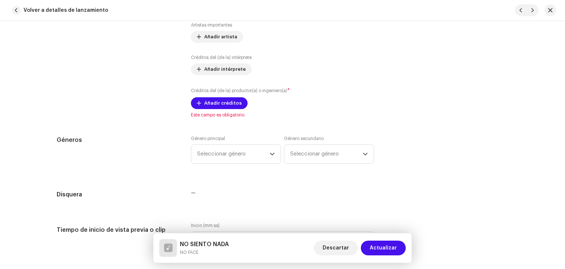
click at [223, 117] on span "Este campo es obligatorio." at bounding box center [282, 115] width 183 height 6
click at [223, 106] on span "Añadir créditos" at bounding box center [223, 103] width 38 height 15
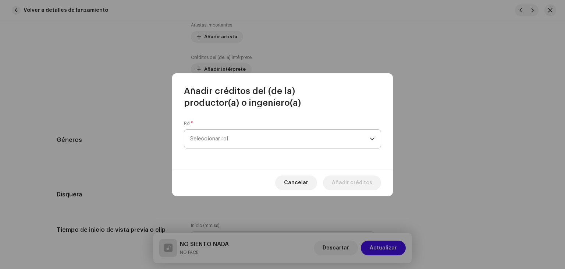
click at [241, 135] on span "Seleccionar rol" at bounding box center [280, 139] width 180 height 18
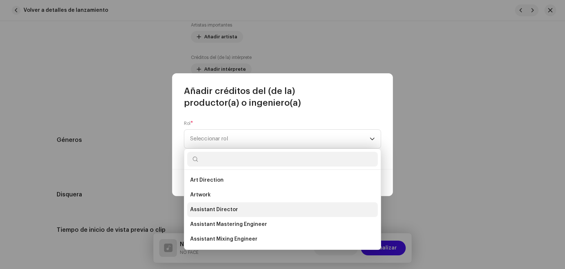
click at [233, 203] on li "Assistant Director" at bounding box center [282, 209] width 191 height 15
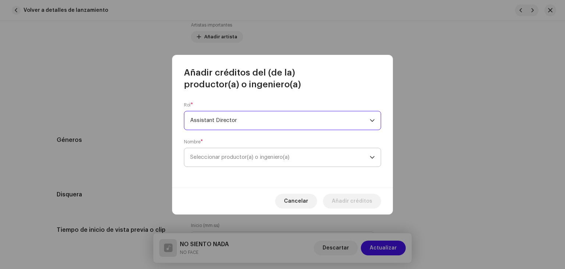
click at [242, 158] on span "Seleccionar productor(a) o ingeniero(a)" at bounding box center [239, 157] width 99 height 6
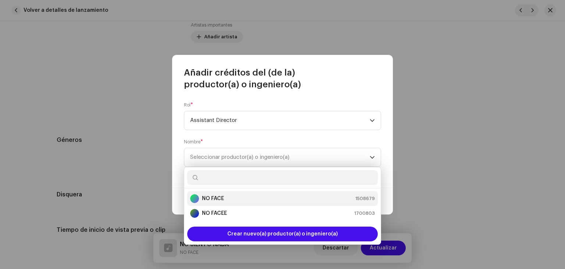
click at [237, 198] on div "NO FACE 1508679" at bounding box center [282, 198] width 185 height 9
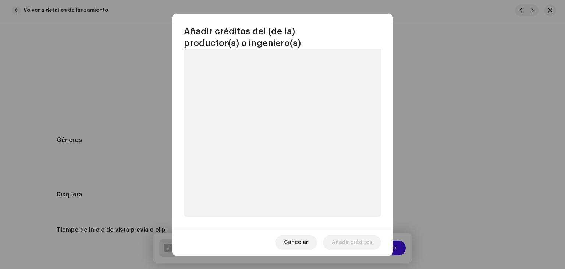
scroll to position [104, 0]
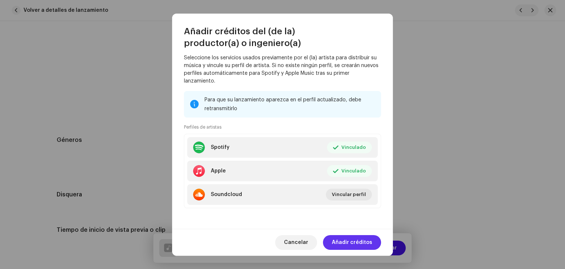
click at [356, 242] on span "Añadir créditos" at bounding box center [352, 242] width 40 height 15
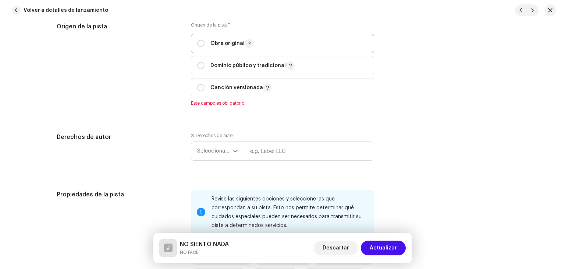
click at [232, 45] on p "Obra original" at bounding box center [232, 43] width 43 height 9
radio input "true"
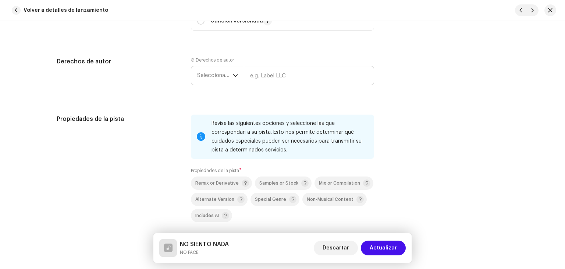
scroll to position [920, 0]
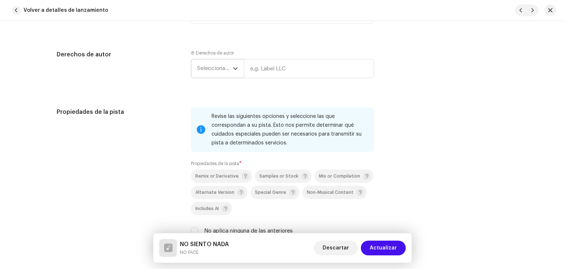
click at [218, 77] on span "Seleccionar año" at bounding box center [215, 68] width 36 height 18
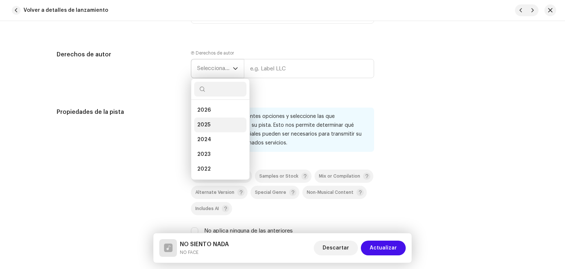
click at [218, 124] on li "2025" at bounding box center [220, 124] width 52 height 15
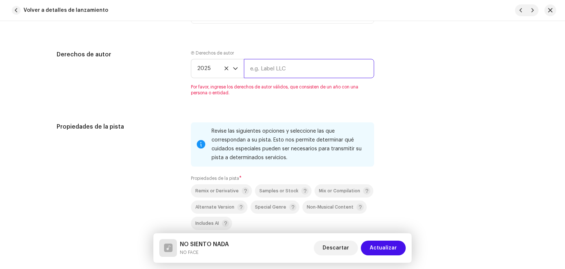
click at [268, 74] on input "text" at bounding box center [309, 68] width 130 height 19
type input "NOFACE"
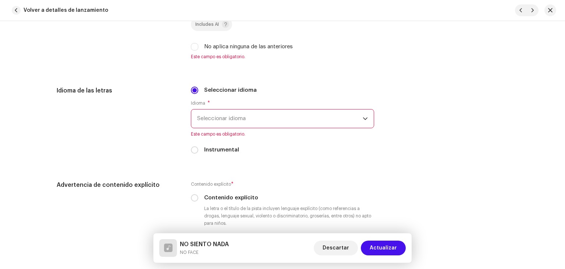
click at [229, 44] on label "No aplica ninguna de las anteriores" at bounding box center [248, 47] width 89 height 8
click at [198, 44] on input "No aplica ninguna de las anteriores" at bounding box center [194, 46] width 7 height 7
checkbox input "true"
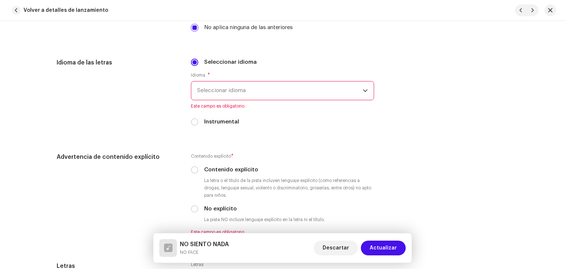
scroll to position [1178, 0]
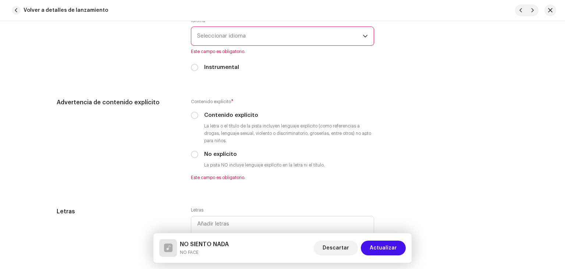
click at [238, 45] on span "Seleccionar idioma" at bounding box center [280, 36] width 166 height 18
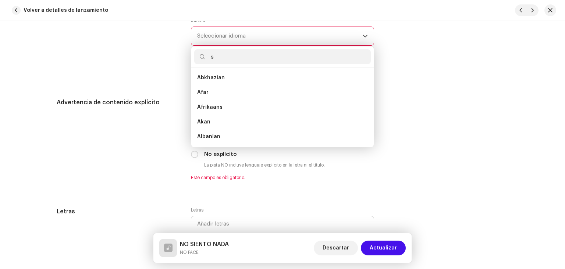
scroll to position [0, 0]
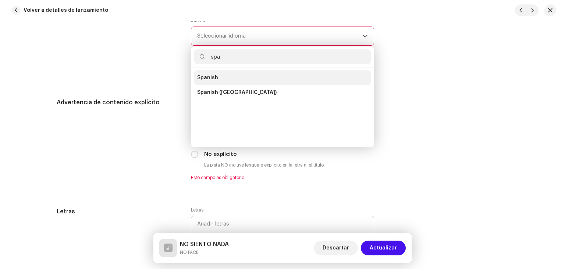
type input "spa"
click at [215, 71] on li "Spanish" at bounding box center [282, 77] width 177 height 15
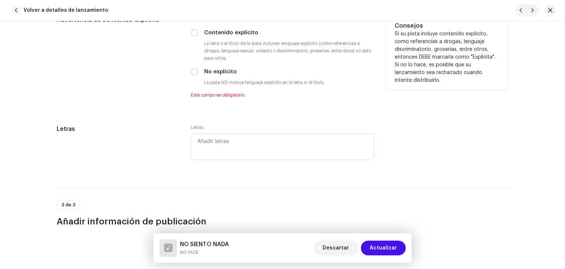
click at [216, 37] on label "Contenido explícito" at bounding box center [231, 33] width 54 height 8
click at [198, 36] on input "Contenido explícito" at bounding box center [194, 32] width 7 height 7
radio input "true"
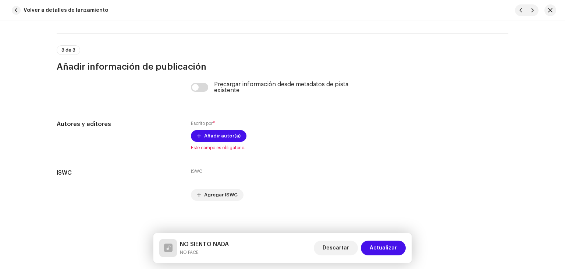
scroll to position [1402, 0]
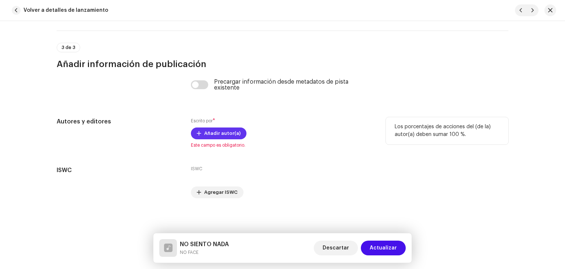
click at [224, 133] on span "Añadir autor(a)" at bounding box center [222, 133] width 36 height 15
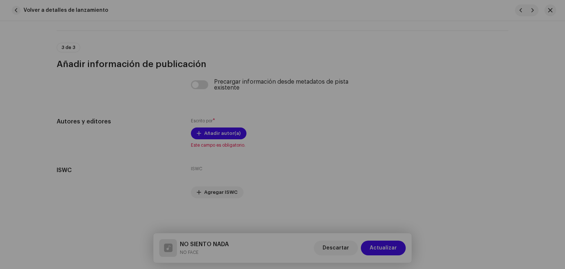
click at [143, 85] on div "Añadir autor(a) Nombre del Autor ( DEBE ser el nombre de una persona y no de un…" at bounding box center [282, 134] width 565 height 269
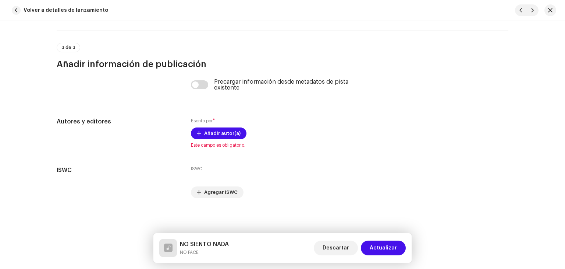
click at [199, 87] on input "checkbox" at bounding box center [200, 84] width 18 height 9
checkbox input "true"
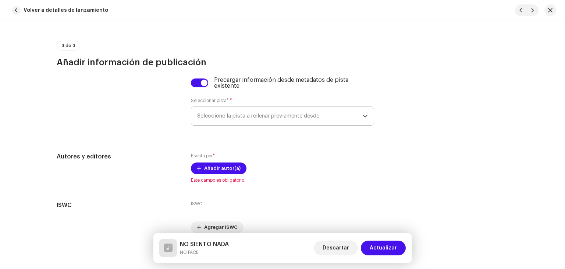
click at [223, 121] on span "Seleccione la pista a rellenar previamente desde" at bounding box center [280, 116] width 166 height 18
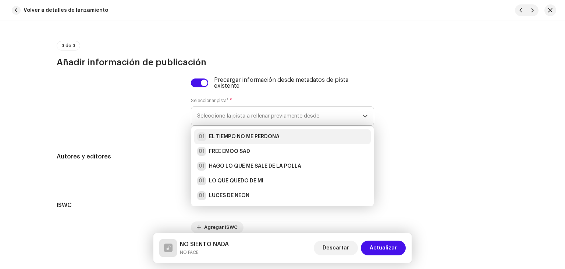
click at [225, 140] on strong "EL TIEMPO NO ME PERDONA" at bounding box center [244, 136] width 71 height 7
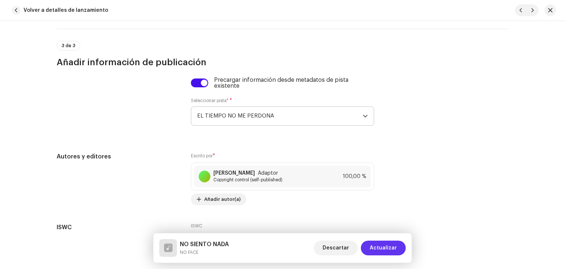
click at [384, 242] on span "Actualizar" at bounding box center [383, 247] width 27 height 15
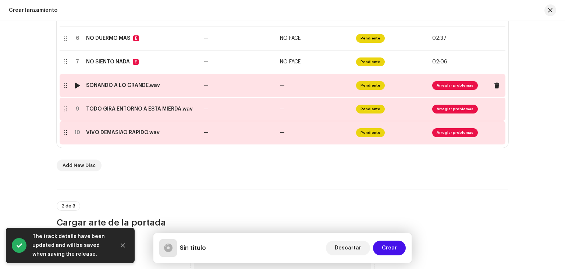
click at [186, 89] on td "SOÑANDO A LO GRANDE.wav" at bounding box center [142, 86] width 118 height 24
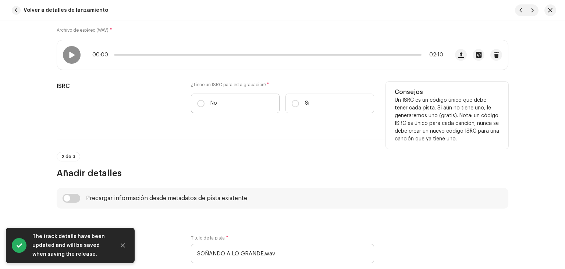
click at [217, 105] on label "No" at bounding box center [235, 104] width 89 height 20
click at [205, 105] on input "No" at bounding box center [200, 103] width 7 height 7
radio input "true"
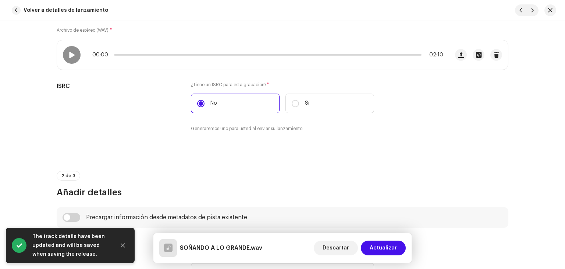
scroll to position [221, 0]
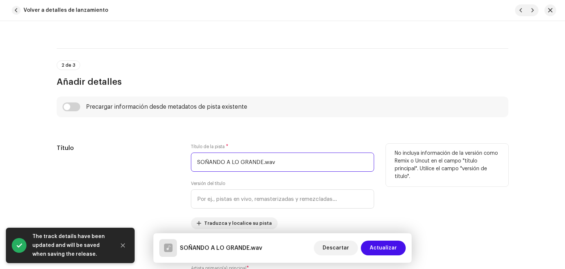
drag, startPoint x: 284, startPoint y: 159, endPoint x: 261, endPoint y: 160, distance: 22.9
click at [261, 160] on input "SOÑANDO A LO GRANDE.wav" at bounding box center [282, 161] width 183 height 19
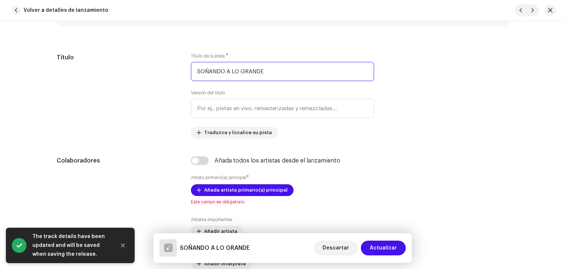
scroll to position [331, 0]
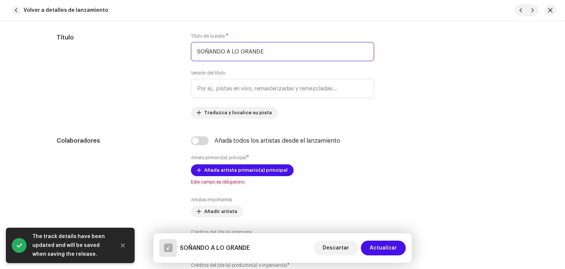
type input "SOÑANDO A LO GRANDE"
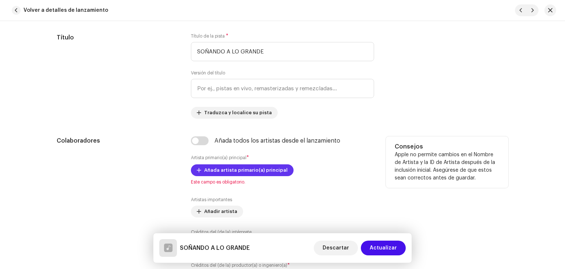
click at [250, 171] on span "Añada artista primario(a) principal" at bounding box center [246, 170] width 84 height 15
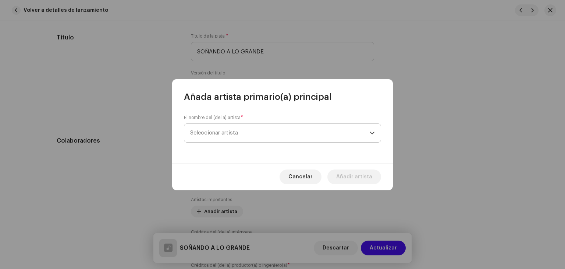
click at [287, 136] on span "Seleccionar artista" at bounding box center [280, 133] width 180 height 18
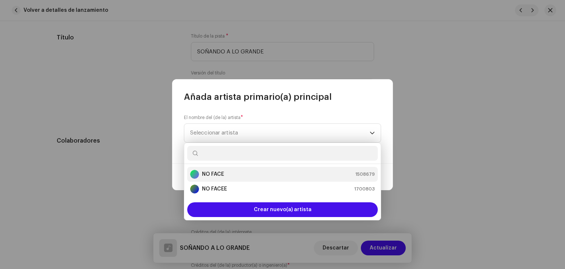
click at [248, 173] on div "NO FACE 1508679" at bounding box center [282, 174] width 185 height 9
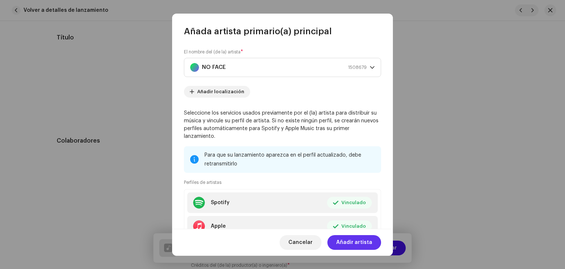
click at [353, 242] on span "Añadir artista" at bounding box center [354, 242] width 36 height 15
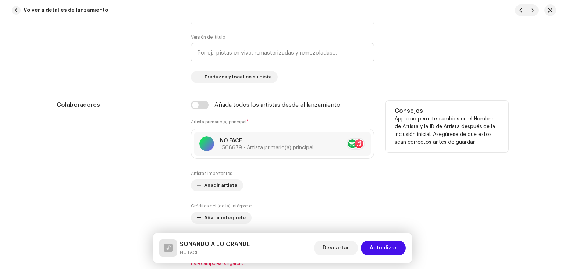
scroll to position [442, 0]
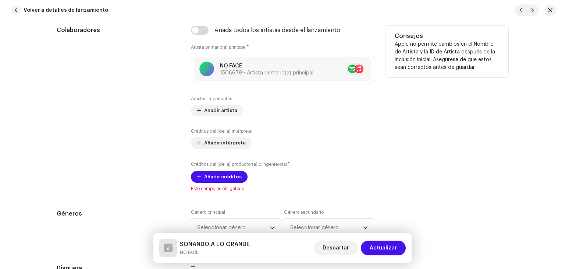
click at [228, 184] on div "Añada todos los artistas desde el lanzamiento Artista primario(a) principal * N…" at bounding box center [282, 109] width 183 height 166
click at [239, 179] on button "Añadir créditos" at bounding box center [219, 177] width 57 height 12
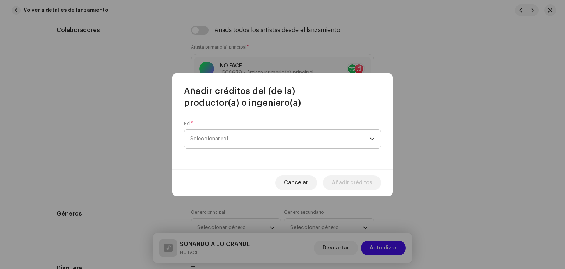
click at [266, 147] on span "Seleccionar rol" at bounding box center [280, 139] width 180 height 18
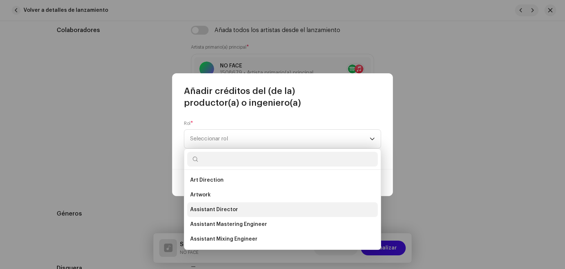
click at [226, 207] on span "Assistant Director" at bounding box center [214, 209] width 48 height 7
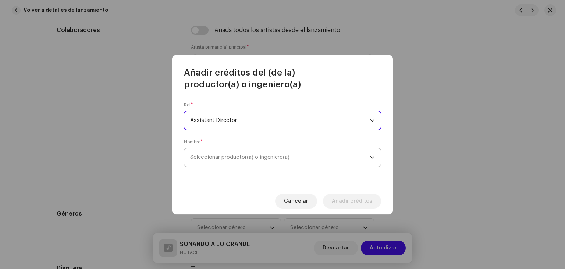
click at [310, 162] on span "Seleccionar productor(a) o ingeniero(a)" at bounding box center [280, 157] width 180 height 18
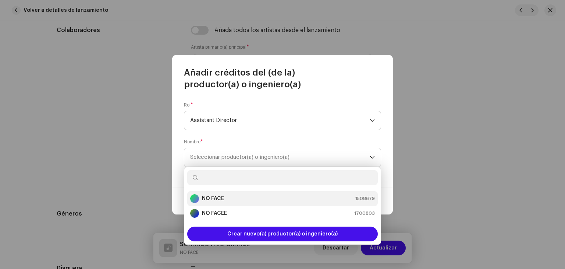
click at [224, 200] on strong "NO FACE" at bounding box center [213, 198] width 22 height 7
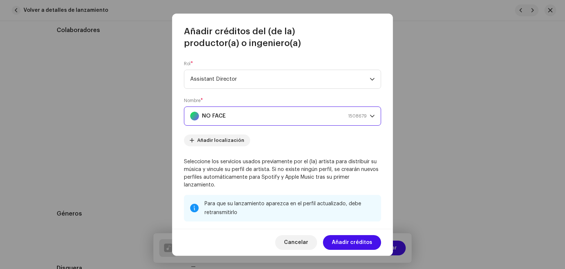
drag, startPoint x: 359, startPoint y: 244, endPoint x: 359, endPoint y: 238, distance: 5.6
click at [359, 244] on span "Añadir créditos" at bounding box center [352, 242] width 40 height 15
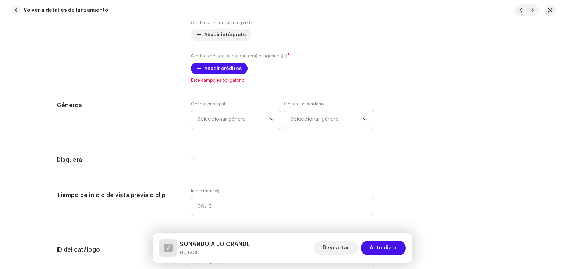
scroll to position [552, 0]
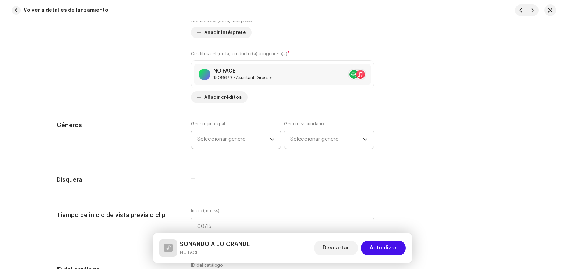
click at [243, 131] on span "Seleccionar género" at bounding box center [233, 139] width 73 height 18
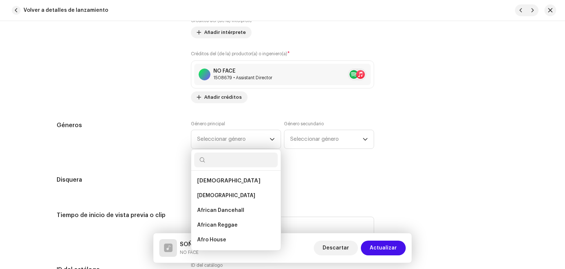
click at [420, 154] on div "Géneros Género principal Seleccionar género African African African Dancehall A…" at bounding box center [283, 139] width 452 height 37
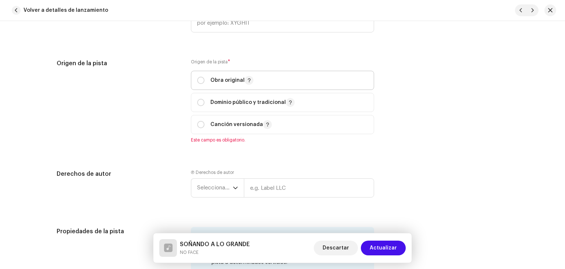
click at [221, 72] on span "Obra original" at bounding box center [282, 80] width 171 height 18
radio input "true"
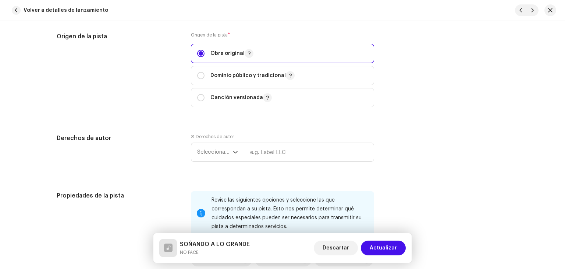
scroll to position [884, 0]
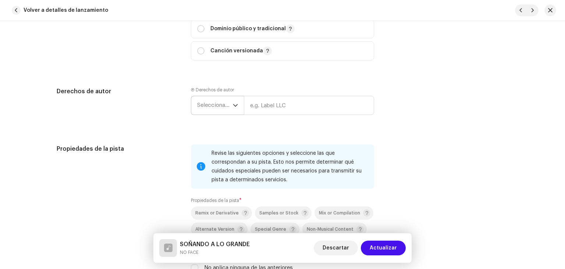
click at [230, 107] on span "Seleccionar año" at bounding box center [215, 105] width 36 height 18
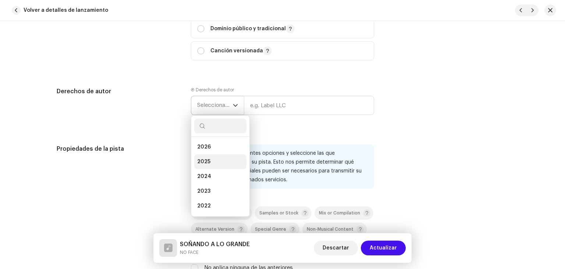
click at [205, 158] on li "2025" at bounding box center [220, 161] width 52 height 15
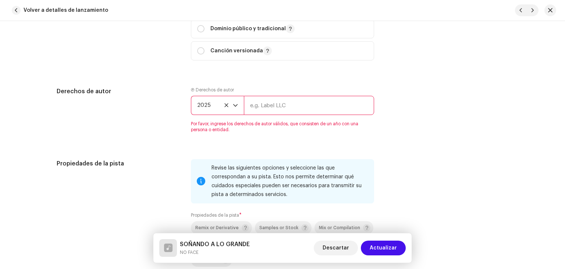
click at [281, 109] on input "text" at bounding box center [309, 105] width 130 height 19
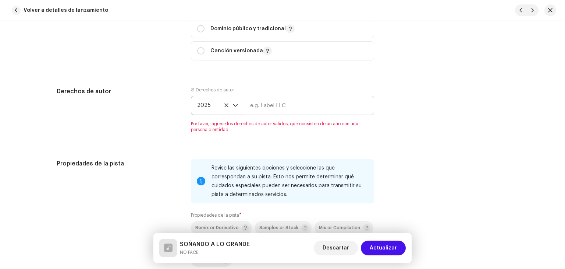
click at [299, 139] on div "Ⓟ Derechos de autor 2025 Por favor, ingrese los derechos de autor válidos, que …" at bounding box center [282, 114] width 183 height 54
click at [291, 108] on input "text" at bounding box center [309, 105] width 130 height 19
type input "NOFACE"
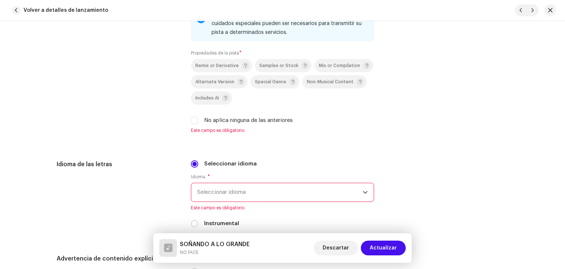
click at [212, 122] on label "No aplica ninguna de las anteriores" at bounding box center [248, 120] width 89 height 8
click at [198, 122] on input "No aplica ninguna de las anteriores" at bounding box center [194, 120] width 7 height 7
checkbox input "true"
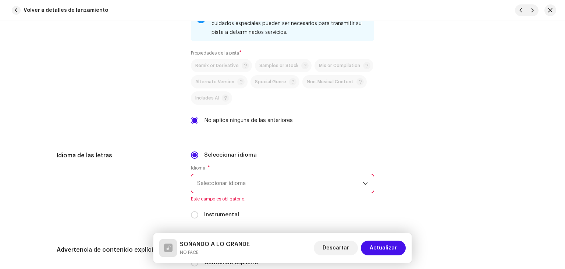
scroll to position [1178, 0]
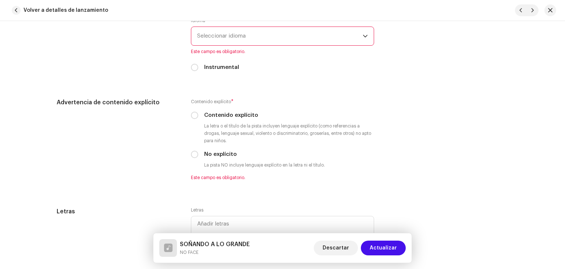
click at [237, 40] on span "Seleccionar idioma" at bounding box center [280, 36] width 166 height 18
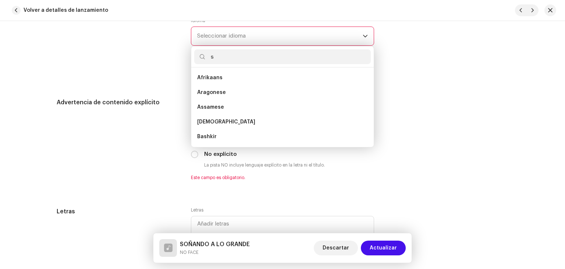
scroll to position [0, 0]
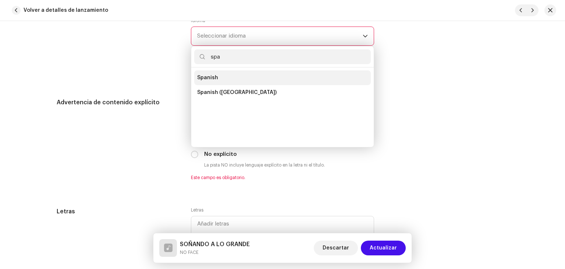
type input "spa"
click at [253, 77] on li "Spanish" at bounding box center [282, 77] width 177 height 15
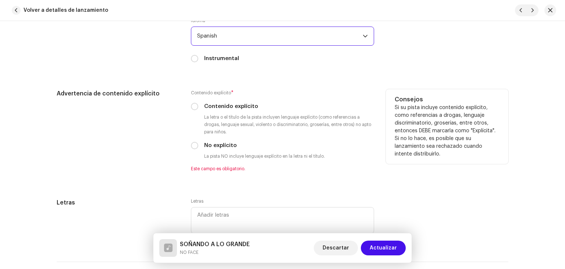
click at [222, 109] on label "Contenido explícito" at bounding box center [231, 106] width 54 height 8
click at [198, 109] on input "Contenido explícito" at bounding box center [194, 106] width 7 height 7
radio input "true"
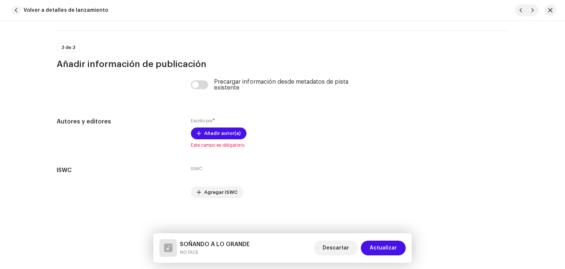
scroll to position [1402, 0]
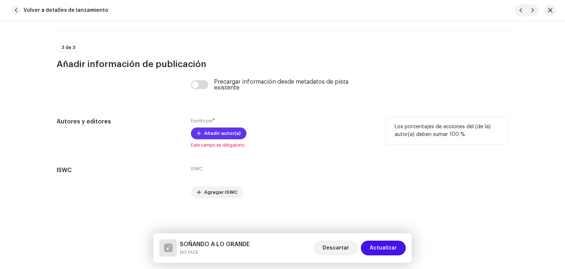
click at [231, 136] on span "Añadir autor(a)" at bounding box center [222, 133] width 36 height 15
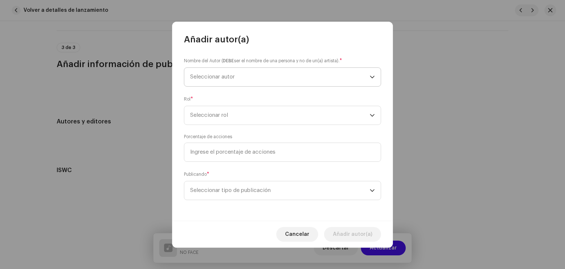
click at [230, 78] on span "Seleccionar autor" at bounding box center [212, 77] width 45 height 6
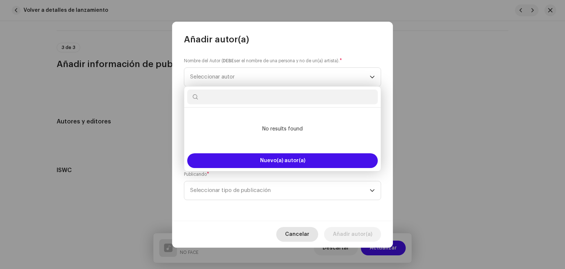
click at [302, 229] on span "Cancelar" at bounding box center [297, 234] width 24 height 15
click at [301, 229] on div "Detalles de la pista Complete los siguientes pasos para finalizar su pista. 1 d…" at bounding box center [282, 145] width 565 height 248
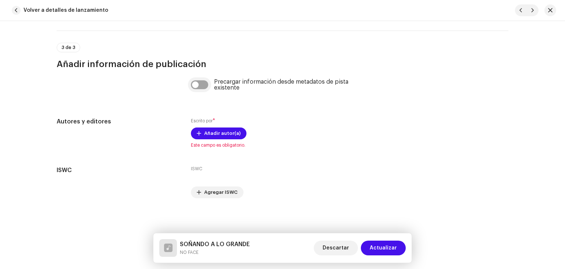
click at [200, 81] on input "checkbox" at bounding box center [200, 84] width 18 height 9
checkbox input "true"
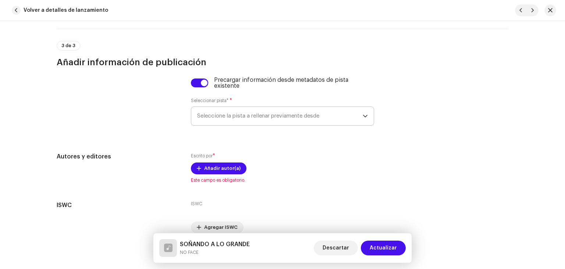
click at [225, 124] on span "Seleccione la pista a rellenar previamente desde" at bounding box center [280, 116] width 166 height 18
click at [237, 124] on span "Seleccione la pista a rellenar previamente desde" at bounding box center [280, 116] width 166 height 18
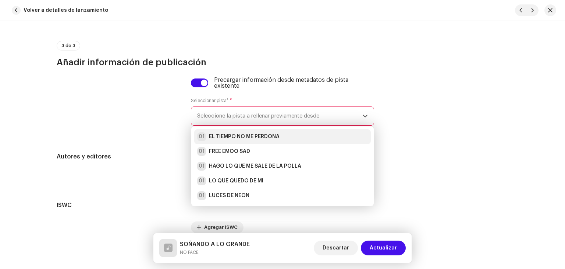
click at [245, 140] on strong "EL TIEMPO NO ME PERDONA" at bounding box center [244, 136] width 71 height 7
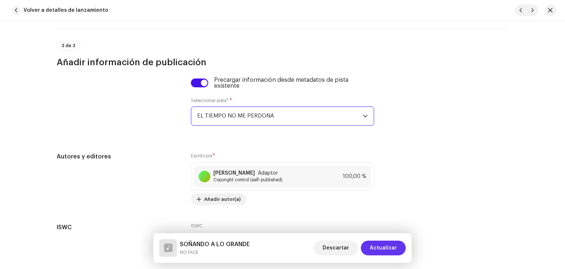
click at [386, 245] on span "Actualizar" at bounding box center [383, 247] width 27 height 15
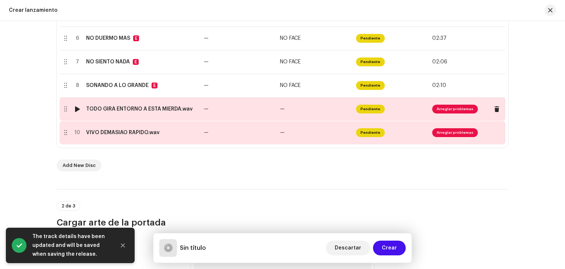
click at [295, 108] on td "—" at bounding box center [315, 109] width 76 height 24
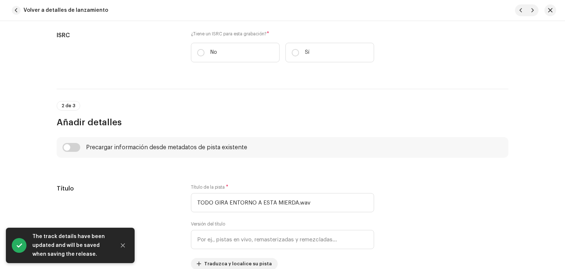
scroll to position [184, 0]
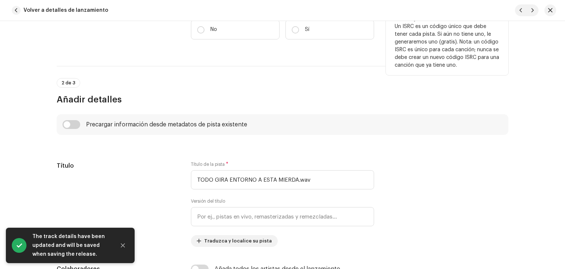
click at [228, 39] on div "¿Tiene un ISRC para esta grabación? * No Sí" at bounding box center [282, 28] width 183 height 40
click at [231, 32] on label "No" at bounding box center [235, 30] width 89 height 20
click at [205, 32] on input "No" at bounding box center [200, 29] width 7 height 7
radio input "true"
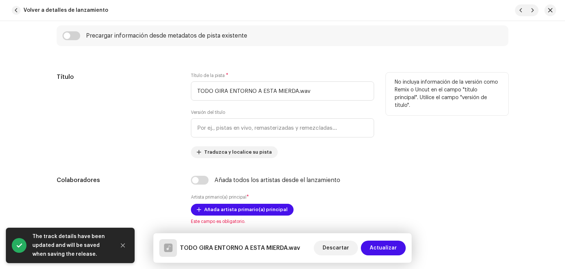
scroll to position [295, 0]
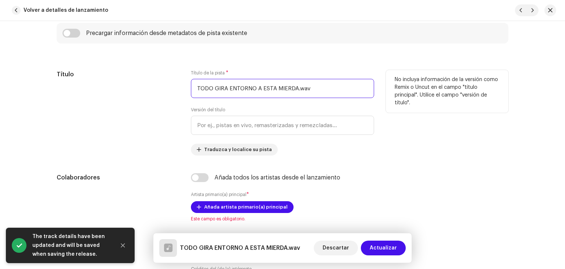
click at [315, 91] on input "TODO GIRA ENTORNO A ESTA MIERDA.wav" at bounding box center [282, 88] width 183 height 19
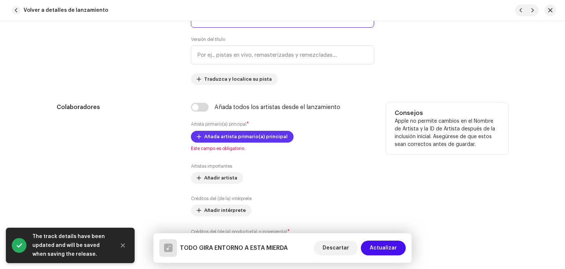
scroll to position [368, 0]
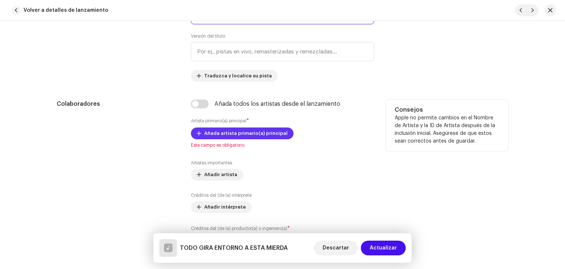
type input "TODO GIRA ENTORNO A ESTA MIERDA"
click at [233, 133] on span "Añada artista primario(a) principal" at bounding box center [246, 133] width 84 height 15
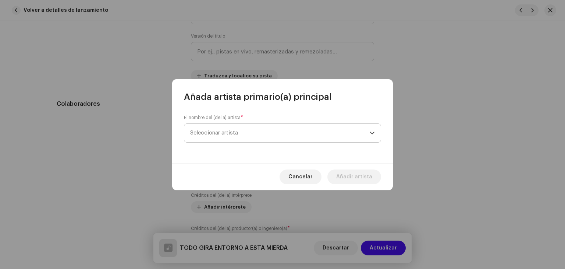
click at [237, 128] on span "Seleccionar artista" at bounding box center [280, 133] width 180 height 18
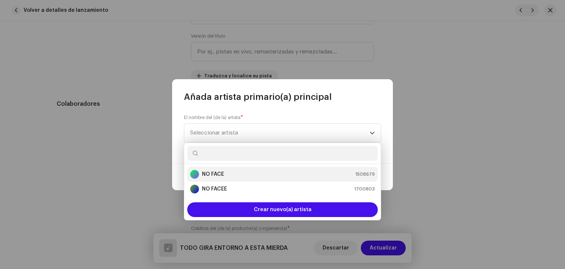
click at [234, 170] on div "NO FACE 1508679" at bounding box center [282, 174] width 185 height 9
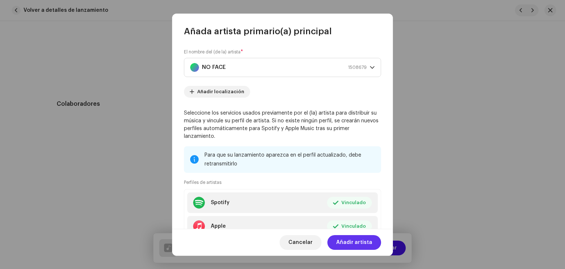
click at [346, 239] on span "Añadir artista" at bounding box center [354, 242] width 36 height 15
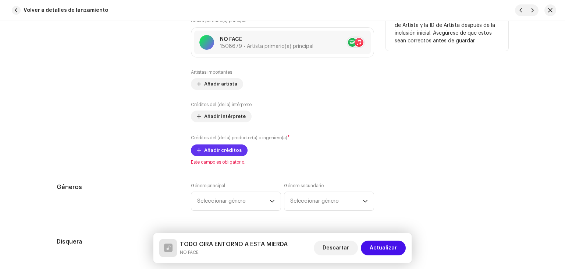
scroll to position [479, 0]
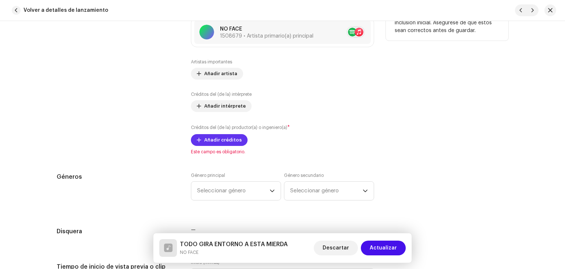
drag, startPoint x: 228, startPoint y: 154, endPoint x: 232, endPoint y: 142, distance: 11.9
click at [229, 151] on span "Este campo es obligatorio." at bounding box center [282, 152] width 183 height 6
click at [232, 142] on span "Añadir créditos" at bounding box center [223, 140] width 38 height 15
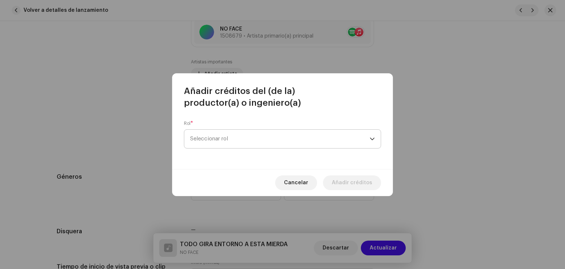
click at [275, 142] on span "Seleccionar rol" at bounding box center [280, 139] width 180 height 18
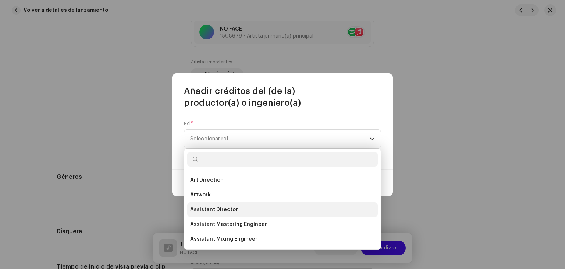
click at [229, 209] on span "Assistant Director" at bounding box center [214, 209] width 48 height 7
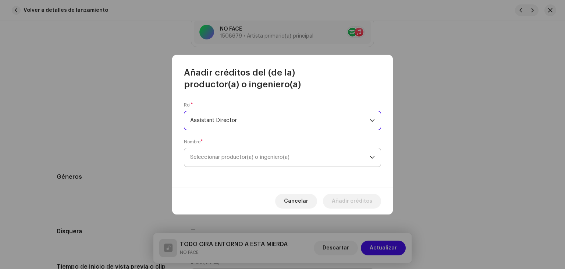
click at [286, 151] on span "Seleccionar productor(a) o ingeniero(a)" at bounding box center [280, 157] width 180 height 18
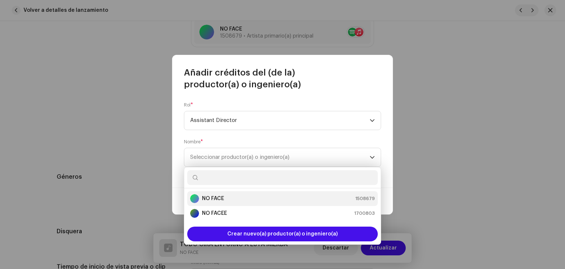
click at [246, 195] on div "NO FACE 1508679" at bounding box center [282, 198] width 185 height 9
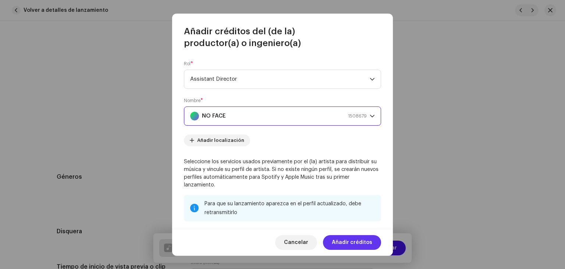
click at [346, 237] on span "Añadir créditos" at bounding box center [352, 242] width 40 height 15
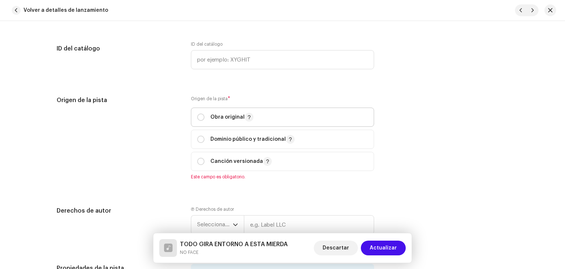
click at [240, 125] on span "Obra original" at bounding box center [282, 117] width 171 height 18
radio input "true"
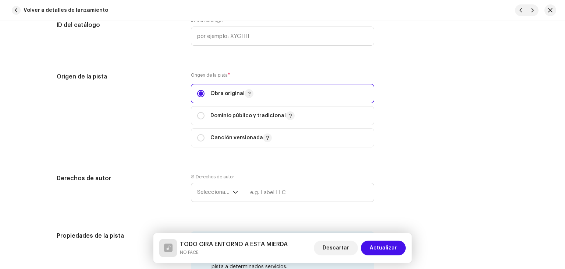
scroll to position [884, 0]
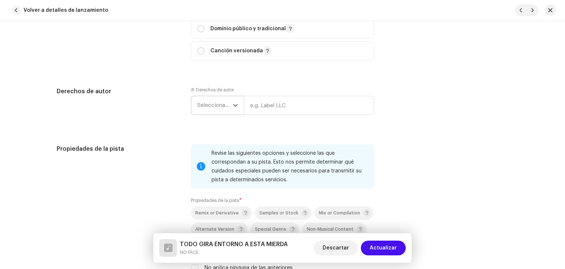
click at [219, 105] on span "Seleccionar año" at bounding box center [215, 105] width 36 height 18
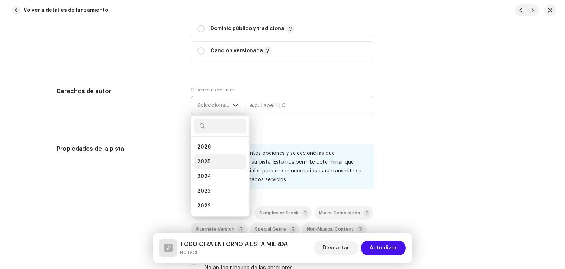
click at [211, 160] on li "2025" at bounding box center [220, 161] width 52 height 15
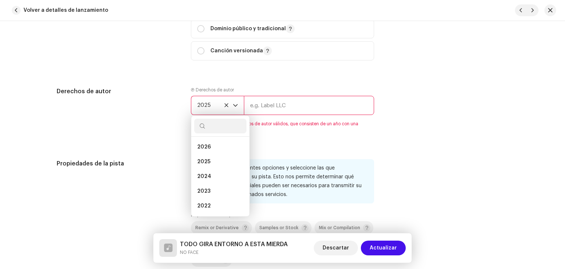
click at [288, 109] on input "text" at bounding box center [309, 105] width 130 height 19
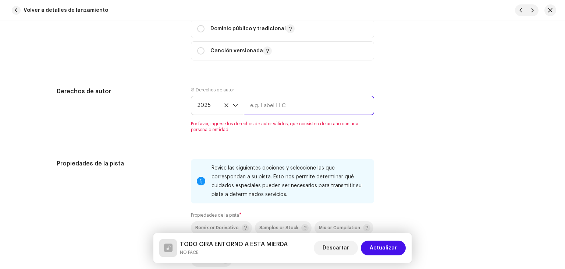
type input "NOFACE"
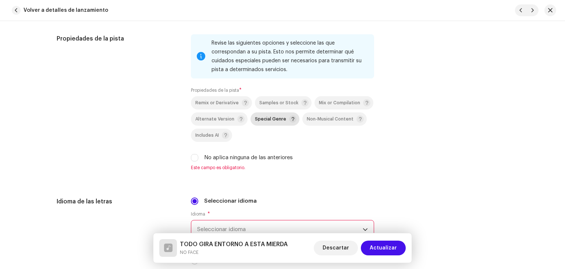
scroll to position [994, 0]
click at [216, 154] on div "Remix or Derivative Samples or Stock Mix or Compilation Alternate Version Speci…" at bounding box center [282, 129] width 183 height 66
click at [216, 158] on label "No aplica ninguna de las anteriores" at bounding box center [248, 157] width 89 height 8
click at [198, 158] on input "No aplica ninguna de las anteriores" at bounding box center [194, 157] width 7 height 7
checkbox input "true"
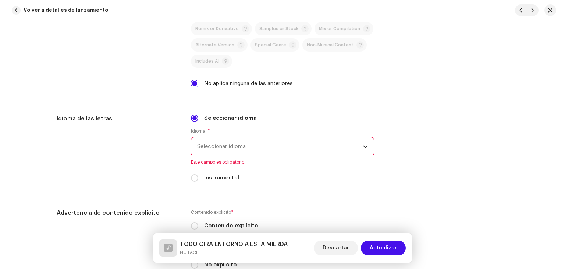
click at [253, 147] on span "Seleccionar idioma" at bounding box center [280, 146] width 166 height 18
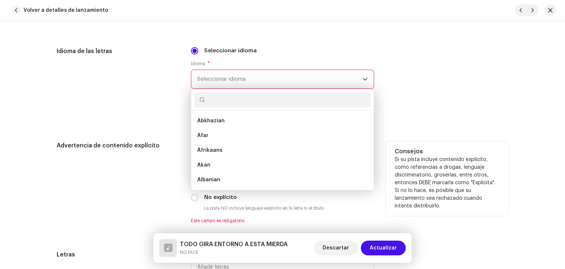
scroll to position [1141, 0]
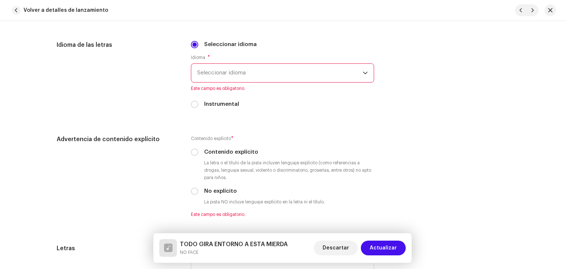
click at [236, 69] on span "Seleccionar idioma" at bounding box center [280, 73] width 166 height 18
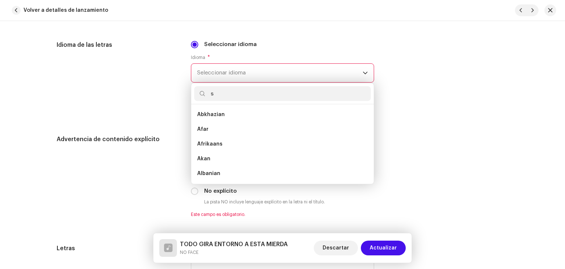
scroll to position [0, 0]
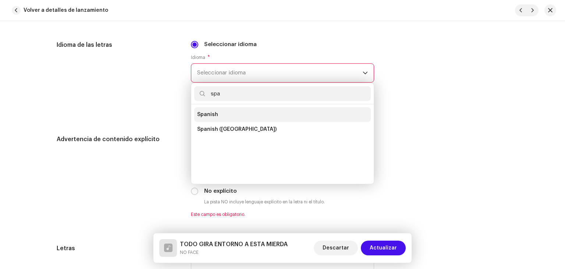
type input "spa"
click at [230, 116] on li "Spanish" at bounding box center [282, 114] width 177 height 15
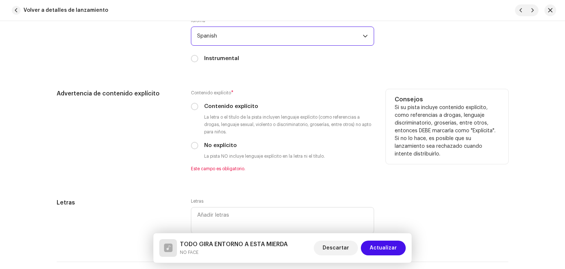
click at [224, 146] on label "No explícito" at bounding box center [220, 145] width 33 height 8
click at [198, 146] on input "No explícito" at bounding box center [194, 145] width 7 height 7
radio input "true"
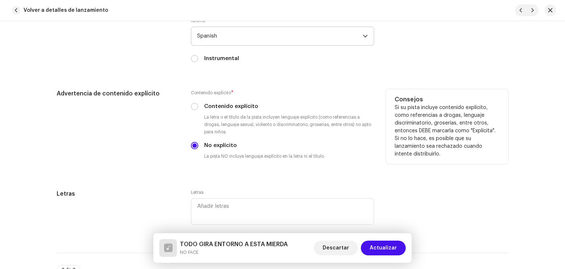
click at [230, 106] on label "Contenido explícito" at bounding box center [231, 106] width 54 height 8
click at [198, 106] on input "Contenido explícito" at bounding box center [194, 106] width 7 height 7
radio input "true"
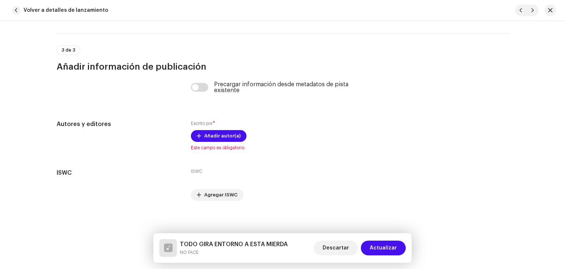
scroll to position [1402, 0]
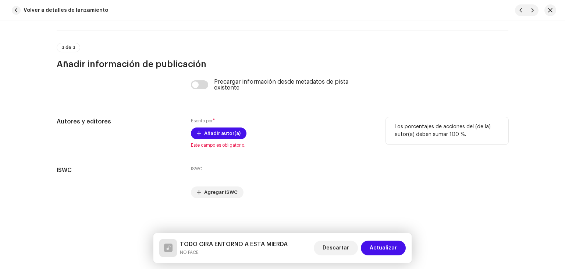
click at [219, 123] on div "Escrito por * Añadir autor(a) Este campo es obligatorio." at bounding box center [282, 132] width 183 height 31
click at [199, 84] on input "checkbox" at bounding box center [200, 84] width 18 height 9
checkbox input "true"
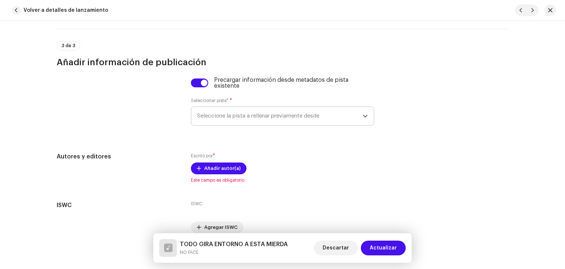
click at [232, 116] on span "Seleccione la pista a rellenar previamente desde" at bounding box center [280, 116] width 166 height 18
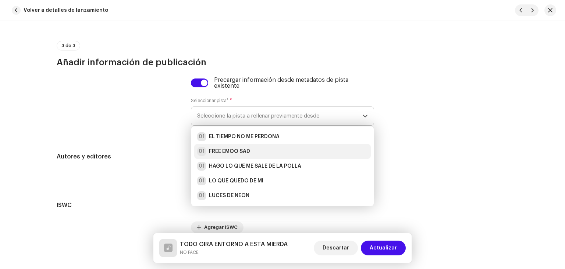
click at [233, 148] on li "01 FREE EMOO SAD" at bounding box center [282, 151] width 177 height 15
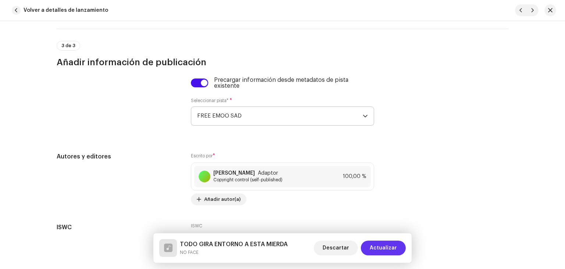
click at [382, 245] on span "Actualizar" at bounding box center [383, 247] width 27 height 15
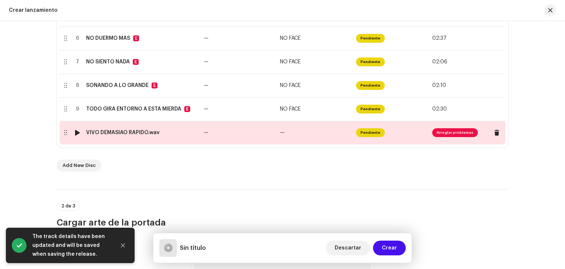
click at [254, 128] on td "—" at bounding box center [239, 133] width 76 height 24
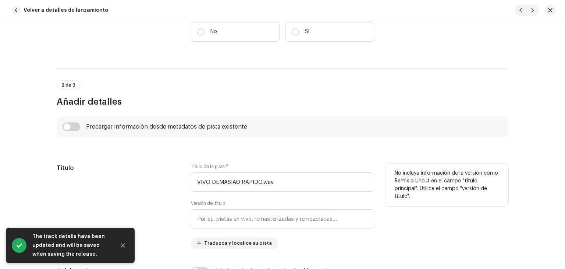
scroll to position [184, 0]
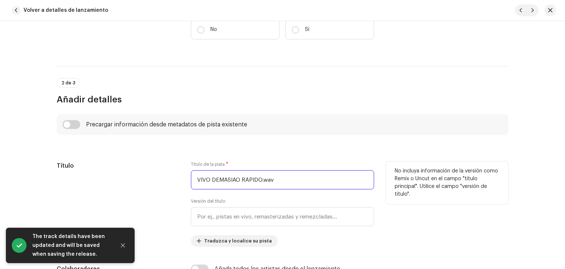
click at [283, 184] on input "VIVO DEMASIAO RAPIDO.wav" at bounding box center [282, 179] width 183 height 19
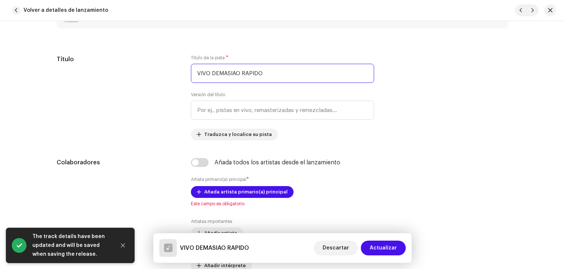
scroll to position [295, 0]
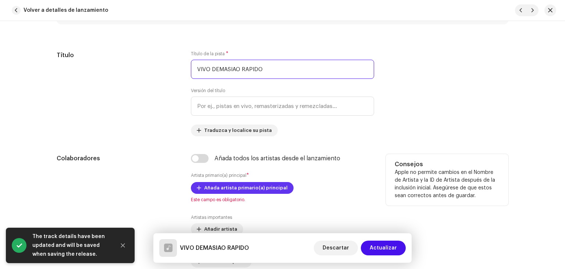
type input "VIVO DEMASIAO RAPIDO"
click at [265, 183] on span "Añada artista primario(a) principal" at bounding box center [246, 187] width 84 height 15
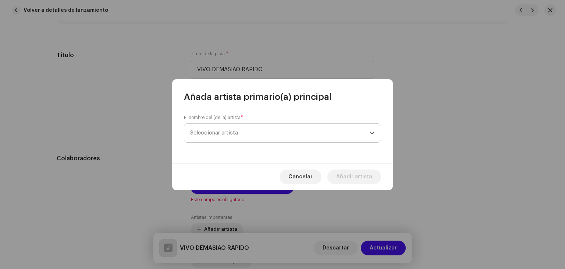
click at [233, 139] on span "Seleccionar artista" at bounding box center [280, 133] width 180 height 18
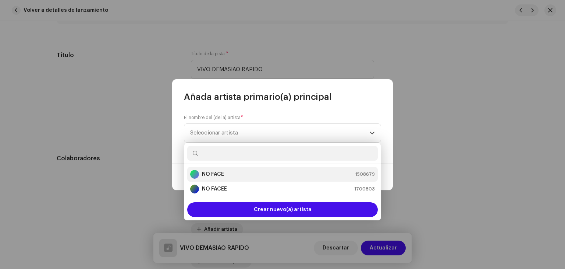
click at [225, 172] on div "NO FACE 1508679" at bounding box center [282, 174] width 185 height 9
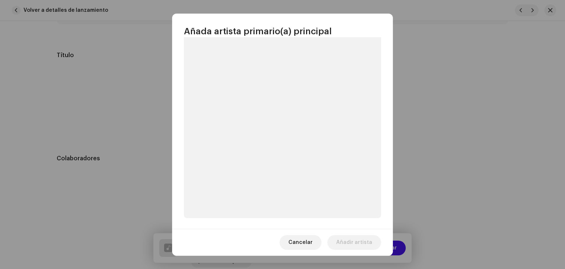
scroll to position [32, 0]
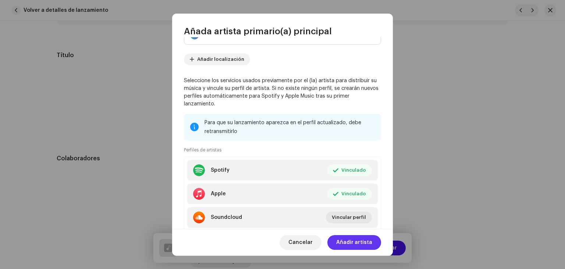
click at [354, 241] on span "Añadir artista" at bounding box center [354, 242] width 36 height 15
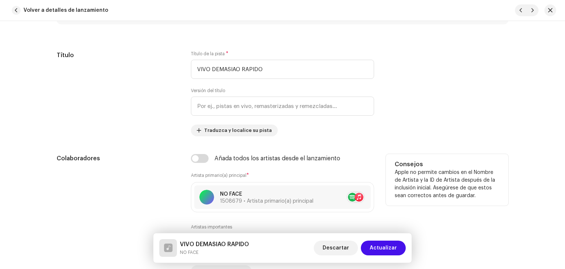
scroll to position [405, 0]
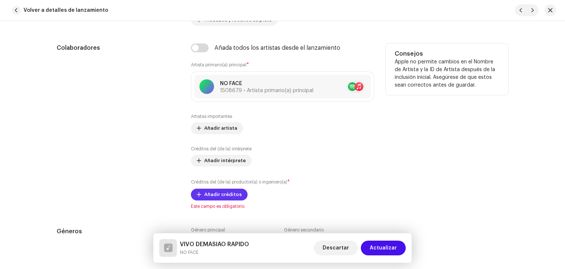
click at [215, 194] on span "Añadir créditos" at bounding box center [223, 194] width 38 height 15
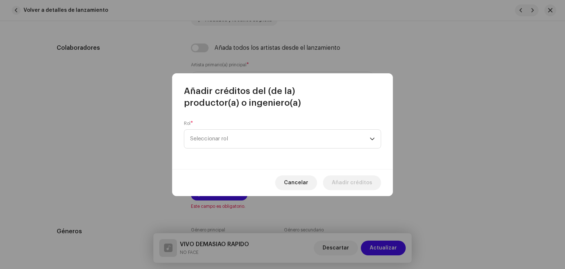
click at [254, 128] on div "Rol * Seleccionar rol" at bounding box center [282, 134] width 197 height 28
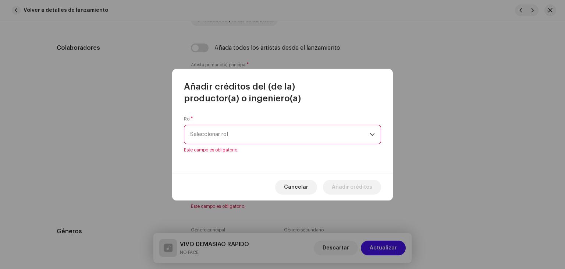
click at [254, 136] on span "Seleccionar rol" at bounding box center [280, 134] width 180 height 18
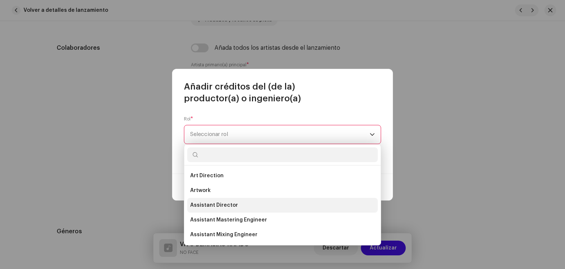
click at [226, 204] on span "Assistant Director" at bounding box center [214, 204] width 48 height 7
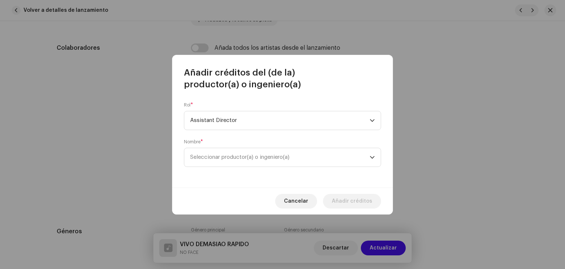
click at [322, 169] on div "Rol * Assistant Director Nombre * Seleccionar productor(a) o ingeniero(a)" at bounding box center [282, 138] width 221 height 97
click at [318, 162] on span "Seleccionar productor(a) o ingeniero(a)" at bounding box center [280, 157] width 180 height 18
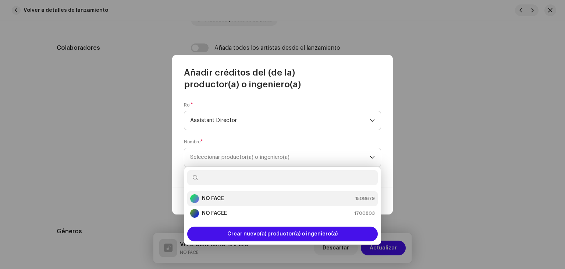
click at [274, 192] on li "NO FACE 1508679" at bounding box center [282, 198] width 191 height 15
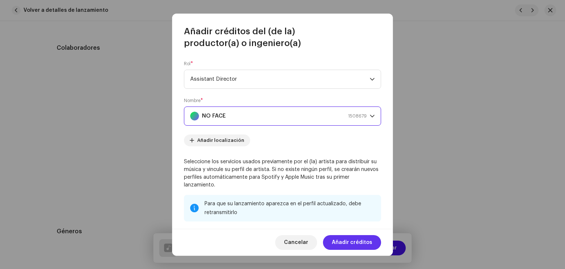
click at [361, 243] on span "Añadir créditos" at bounding box center [352, 242] width 40 height 15
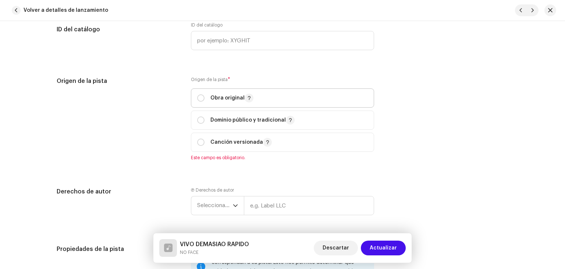
click at [230, 90] on span "Obra original" at bounding box center [282, 98] width 171 height 18
radio input "true"
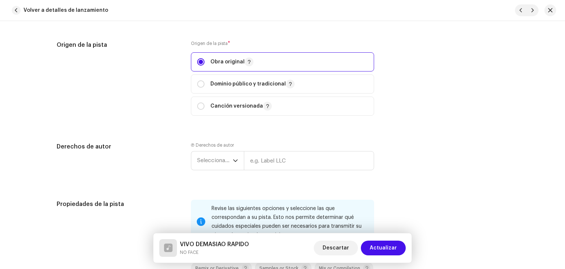
scroll to position [884, 0]
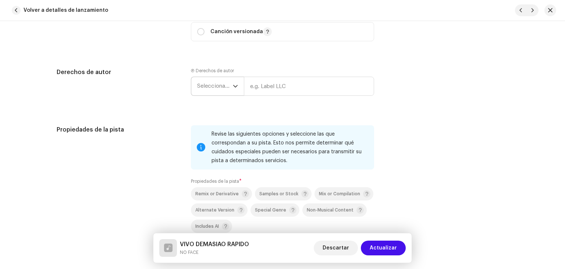
click at [219, 86] on span "Seleccionar año" at bounding box center [215, 86] width 36 height 18
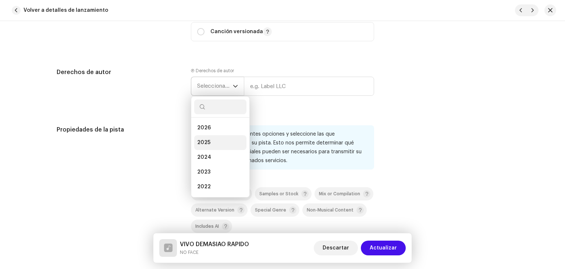
drag, startPoint x: 201, startPoint y: 132, endPoint x: 204, endPoint y: 140, distance: 7.8
click at [204, 140] on ul "2026 2025 2024 2023 2022 2021 2020 2019 2018 2017 2016 2015" at bounding box center [220, 208] width 58 height 183
click at [204, 140] on span "2025" at bounding box center [203, 142] width 13 height 7
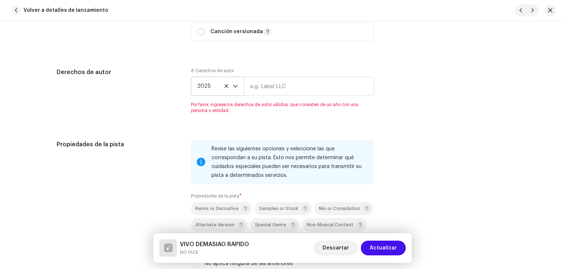
click at [272, 71] on div "Ⓟ Derechos de autor 2025 Por favor, ingrese los derechos de autor válidos, que …" at bounding box center [282, 91] width 183 height 46
click at [274, 94] on input "text" at bounding box center [309, 86] width 130 height 19
type input "NOFACE"
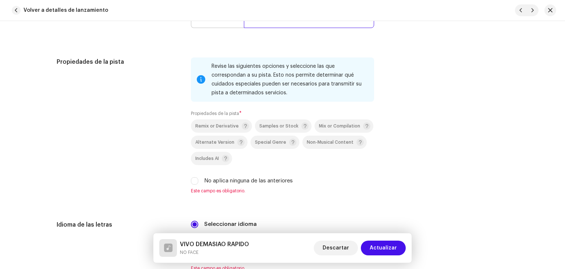
scroll to position [1031, 0]
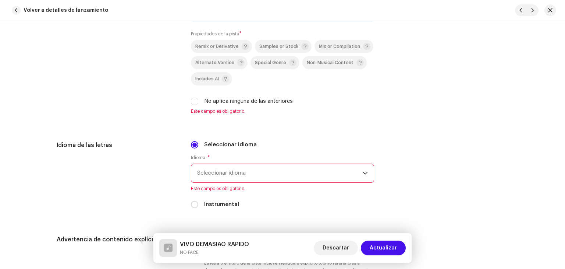
click at [222, 104] on label "No aplica ninguna de las anteriores" at bounding box center [248, 101] width 89 height 8
click at [198, 104] on input "No aplica ninguna de las anteriores" at bounding box center [194, 101] width 7 height 7
checkbox input "true"
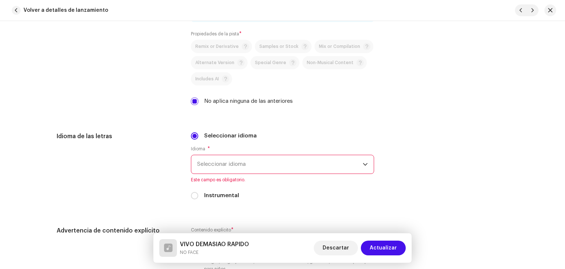
click at [221, 154] on div "Idioma * Seleccionar idioma Este campo es obligatorio." at bounding box center [282, 164] width 183 height 37
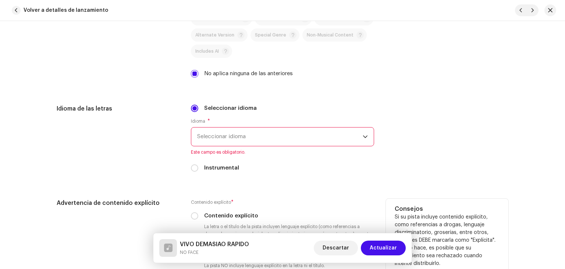
scroll to position [1141, 0]
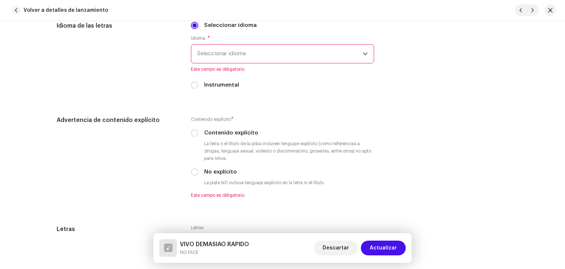
click at [254, 60] on span "Seleccionar idioma" at bounding box center [280, 54] width 166 height 18
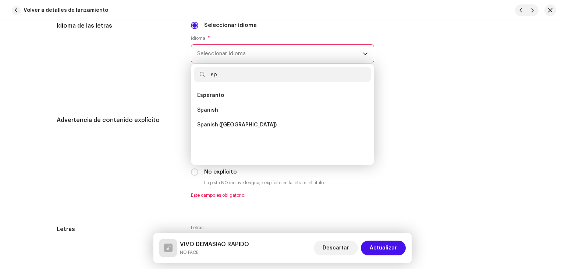
scroll to position [0, 0]
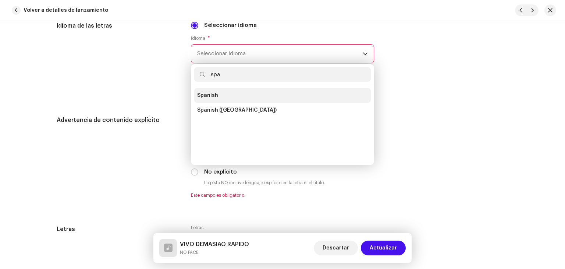
type input "spa"
click at [221, 93] on li "Spanish" at bounding box center [282, 95] width 177 height 15
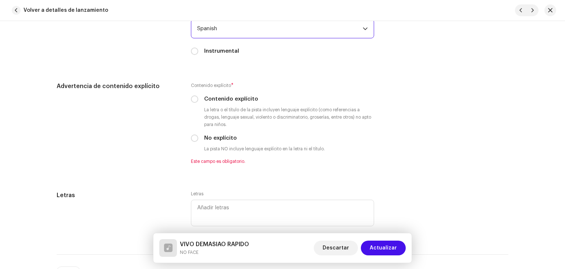
scroll to position [1215, 0]
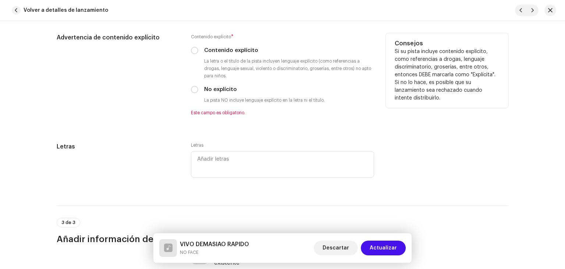
click at [231, 50] on label "Contenido explícito" at bounding box center [231, 50] width 54 height 8
click at [198, 50] on input "Contenido explícito" at bounding box center [194, 50] width 7 height 7
radio input "true"
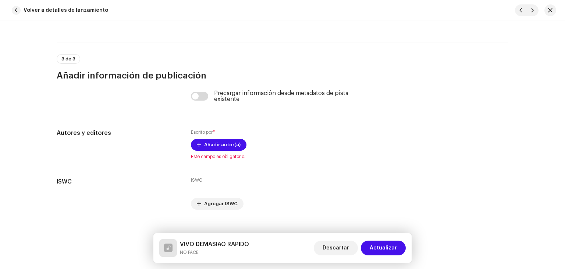
scroll to position [1383, 0]
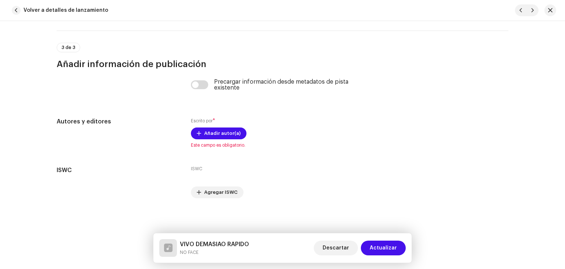
click at [187, 79] on div "Precargar información desde metadatos de pista existente" at bounding box center [283, 89] width 452 height 21
click at [193, 84] on input "checkbox" at bounding box center [200, 84] width 18 height 9
checkbox input "true"
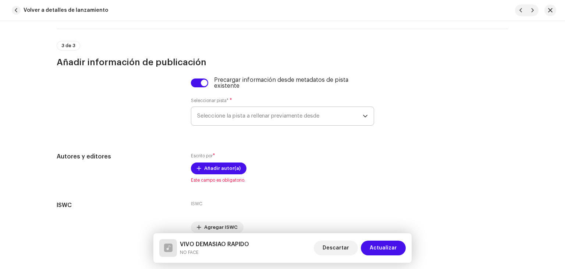
click at [218, 125] on span "Seleccione la pista a rellenar previamente desde" at bounding box center [280, 116] width 166 height 18
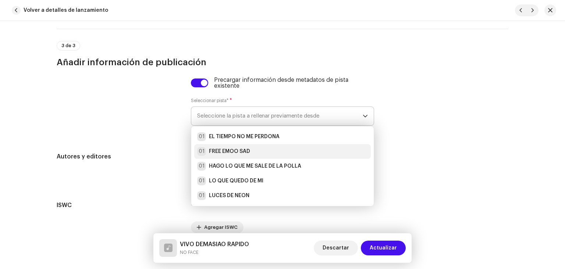
click at [221, 146] on li "01 FREE EMOO SAD" at bounding box center [282, 151] width 177 height 15
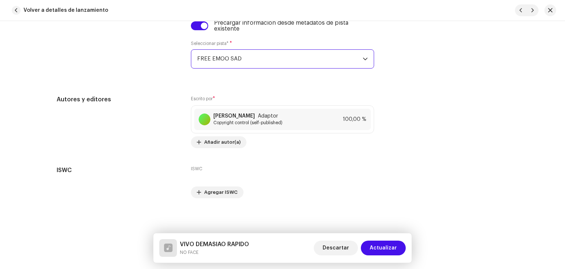
scroll to position [1442, 0]
click at [392, 243] on span "Actualizar" at bounding box center [383, 247] width 27 height 15
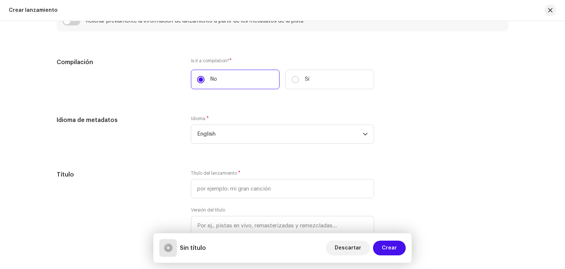
scroll to position [773, 0]
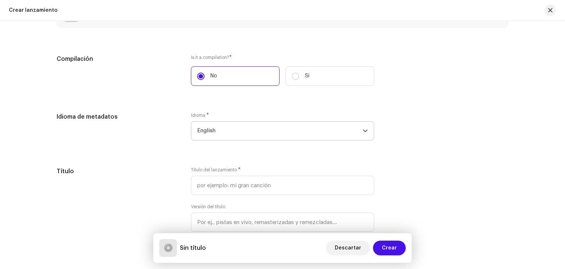
click at [249, 127] on span "English" at bounding box center [280, 130] width 166 height 18
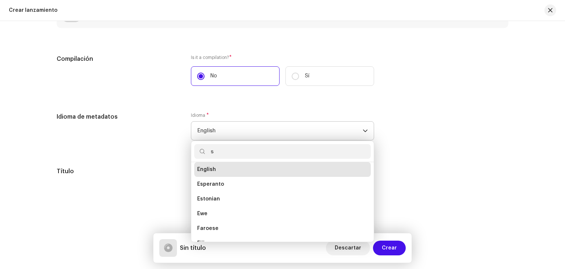
scroll to position [0, 0]
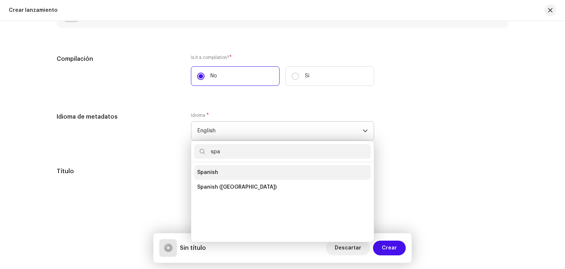
type input "spa"
click at [211, 174] on span "Spanish" at bounding box center [207, 172] width 21 height 7
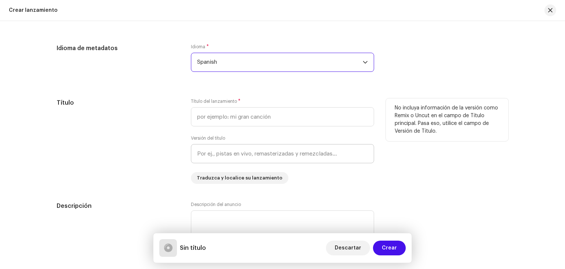
scroll to position [847, 0]
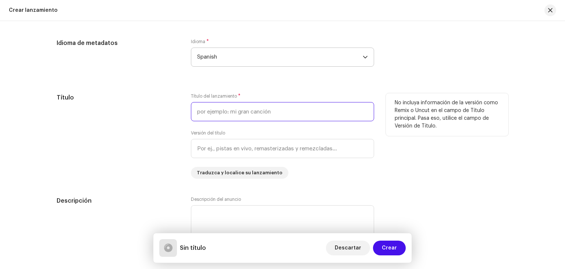
click at [239, 112] on input "text" at bounding box center [282, 111] width 183 height 19
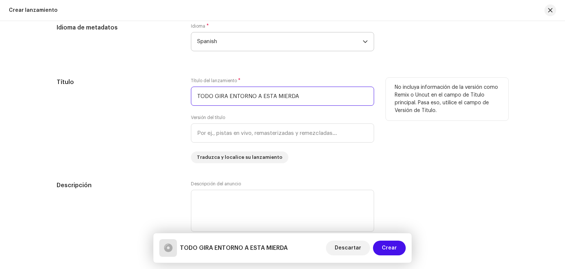
scroll to position [884, 0]
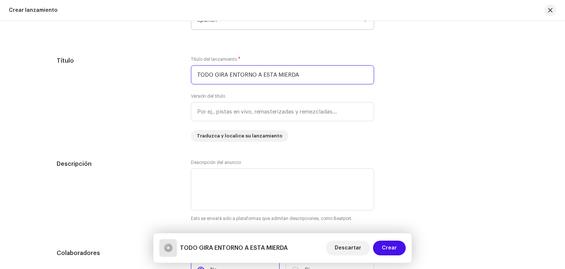
type input "TODO GIRA ENTORNO A ESTA MIERDA"
click at [386, 180] on div "Descripción Descripción del anuncio Esto se enviará solo a plataformas que admi…" at bounding box center [283, 194] width 452 height 71
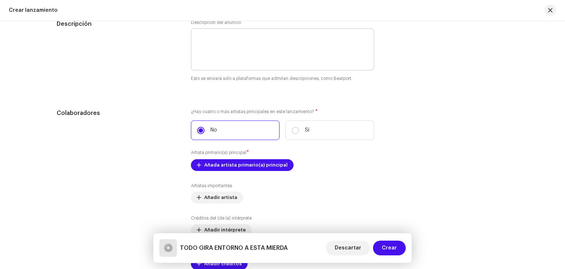
scroll to position [1031, 0]
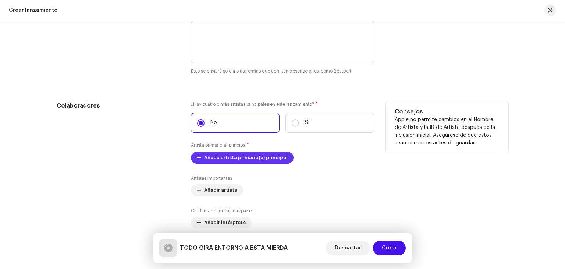
click at [256, 154] on span "Añada artista primario(a) principal" at bounding box center [246, 157] width 84 height 15
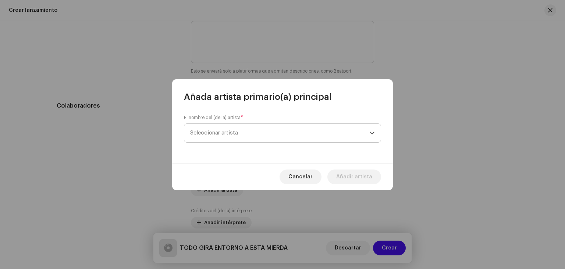
click at [255, 135] on span "Seleccionar artista" at bounding box center [280, 133] width 180 height 18
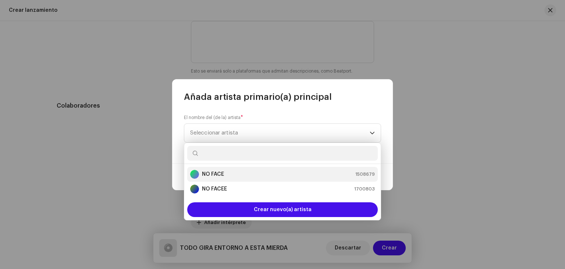
click at [248, 172] on div "NO FACE 1508679" at bounding box center [282, 174] width 185 height 9
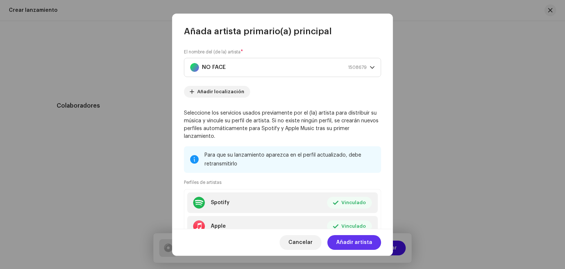
click at [350, 246] on span "Añadir artista" at bounding box center [354, 242] width 36 height 15
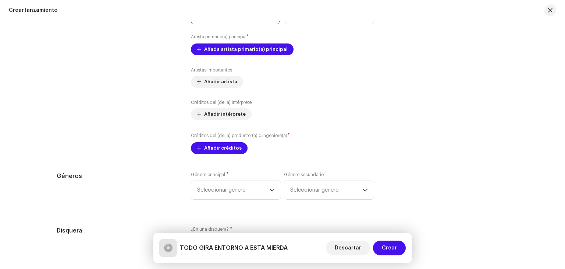
scroll to position [1141, 0]
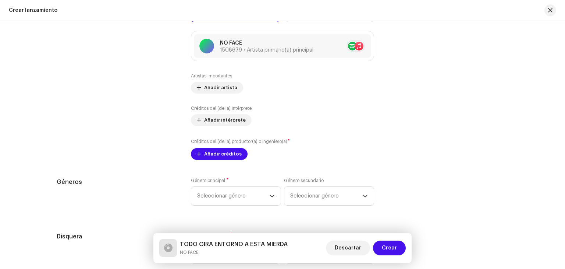
click at [243, 162] on div "Rellenar previamente la información de lanzamiento a partir de los metadatos de…" at bounding box center [283, 81] width 452 height 885
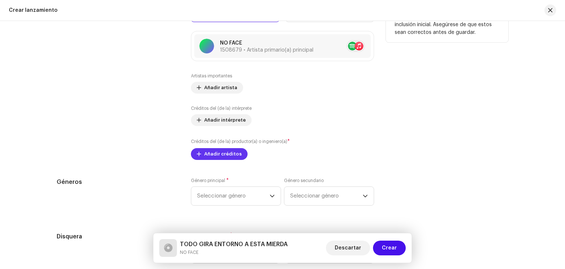
click at [233, 158] on span "Añadir créditos" at bounding box center [223, 154] width 38 height 15
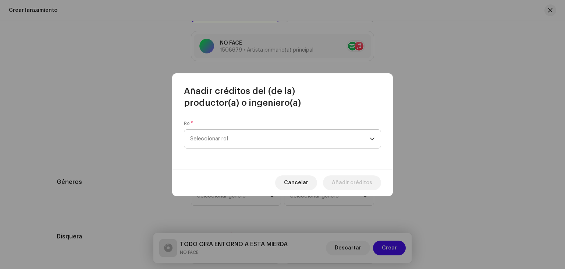
click at [262, 145] on span "Seleccionar rol" at bounding box center [280, 139] width 180 height 18
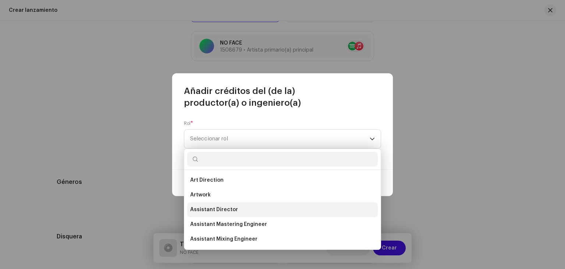
click at [247, 209] on li "Assistant Director" at bounding box center [282, 209] width 191 height 15
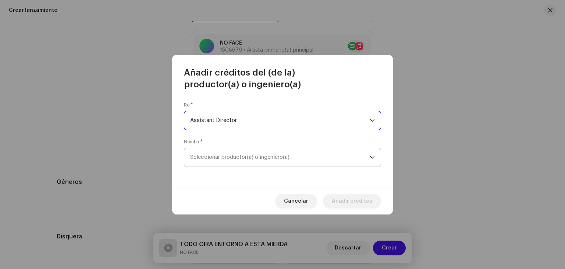
click at [321, 158] on span "Seleccionar productor(a) o ingeniero(a)" at bounding box center [280, 157] width 180 height 18
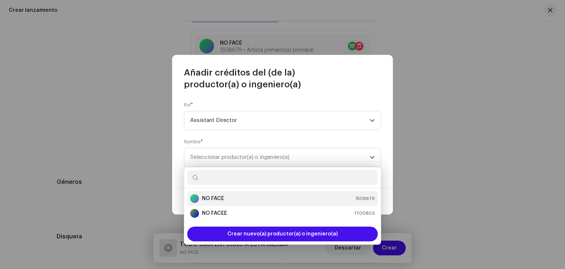
click at [255, 204] on li "NO FACE 1508679" at bounding box center [282, 198] width 191 height 15
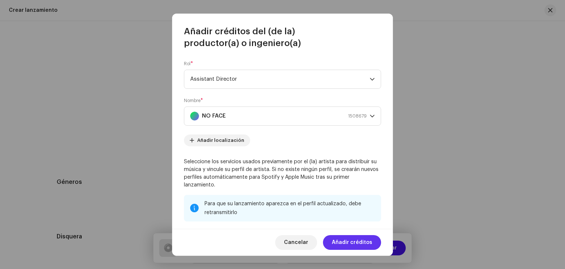
click at [353, 240] on span "Añadir créditos" at bounding box center [352, 242] width 40 height 15
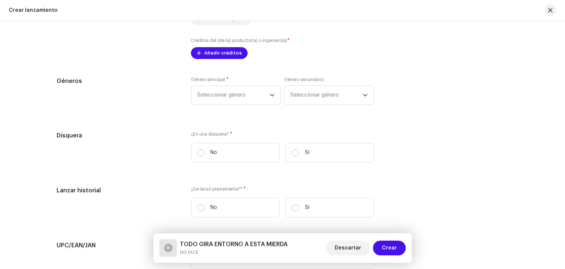
scroll to position [1252, 0]
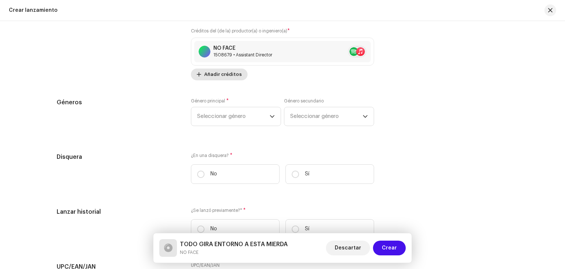
click at [217, 80] on span "Añadir créditos" at bounding box center [223, 74] width 38 height 15
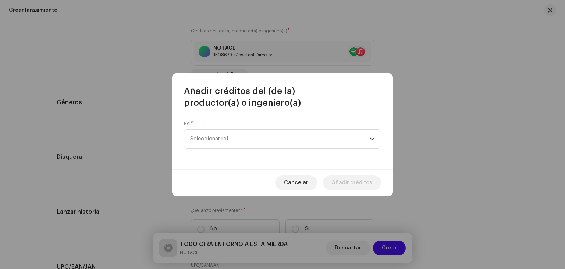
click at [315, 149] on div "Rol * Seleccionar rol" at bounding box center [282, 139] width 221 height 60
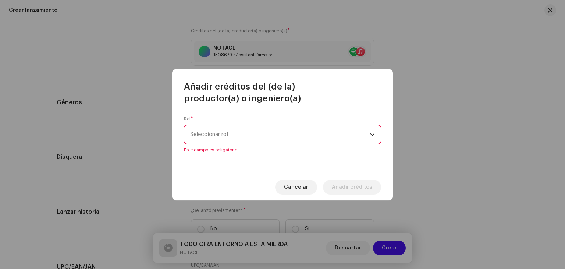
click at [326, 140] on span "Seleccionar rol" at bounding box center [280, 134] width 180 height 18
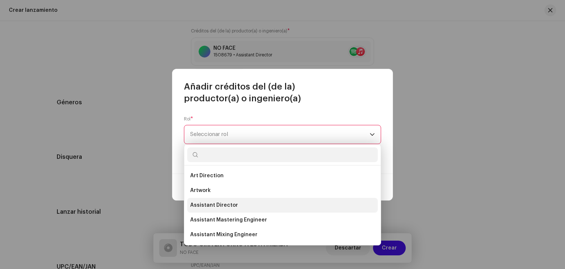
click at [308, 207] on li "Assistant Director" at bounding box center [282, 205] width 191 height 15
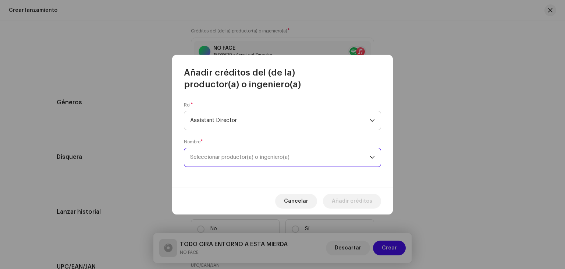
click at [304, 159] on span "Seleccionar productor(a) o ingeniero(a)" at bounding box center [280, 157] width 180 height 18
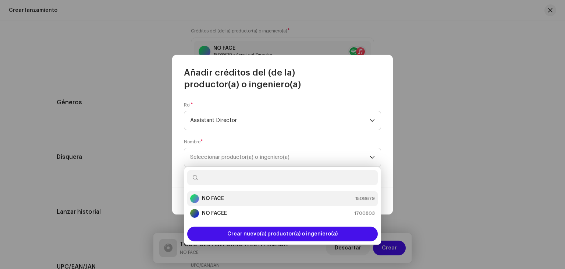
click at [268, 197] on div "NO FACE 1508679" at bounding box center [282, 198] width 185 height 9
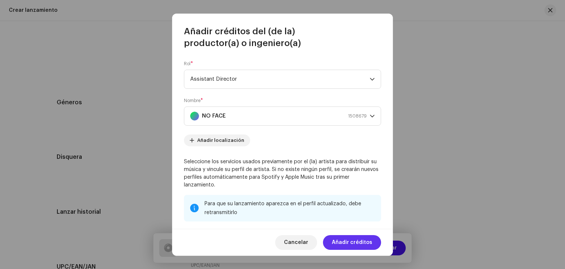
click at [353, 239] on span "Añadir créditos" at bounding box center [352, 242] width 40 height 15
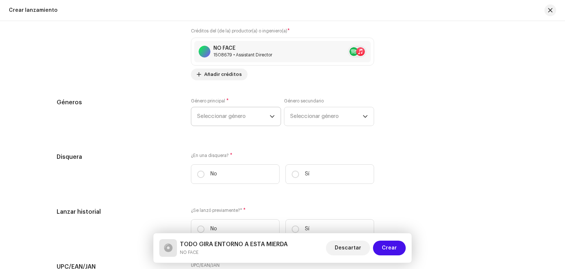
click at [239, 117] on span "Seleccionar género" at bounding box center [233, 116] width 73 height 18
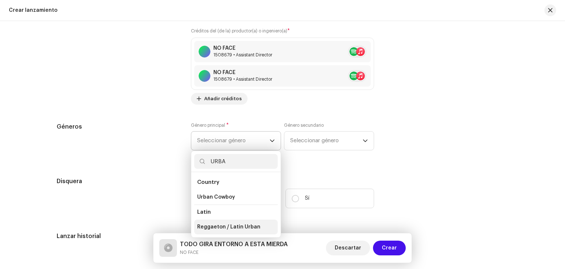
type input "URBA"
click at [216, 233] on li "Reggaeton / Latin Urban" at bounding box center [236, 226] width 84 height 15
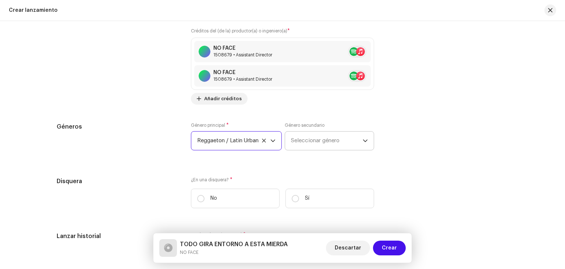
click at [312, 142] on span "Seleccionar género" at bounding box center [327, 140] width 72 height 18
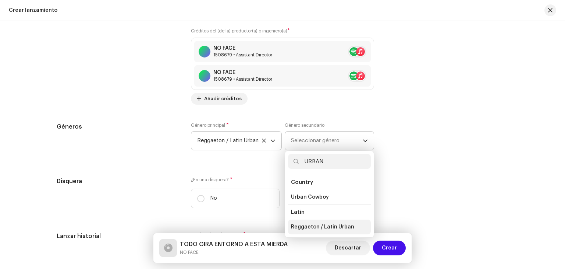
type input "URBAN"
click at [327, 230] on span "Reggaeton / Latin Urban" at bounding box center [322, 226] width 63 height 7
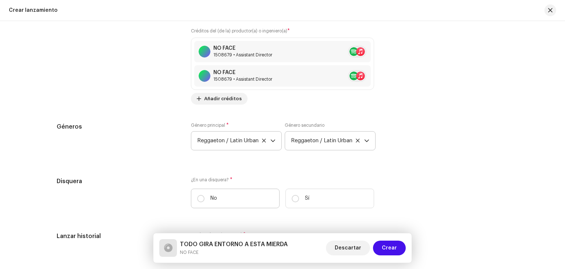
click at [224, 202] on label "No" at bounding box center [235, 198] width 89 height 20
click at [205, 202] on input "No" at bounding box center [200, 198] width 7 height 7
radio input "true"
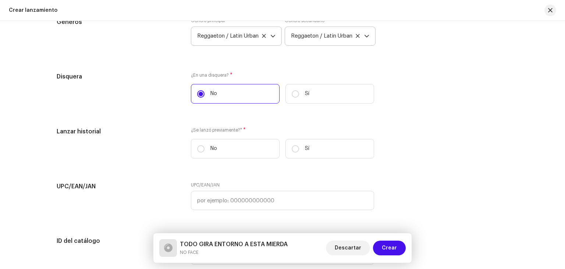
scroll to position [1362, 0]
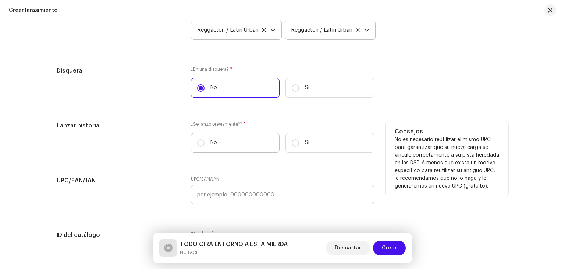
click at [223, 139] on label "No" at bounding box center [235, 143] width 89 height 20
click at [205, 139] on input "No" at bounding box center [200, 142] width 7 height 7
radio input "true"
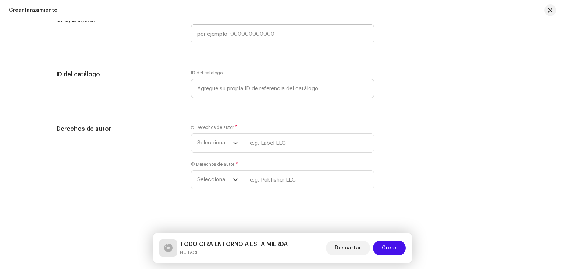
scroll to position [1526, 0]
click at [233, 140] on icon "dropdown trigger" at bounding box center [235, 142] width 5 height 5
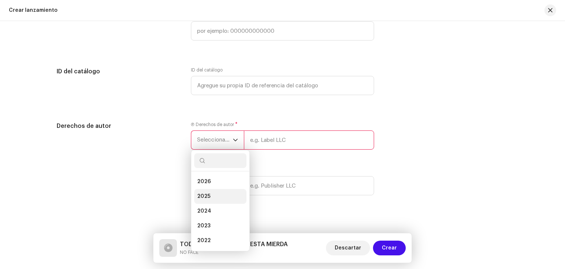
click at [214, 195] on li "2025" at bounding box center [220, 196] width 52 height 15
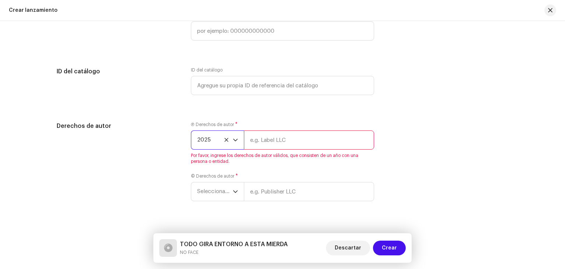
click at [281, 149] on input "text" at bounding box center [309, 139] width 130 height 19
type input "NOFACE"
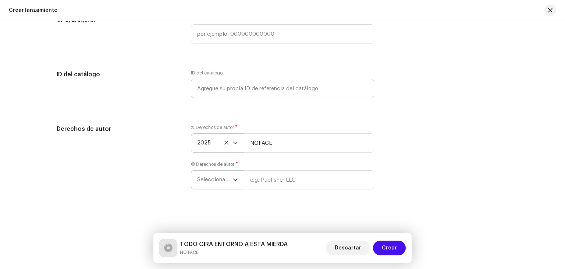
click at [226, 175] on span "Seleccionar año" at bounding box center [215, 179] width 36 height 18
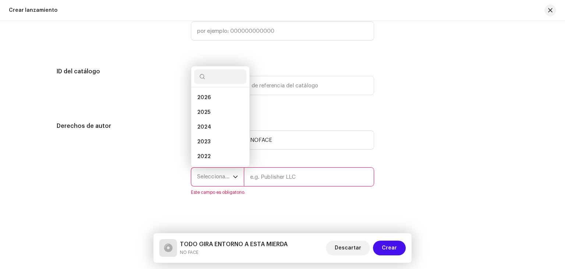
scroll to position [12, 0]
click at [212, 106] on li "2025" at bounding box center [220, 100] width 52 height 15
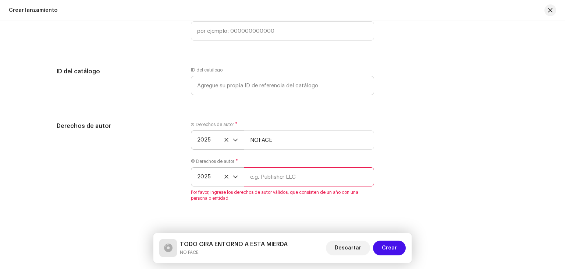
click at [280, 186] on input "text" at bounding box center [309, 176] width 130 height 19
type input "NOFACE"
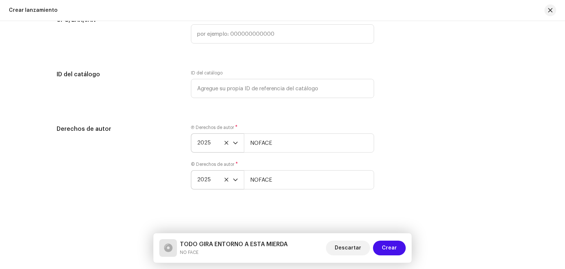
click at [409, 176] on div "Derechos de autor Ⓟ Derechos de autor * 2025 NOFACE © Derechos de autor * 2025 …" at bounding box center [283, 161] width 452 height 74
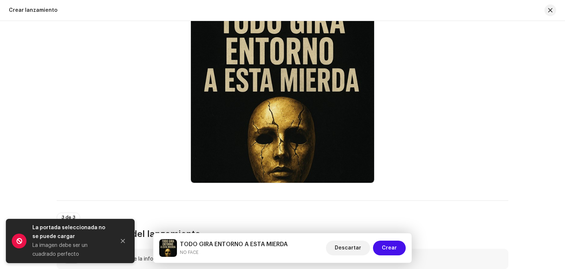
scroll to position [532, 0]
click at [388, 248] on span "Crear" at bounding box center [389, 247] width 15 height 15
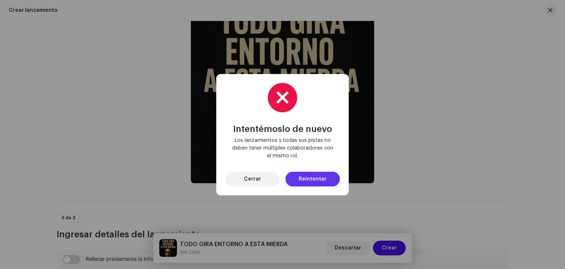
click at [328, 177] on button "Reintentar" at bounding box center [313, 179] width 54 height 15
click at [254, 180] on font "Cerrar" at bounding box center [252, 178] width 17 height 5
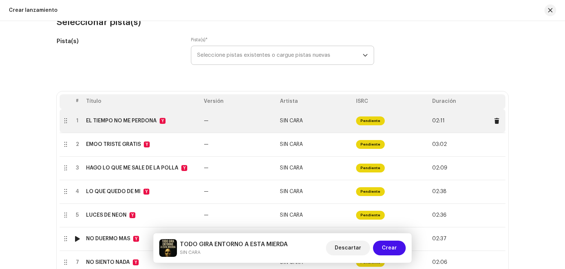
scroll to position [90, 0]
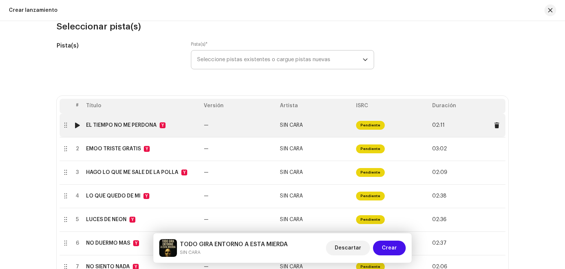
click at [293, 123] on font "SIN CARA" at bounding box center [291, 125] width 23 height 5
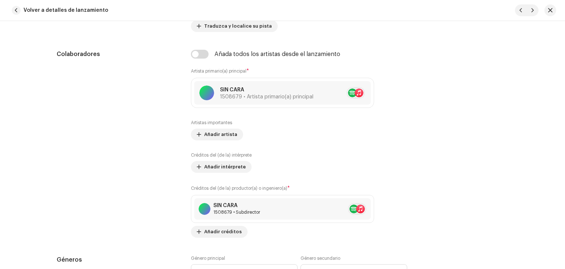
scroll to position [405, 0]
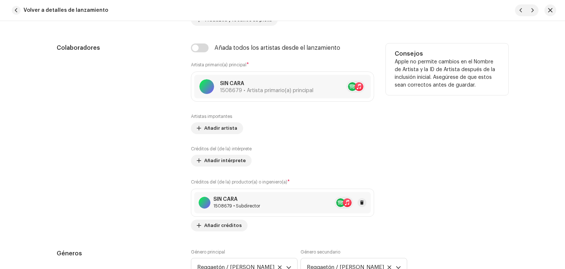
click at [241, 206] on font "1508679 • Subdirector" at bounding box center [237, 206] width 47 height 4
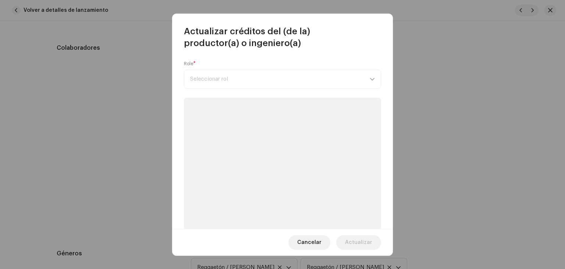
click at [289, 84] on div "Role * Seleccionar rol" at bounding box center [282, 75] width 197 height 28
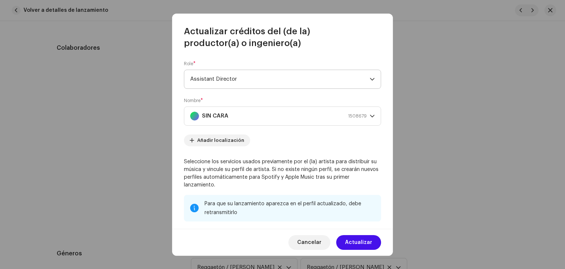
click at [303, 77] on span "Assistant Director" at bounding box center [280, 79] width 180 height 18
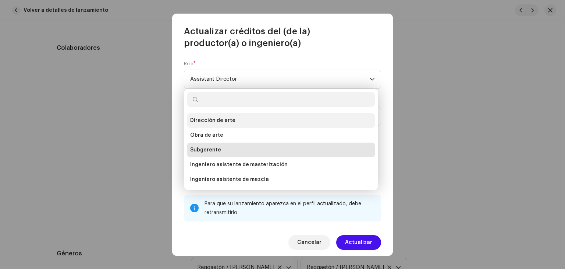
click at [251, 125] on li "Dirección de arte" at bounding box center [281, 120] width 188 height 15
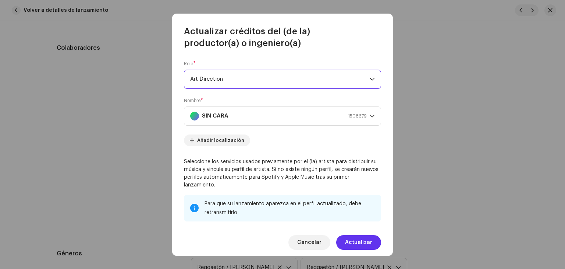
click at [348, 241] on span "Actualizar" at bounding box center [358, 242] width 27 height 15
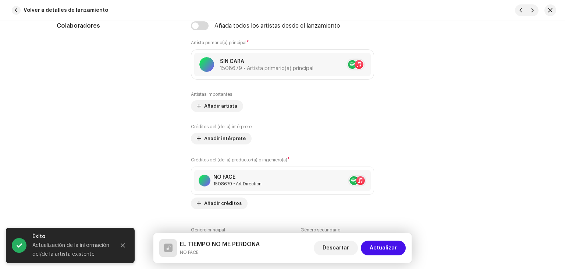
scroll to position [479, 0]
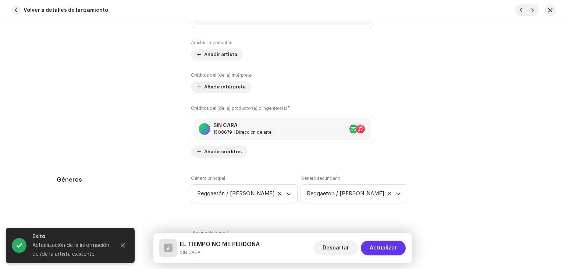
click at [404, 246] on button "Actualizar" at bounding box center [383, 247] width 45 height 15
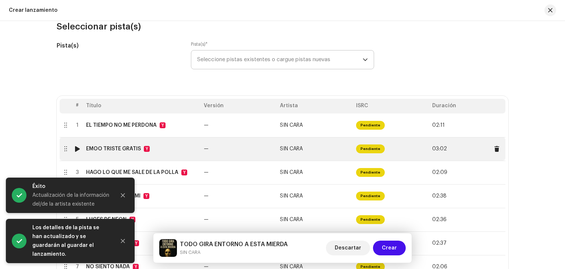
click at [314, 156] on td "SIN CARA" at bounding box center [315, 149] width 76 height 24
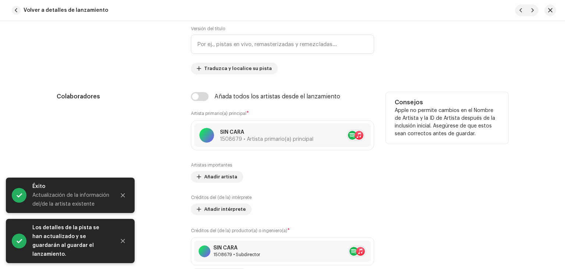
scroll to position [405, 0]
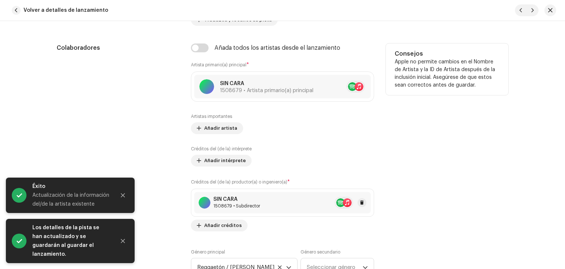
click at [241, 200] on div "SIN CARA" at bounding box center [237, 199] width 47 height 6
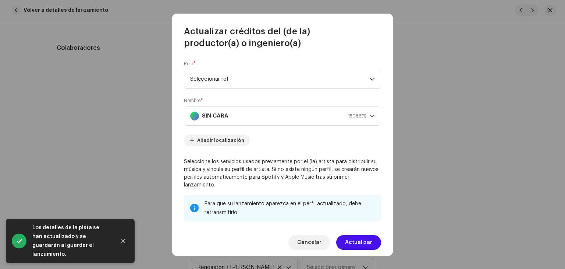
click at [269, 82] on span "Seleccionar rol" at bounding box center [280, 79] width 180 height 18
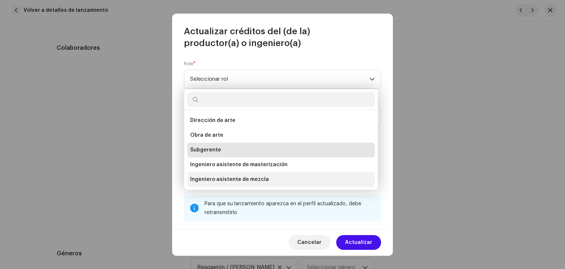
click at [250, 180] on font "Ingeniero asistente de mezcla" at bounding box center [229, 179] width 79 height 5
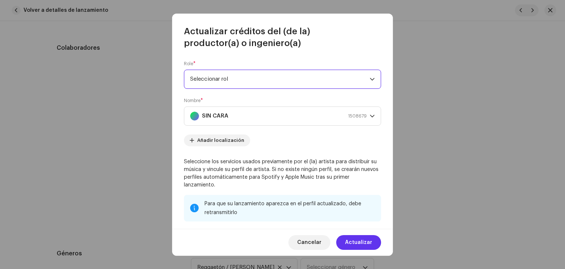
click at [373, 245] on button "Actualizar" at bounding box center [358, 242] width 45 height 15
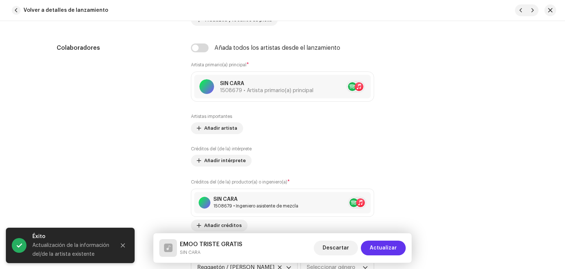
click at [389, 247] on font "Actualizar" at bounding box center [383, 247] width 27 height 5
click at [389, 247] on font "Crear" at bounding box center [389, 247] width 15 height 5
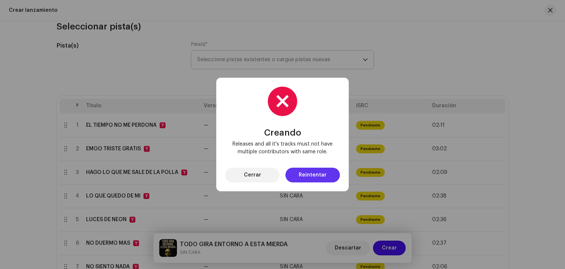
click at [334, 170] on button "Reintentar" at bounding box center [313, 175] width 54 height 15
click at [334, 170] on div "[PERSON_NAME] Releases and all it's tracks must not have multiple contributors …" at bounding box center [282, 134] width 133 height 113
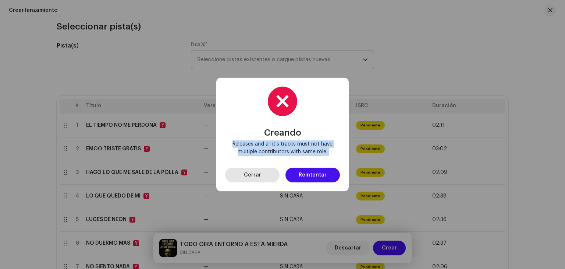
click at [274, 176] on button "Cerrar" at bounding box center [252, 175] width 54 height 15
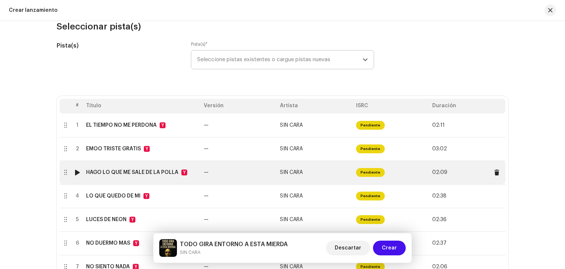
click at [295, 171] on font "SIN CARA" at bounding box center [291, 172] width 23 height 5
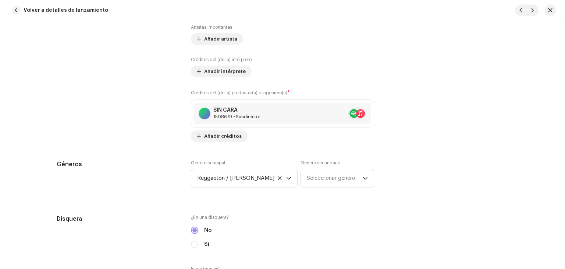
scroll to position [515, 0]
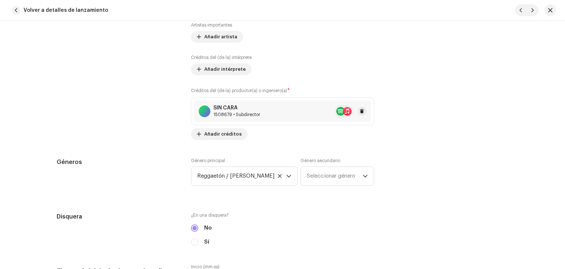
click at [261, 106] on div "SIN CARA 1508679 • Subdirector" at bounding box center [282, 111] width 177 height 21
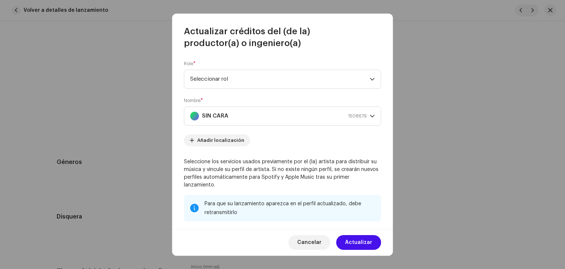
click at [275, 80] on span "Seleccionar rol" at bounding box center [280, 79] width 180 height 18
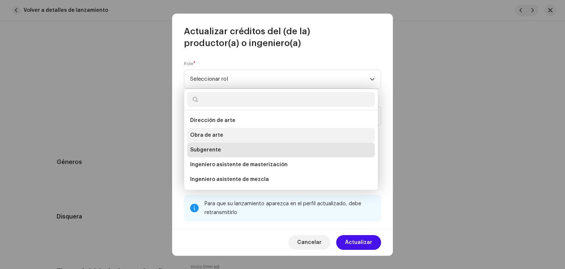
click at [251, 132] on li "Obra de arte" at bounding box center [281, 135] width 188 height 15
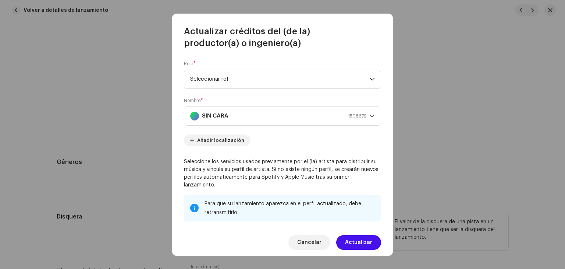
drag, startPoint x: 363, startPoint y: 242, endPoint x: 366, endPoint y: 236, distance: 6.6
click at [363, 242] on font "Actualizar" at bounding box center [358, 242] width 27 height 5
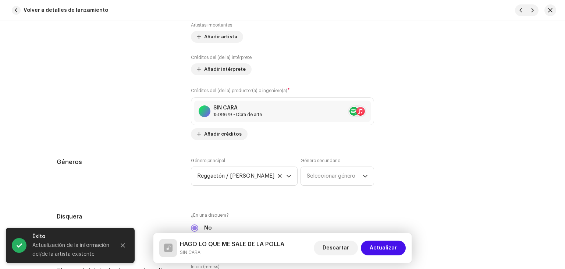
click at [396, 243] on button "Actualizar" at bounding box center [383, 247] width 45 height 15
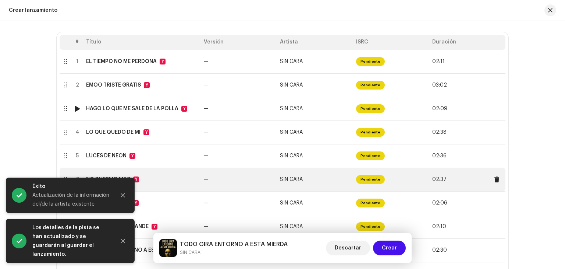
scroll to position [163, 0]
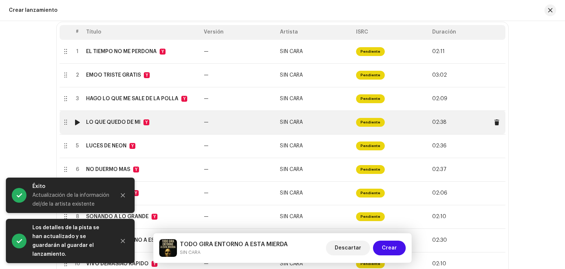
click at [252, 132] on td "—" at bounding box center [239, 122] width 76 height 24
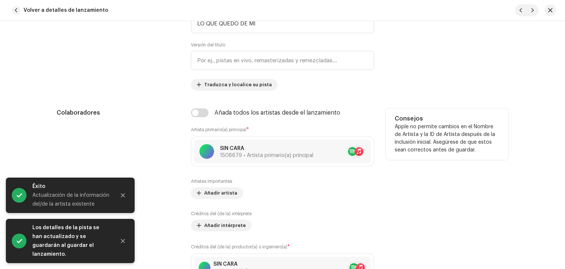
scroll to position [368, 0]
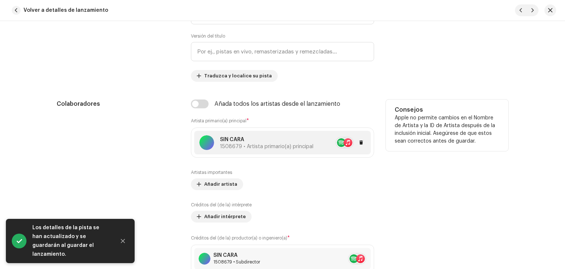
click at [240, 144] on font "1508679 • Artista primario(a) principal" at bounding box center [267, 146] width 94 height 5
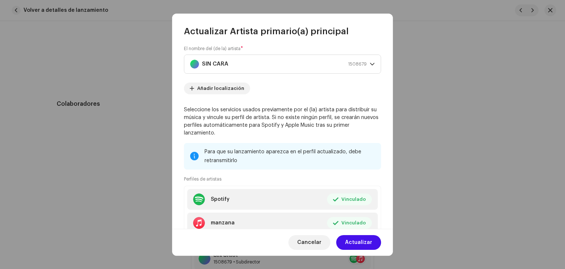
scroll to position [0, 0]
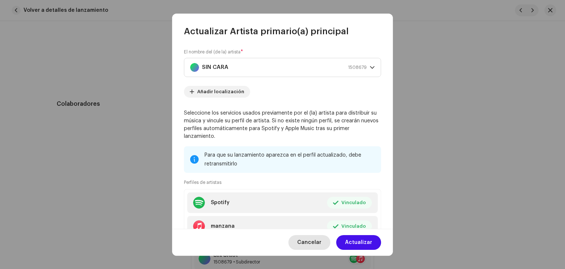
click at [315, 237] on span "Cancelar" at bounding box center [309, 242] width 24 height 15
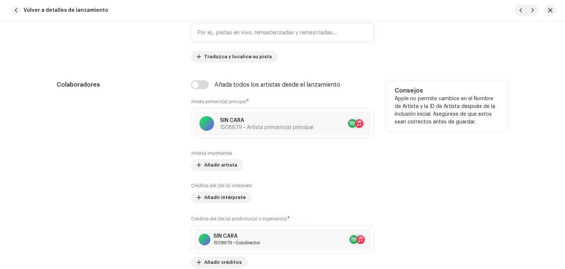
scroll to position [442, 0]
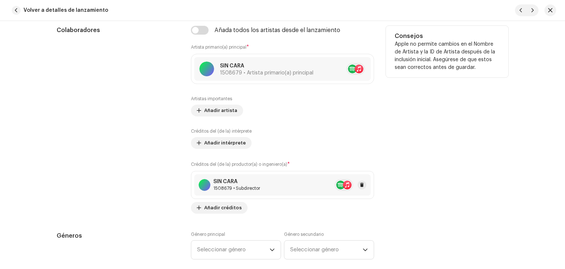
click at [244, 192] on div "SIN CARA 1508679 • Subdirector" at bounding box center [282, 184] width 177 height 21
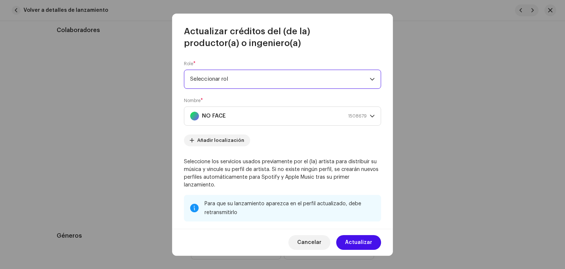
click at [257, 80] on span "Seleccionar rol" at bounding box center [280, 79] width 180 height 18
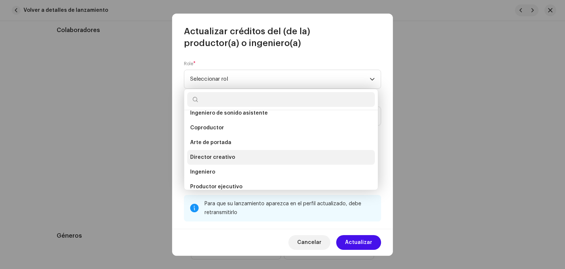
click at [249, 158] on li "Director creativo" at bounding box center [281, 157] width 188 height 15
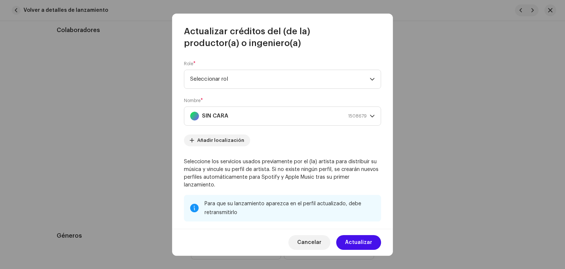
scroll to position [32, 0]
click at [348, 244] on font "Actualizar" at bounding box center [358, 242] width 27 height 5
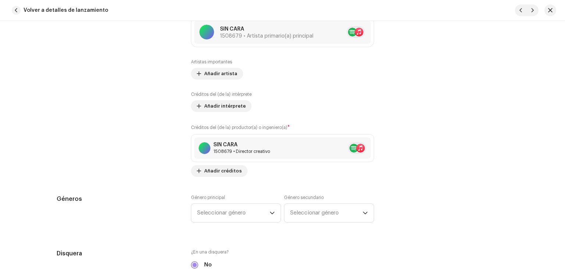
scroll to position [295, 0]
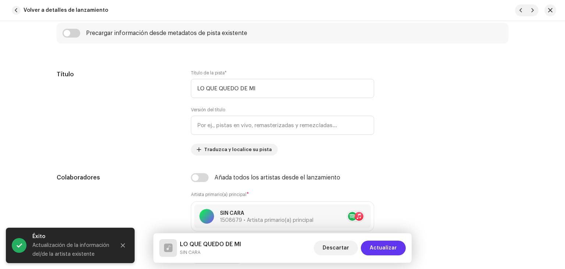
click at [387, 249] on font "Actualizar" at bounding box center [383, 247] width 27 height 5
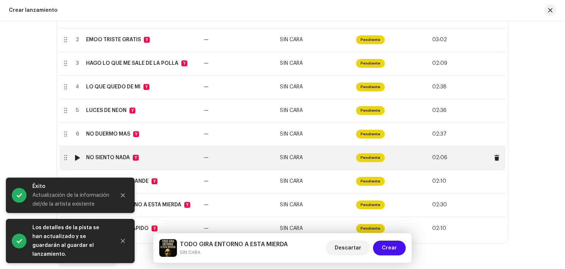
scroll to position [200, 0]
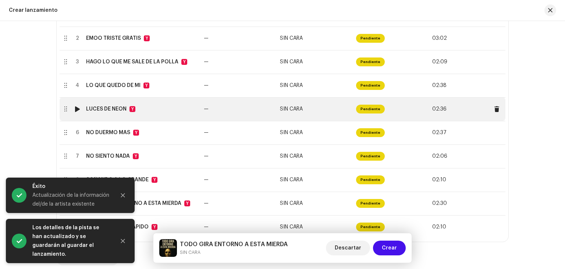
click at [283, 109] on font "SIN CARA" at bounding box center [291, 108] width 23 height 5
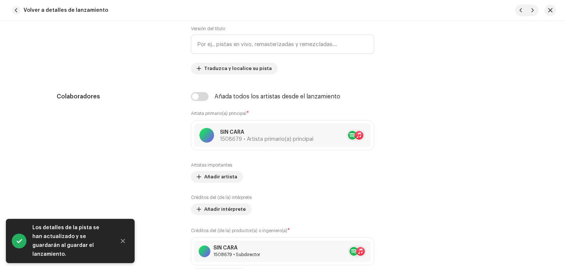
scroll to position [479, 0]
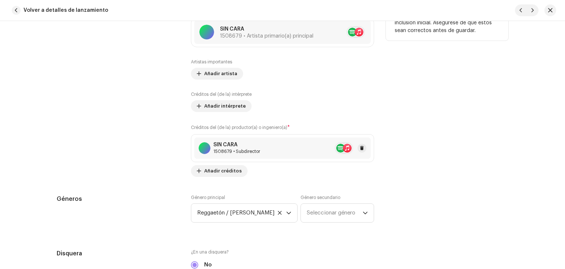
click at [260, 150] on div "SIN CARA 1508679 • Subdirector" at bounding box center [282, 147] width 177 height 21
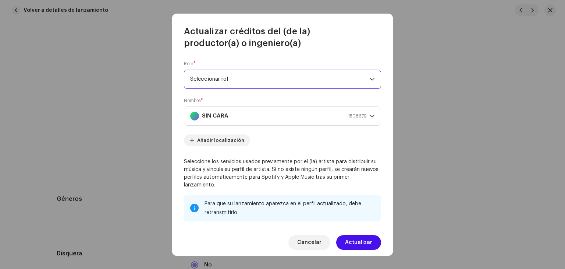
click at [254, 80] on span "Seleccionar rol" at bounding box center [280, 79] width 180 height 18
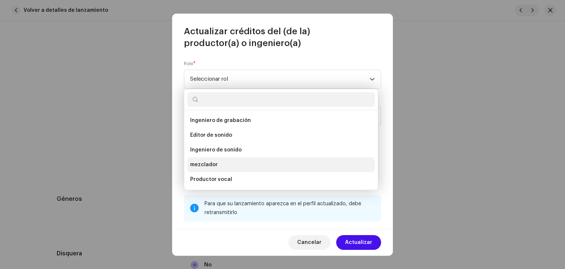
click at [230, 168] on li "mezclador" at bounding box center [281, 164] width 188 height 15
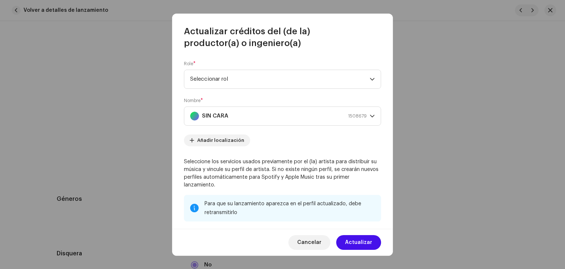
scroll to position [32, 0]
click at [362, 246] on span "Actualizar" at bounding box center [358, 242] width 27 height 15
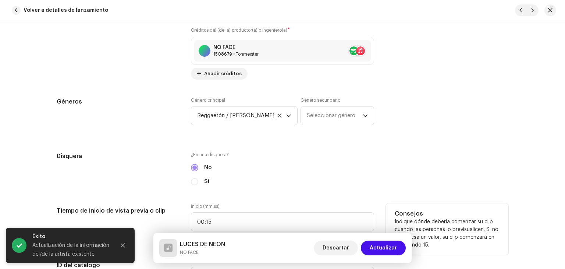
scroll to position [589, 0]
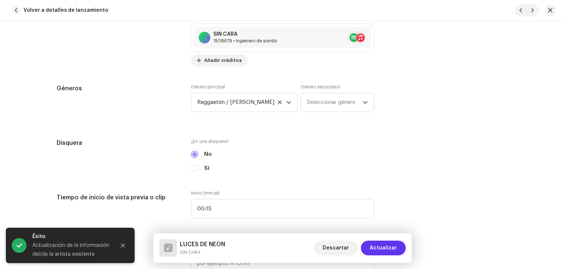
click at [375, 244] on span "Actualizar" at bounding box center [383, 247] width 27 height 15
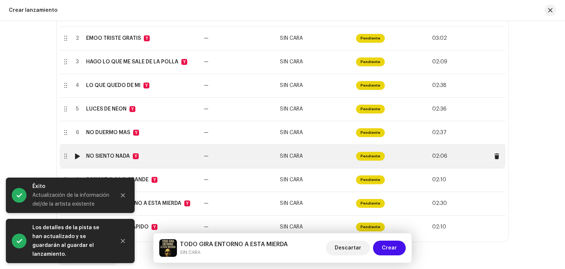
click at [233, 146] on td "—" at bounding box center [239, 156] width 76 height 24
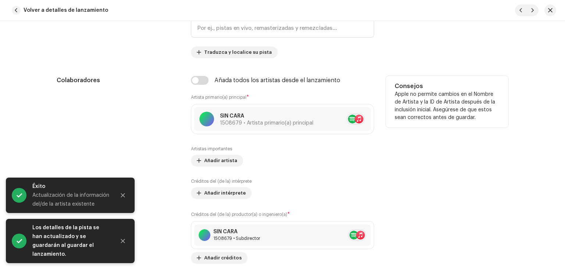
scroll to position [479, 0]
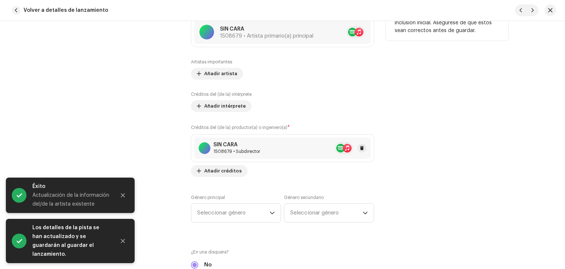
click at [254, 145] on div "SIN CARA" at bounding box center [237, 145] width 47 height 6
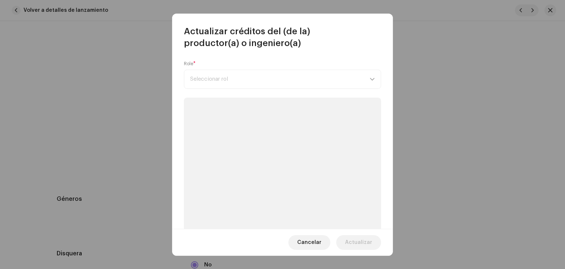
click at [271, 81] on div "Role * Seleccionar rol" at bounding box center [282, 75] width 197 height 28
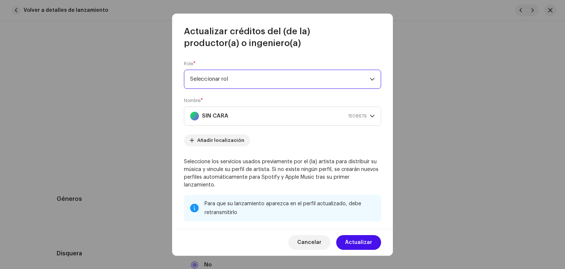
drag, startPoint x: 271, startPoint y: 81, endPoint x: 265, endPoint y: 88, distance: 8.7
click at [270, 80] on span "Seleccionar rol" at bounding box center [280, 79] width 180 height 18
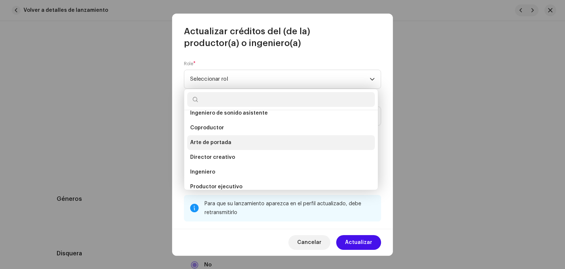
click at [229, 148] on li "Arte de portada" at bounding box center [281, 142] width 188 height 15
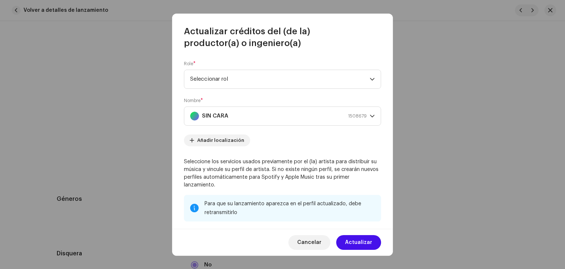
scroll to position [32, 0]
click at [362, 243] on font "Actualizar" at bounding box center [358, 242] width 27 height 5
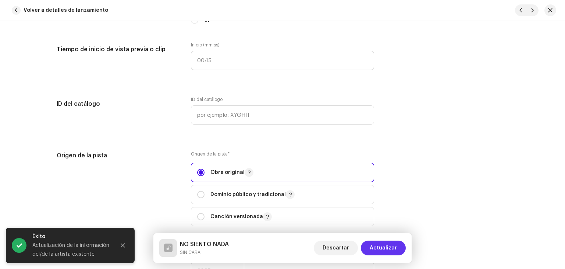
scroll to position [847, 0]
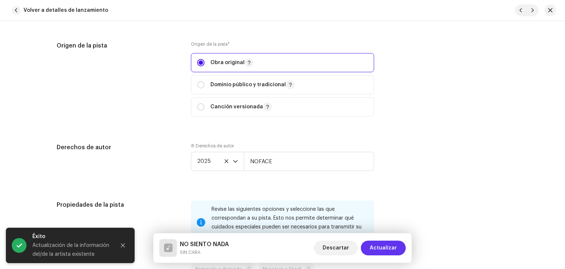
click at [385, 247] on font "Actualizar" at bounding box center [383, 247] width 27 height 5
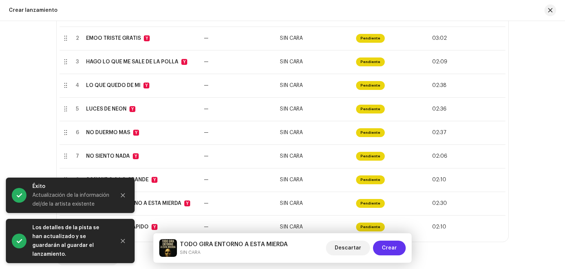
click at [386, 249] on font "Crear" at bounding box center [389, 247] width 15 height 5
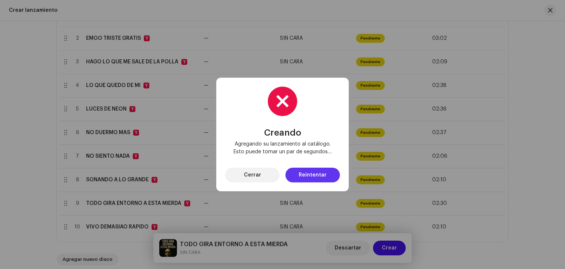
click at [307, 175] on font "Reintentar" at bounding box center [313, 174] width 28 height 5
click at [265, 175] on button "Cerrar" at bounding box center [252, 175] width 54 height 15
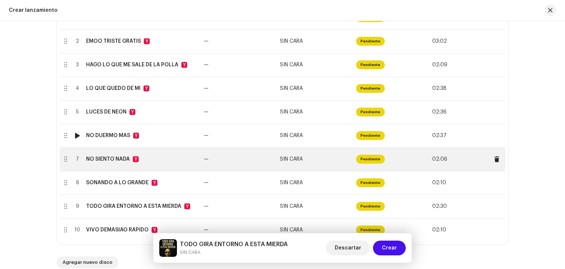
scroll to position [200, 0]
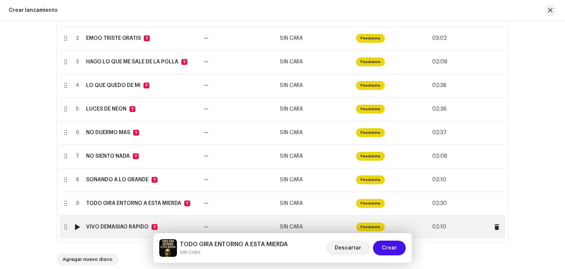
click at [77, 227] on div at bounding box center [78, 227] width 6 height 6
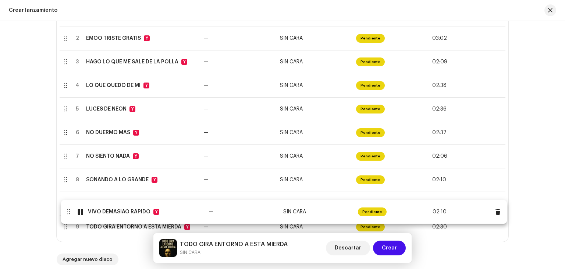
drag, startPoint x: 63, startPoint y: 227, endPoint x: 64, endPoint y: 171, distance: 56.0
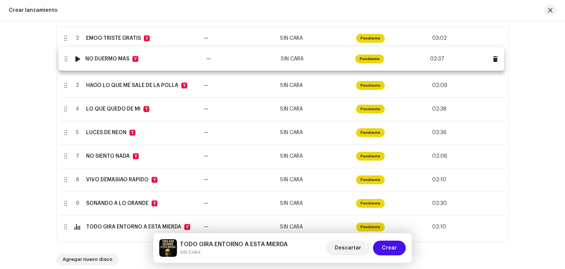
drag, startPoint x: 61, startPoint y: 117, endPoint x: 60, endPoint y: 66, distance: 50.8
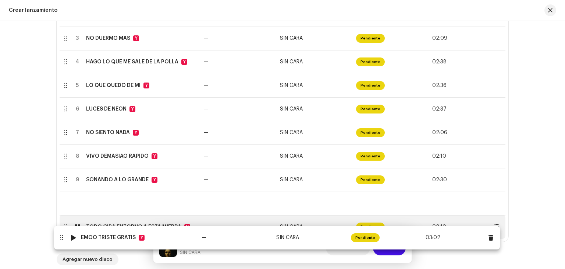
drag, startPoint x: 66, startPoint y: 76, endPoint x: 62, endPoint y: 239, distance: 162.4
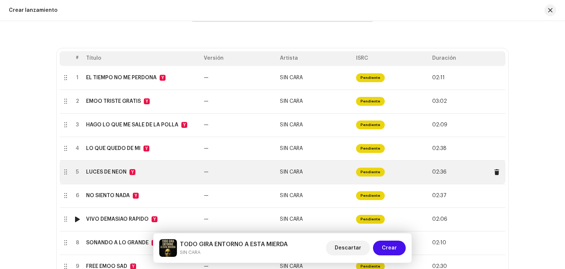
scroll to position [127, 0]
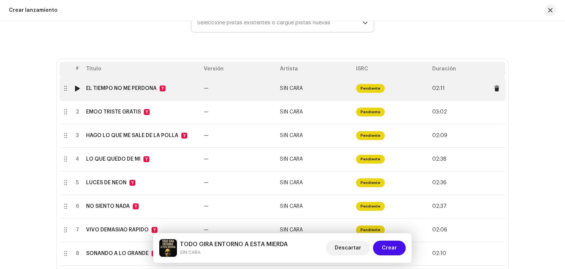
click at [77, 90] on div at bounding box center [78, 88] width 6 height 6
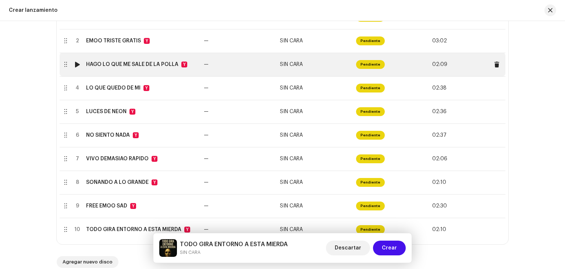
scroll to position [200, 0]
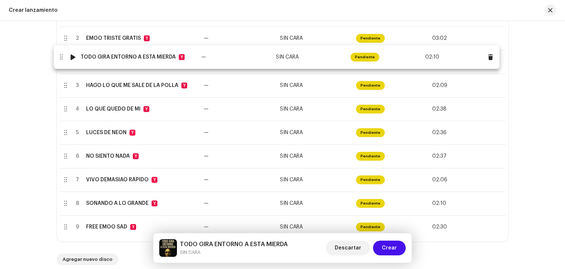
drag, startPoint x: 66, startPoint y: 229, endPoint x: 61, endPoint y: 59, distance: 169.8
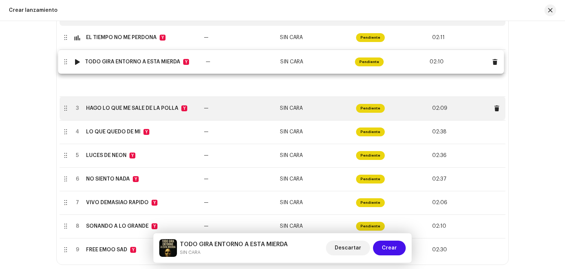
scroll to position [163, 0]
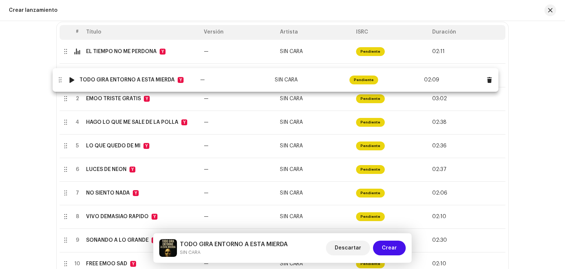
drag, startPoint x: 64, startPoint y: 102, endPoint x: 58, endPoint y: 78, distance: 23.8
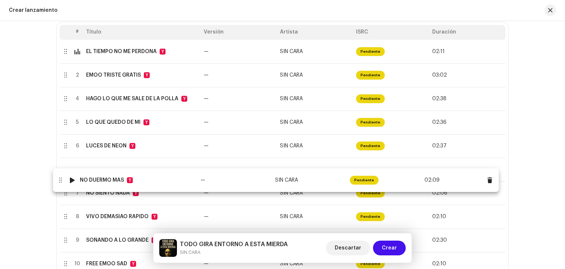
drag, startPoint x: 66, startPoint y: 99, endPoint x: 56, endPoint y: 198, distance: 99.9
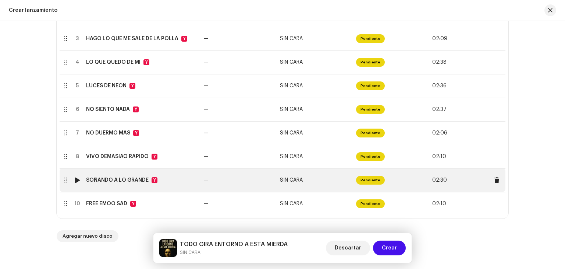
scroll to position [200, 0]
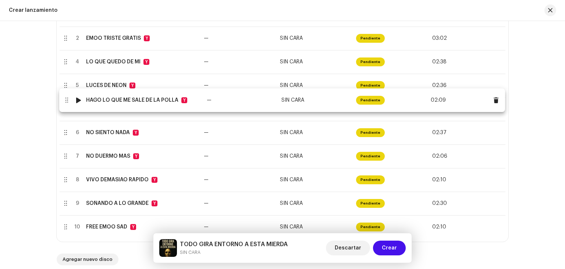
drag, startPoint x: 64, startPoint y: 64, endPoint x: 65, endPoint y: 102, distance: 38.3
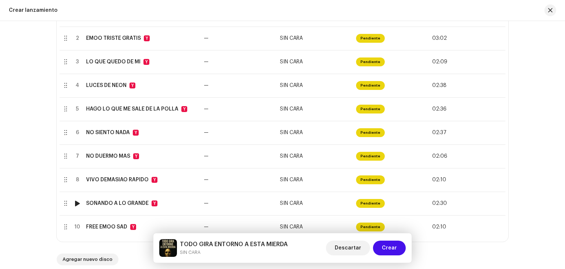
drag, startPoint x: 64, startPoint y: 203, endPoint x: 68, endPoint y: 170, distance: 32.6
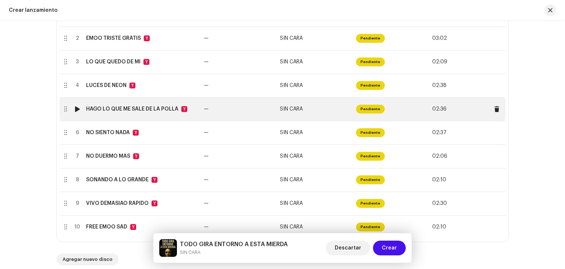
click at [73, 118] on td "5" at bounding box center [77, 109] width 12 height 24
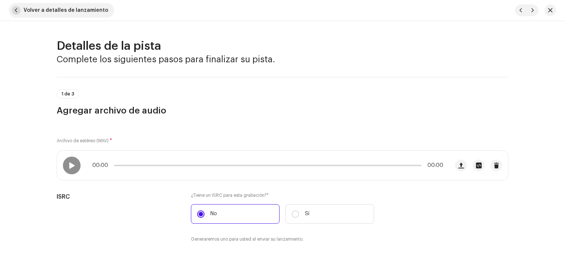
click at [20, 12] on span "button" at bounding box center [16, 10] width 9 height 9
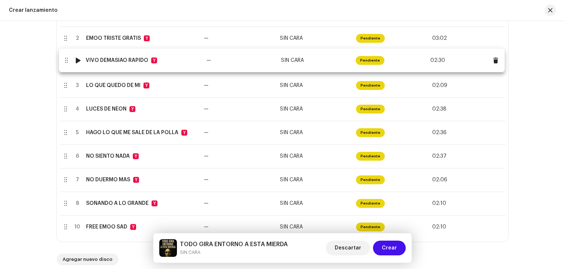
drag, startPoint x: 66, startPoint y: 205, endPoint x: 66, endPoint y: 62, distance: 142.8
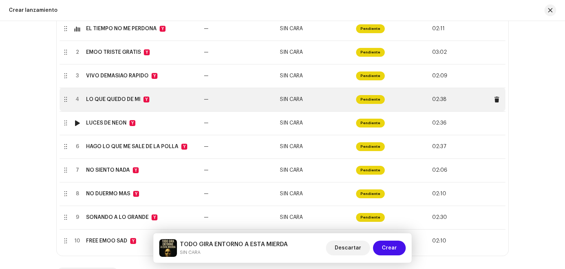
scroll to position [163, 0]
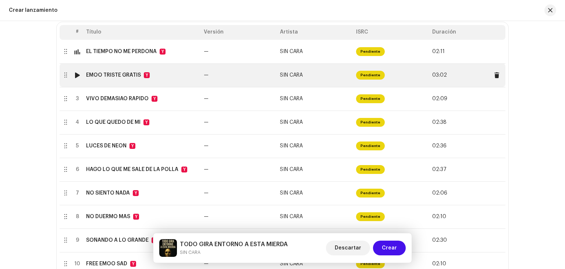
click at [124, 77] on font "EMOO TRISTE GRATIS" at bounding box center [113, 75] width 55 height 5
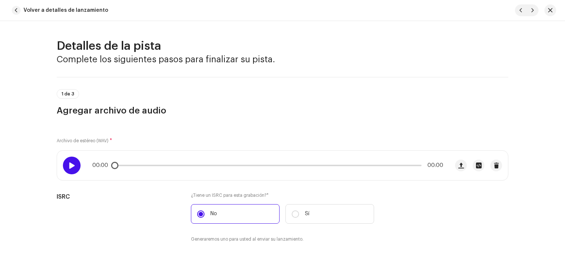
click at [74, 167] on div at bounding box center [72, 165] width 18 height 18
click at [74, 167] on span at bounding box center [72, 165] width 6 height 6
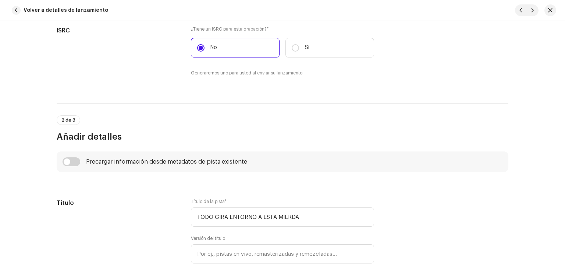
scroll to position [258, 0]
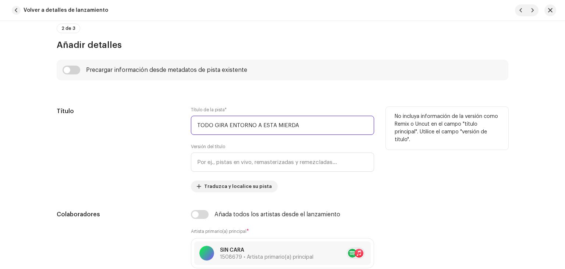
click at [300, 124] on input "TODO GIRA ENTORNO A ESTA MIERDA" at bounding box center [282, 125] width 183 height 19
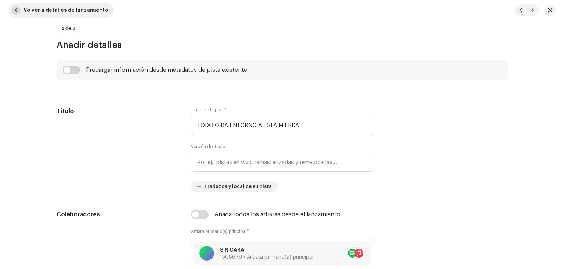
click at [21, 11] on button "Volver a detalles de lanzamiento" at bounding box center [61, 10] width 105 height 15
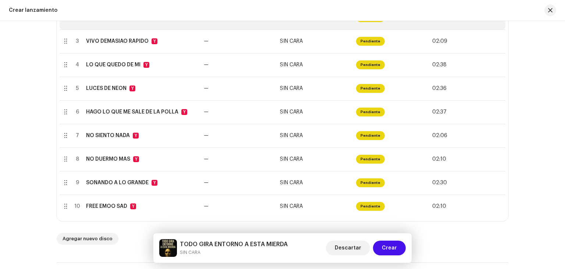
scroll to position [237, 0]
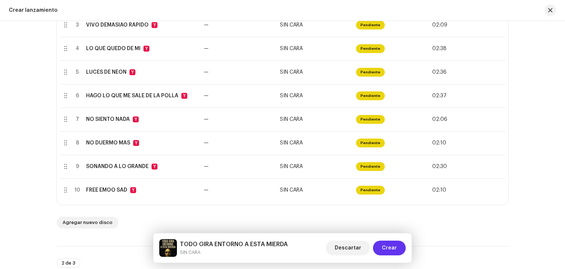
click at [396, 247] on font "Crear" at bounding box center [389, 247] width 15 height 5
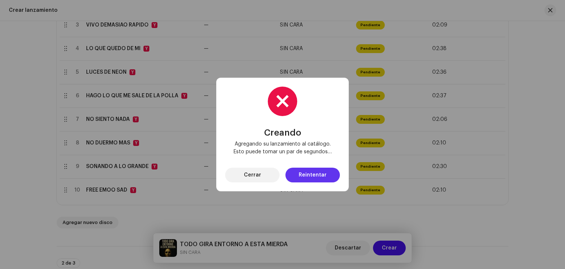
click at [317, 178] on span "Reintentar" at bounding box center [313, 175] width 28 height 15
click at [317, 178] on div "Creando Agregando su lanzamiento al catálogo. Esto puede tomar un par de segund…" at bounding box center [282, 134] width 565 height 269
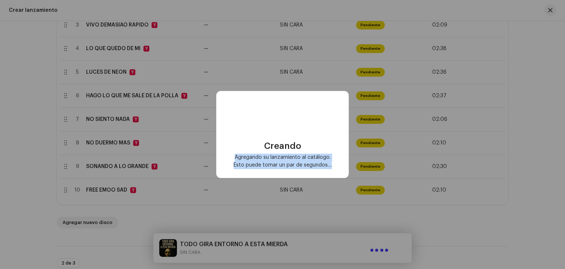
click at [317, 178] on div "Creando Agregando su lanzamiento al catálogo. Esto puede tomar un par de segund…" at bounding box center [282, 134] width 565 height 269
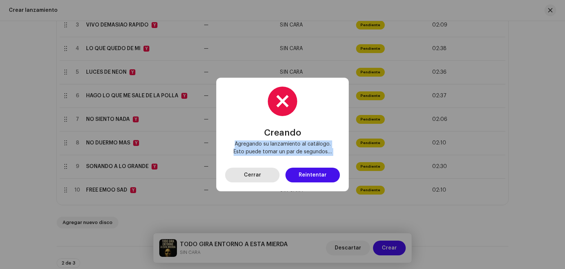
click at [269, 176] on button "Cerrar" at bounding box center [252, 175] width 54 height 15
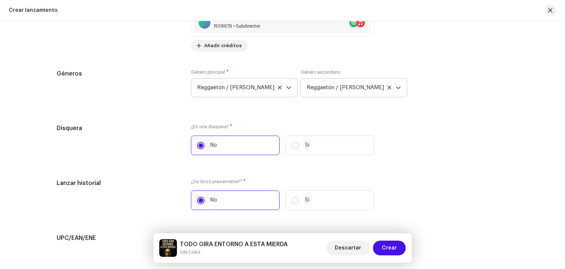
click at [482, 141] on div "Disquera ¿En una disquera? * No Sí" at bounding box center [283, 142] width 452 height 37
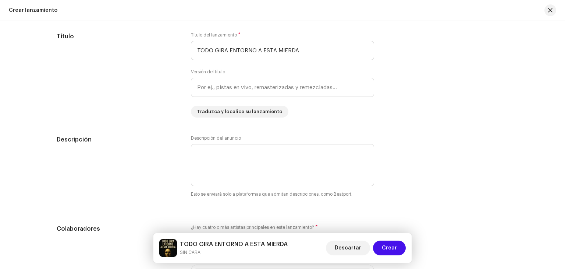
scroll to position [900, 0]
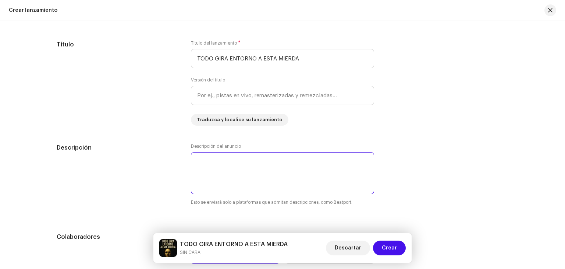
click at [264, 170] on textarea at bounding box center [282, 173] width 183 height 42
type textarea "THE BEST DISK OF THE YEAR"
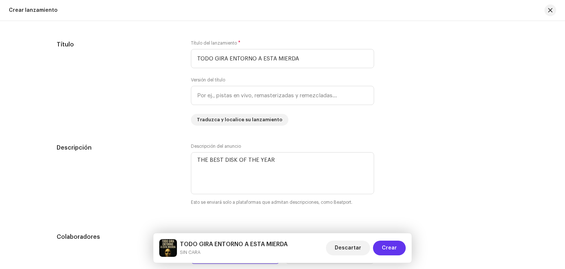
click at [387, 247] on font "Crear" at bounding box center [389, 247] width 15 height 5
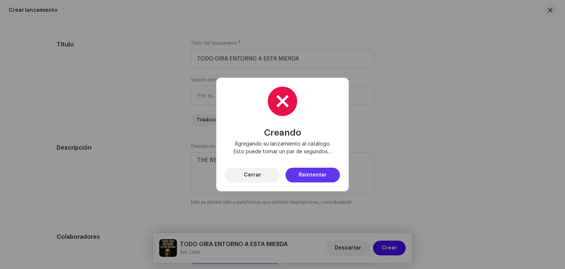
click at [310, 179] on span "Reintentar" at bounding box center [313, 175] width 28 height 15
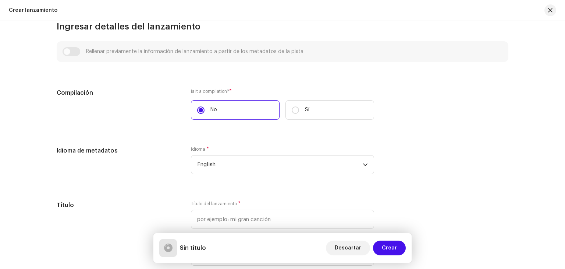
scroll to position [663, 0]
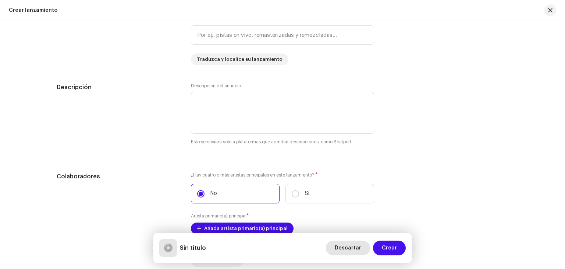
click at [350, 248] on span "Descartar" at bounding box center [348, 247] width 27 height 15
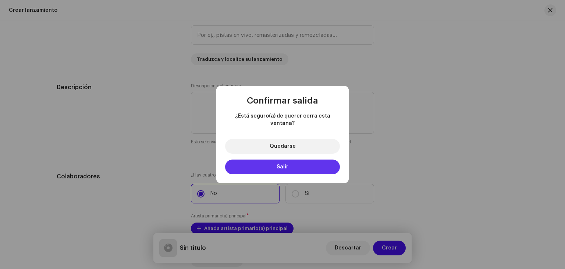
click at [315, 165] on button "Salir" at bounding box center [282, 166] width 115 height 15
